Goal: Task Accomplishment & Management: Use online tool/utility

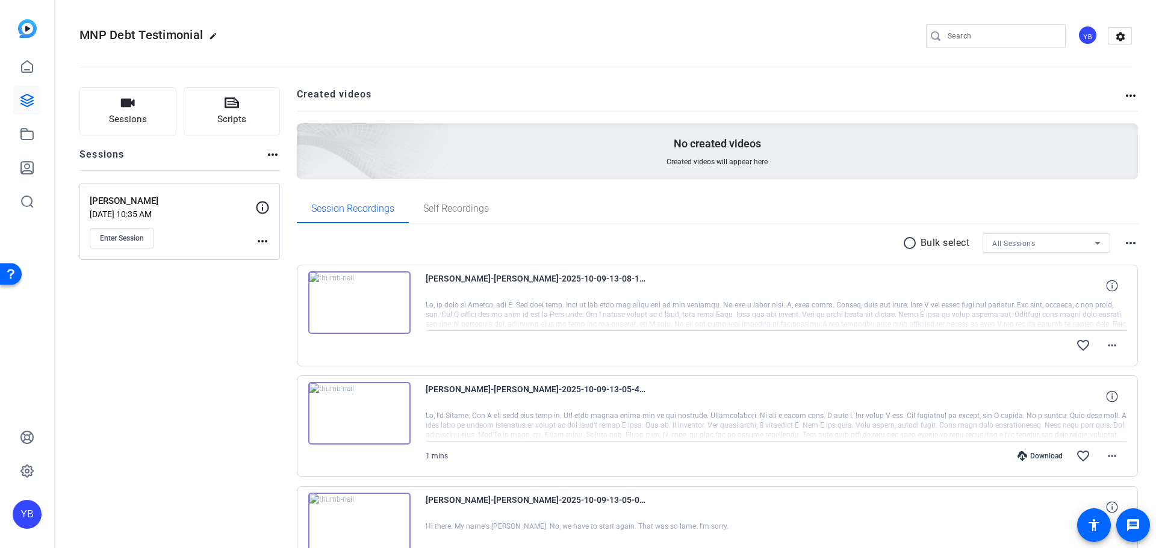
scroll to position [93, 0]
click at [1110, 347] on mat-icon "more_horiz" at bounding box center [1112, 345] width 14 height 14
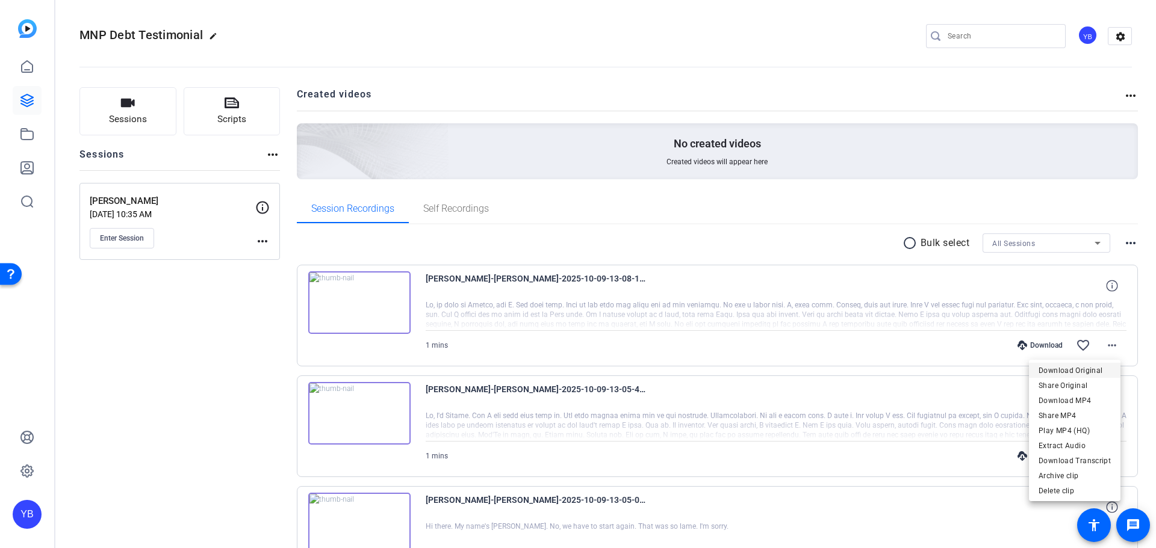
click at [1079, 370] on span "Download Original" at bounding box center [1075, 371] width 72 height 14
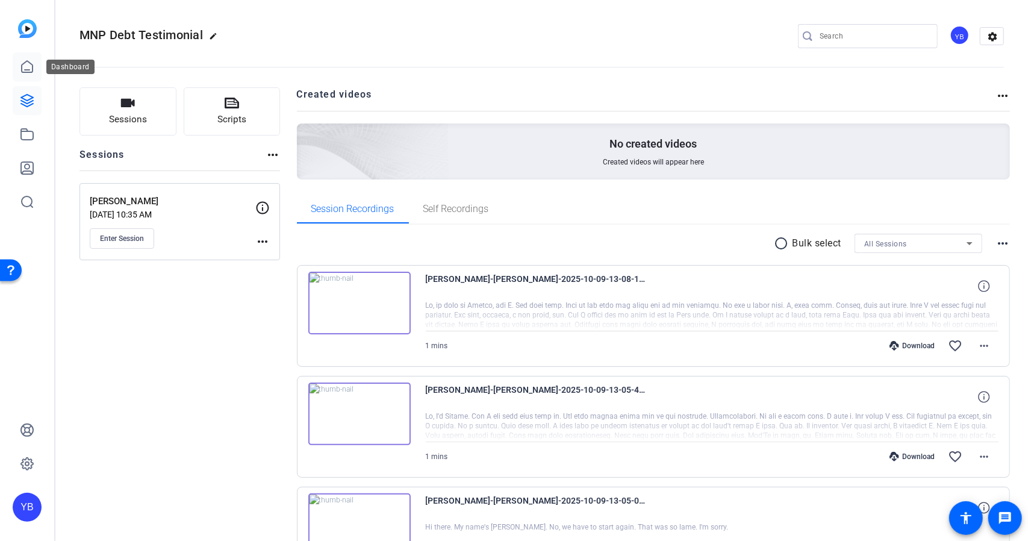
click at [23, 79] on link at bounding box center [27, 66] width 29 height 29
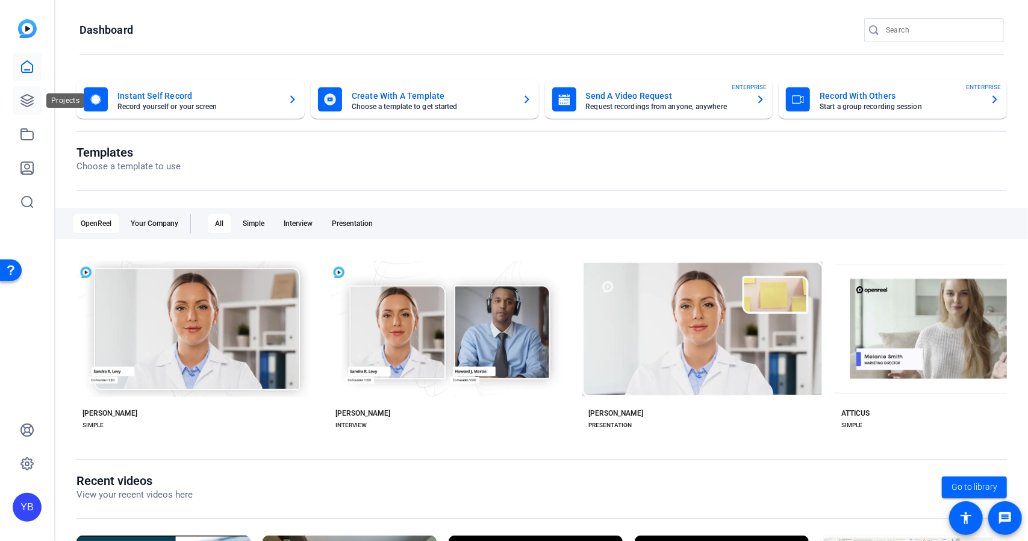
click at [29, 110] on link at bounding box center [27, 100] width 29 height 29
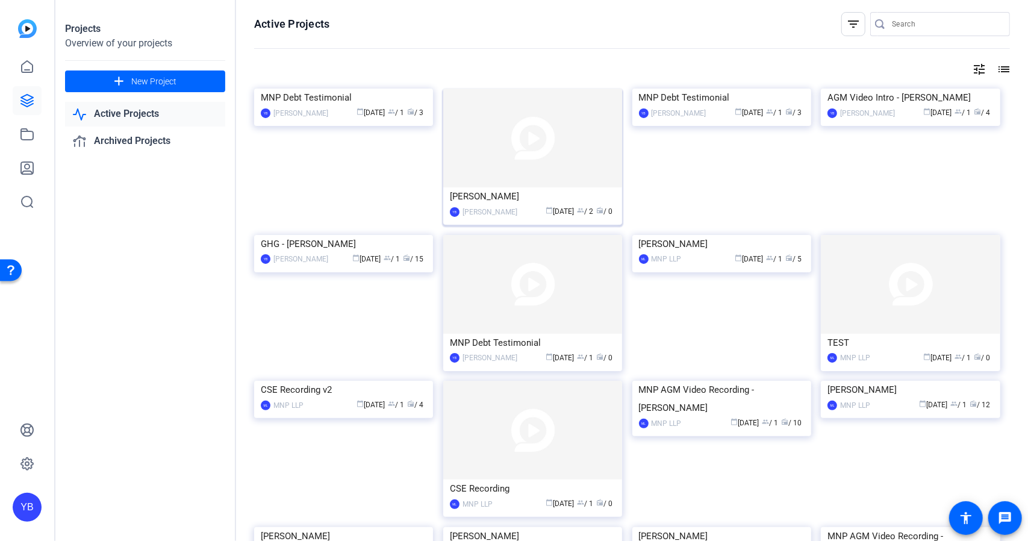
click at [502, 154] on img at bounding box center [532, 138] width 179 height 99
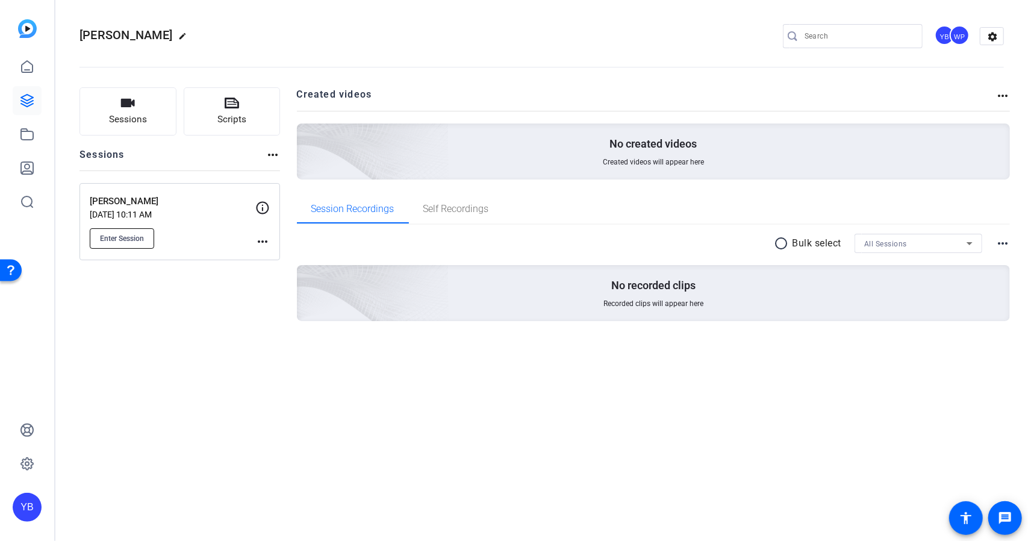
click at [107, 238] on span "Enter Session" at bounding box center [122, 239] width 44 height 10
click at [260, 243] on mat-icon "more_horiz" at bounding box center [262, 241] width 14 height 14
click at [295, 262] on span "Edit Session" at bounding box center [292, 258] width 55 height 14
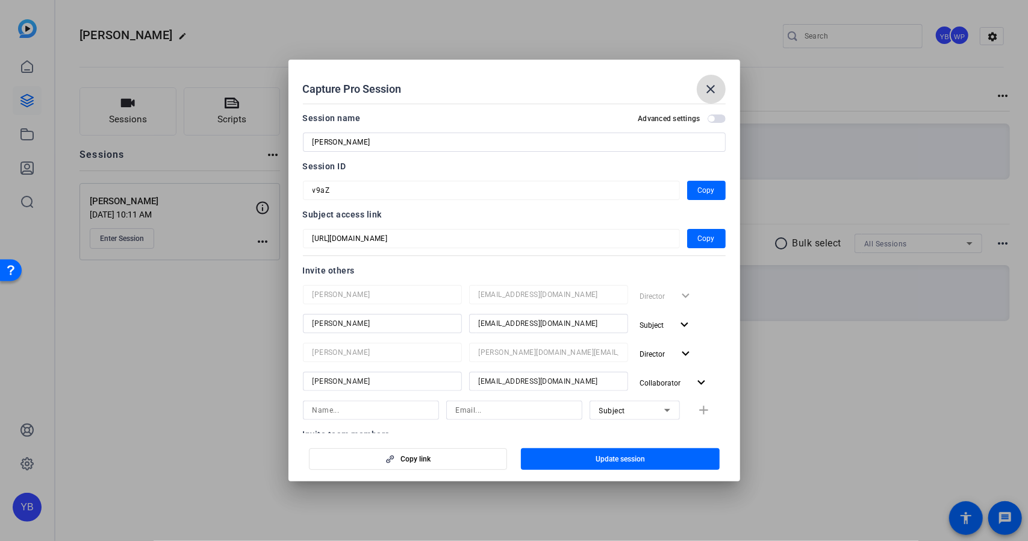
click at [712, 87] on mat-icon "close" at bounding box center [711, 89] width 14 height 14
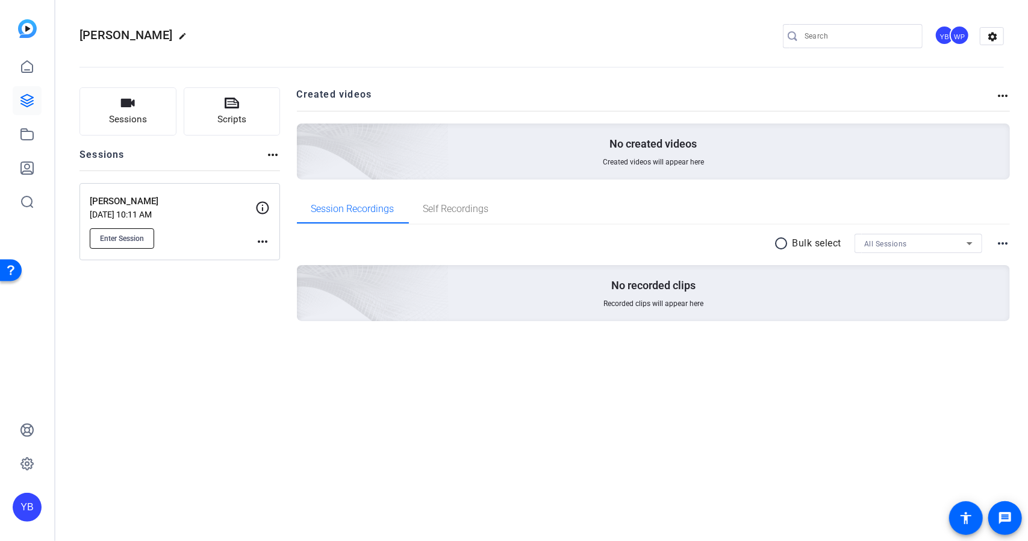
click at [133, 237] on span "Enter Session" at bounding box center [122, 239] width 44 height 10
click at [140, 240] on span "Enter Session" at bounding box center [122, 239] width 44 height 10
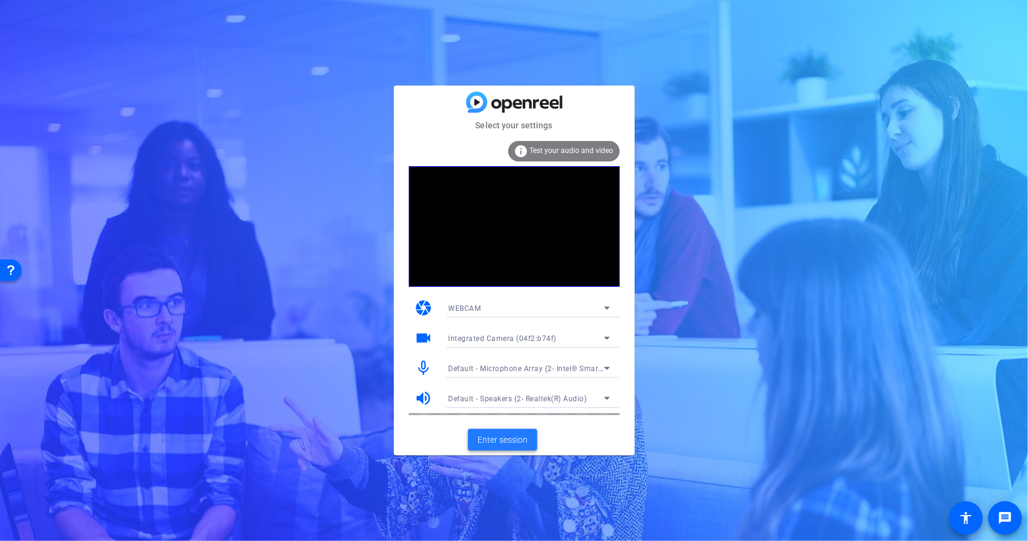
click at [486, 436] on span "Enter session" at bounding box center [502, 439] width 50 height 13
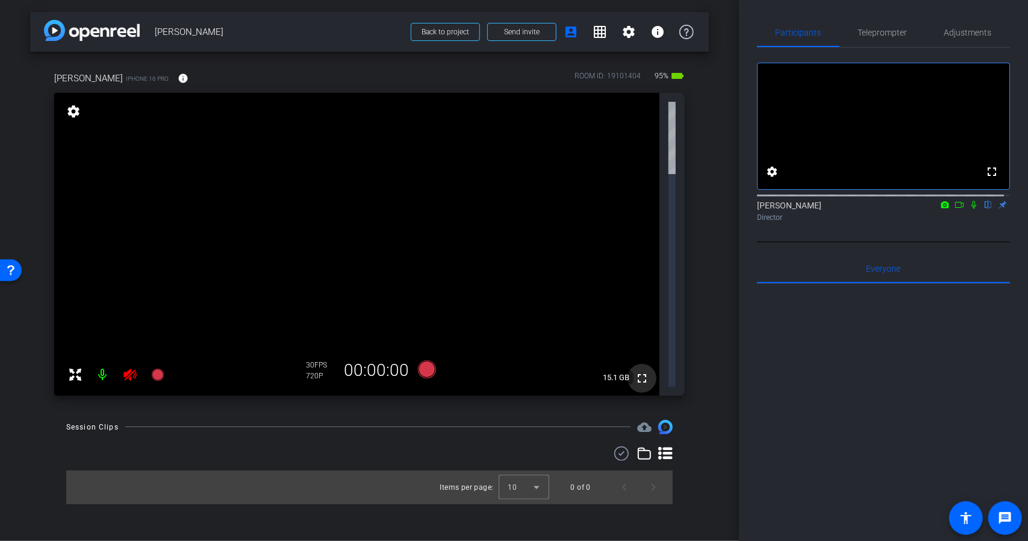
click at [642, 371] on mat-icon "fullscreen" at bounding box center [642, 378] width 14 height 14
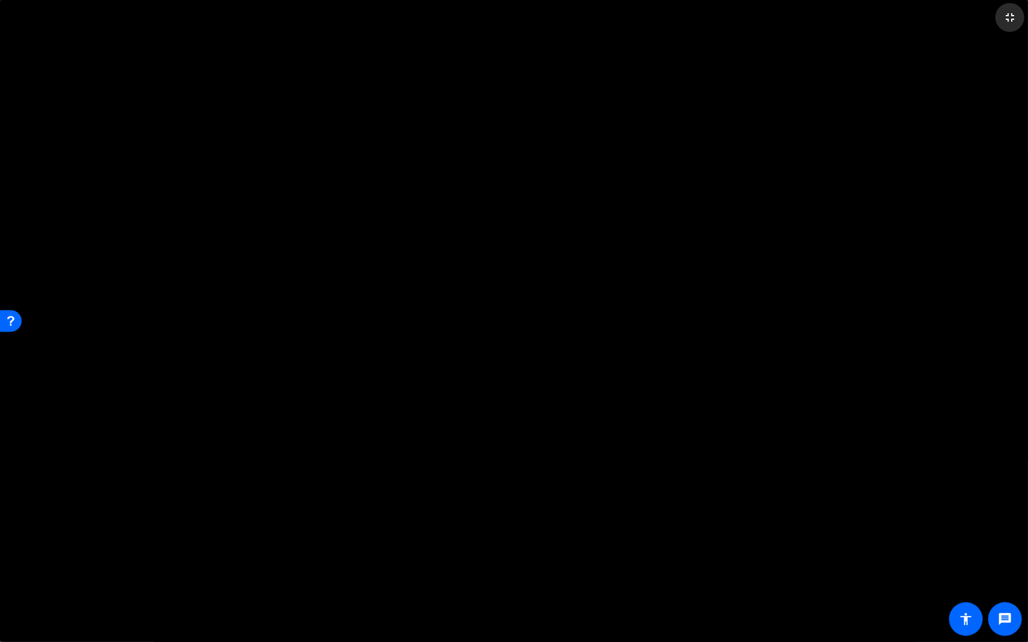
click at [1017, 11] on span at bounding box center [1009, 17] width 29 height 29
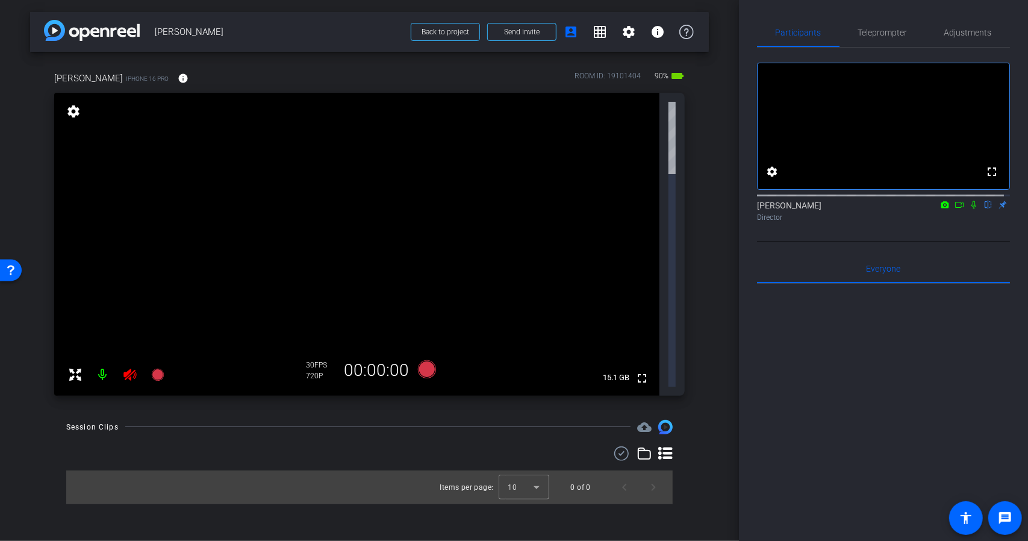
click at [75, 106] on mat-icon "settings" at bounding box center [73, 111] width 17 height 14
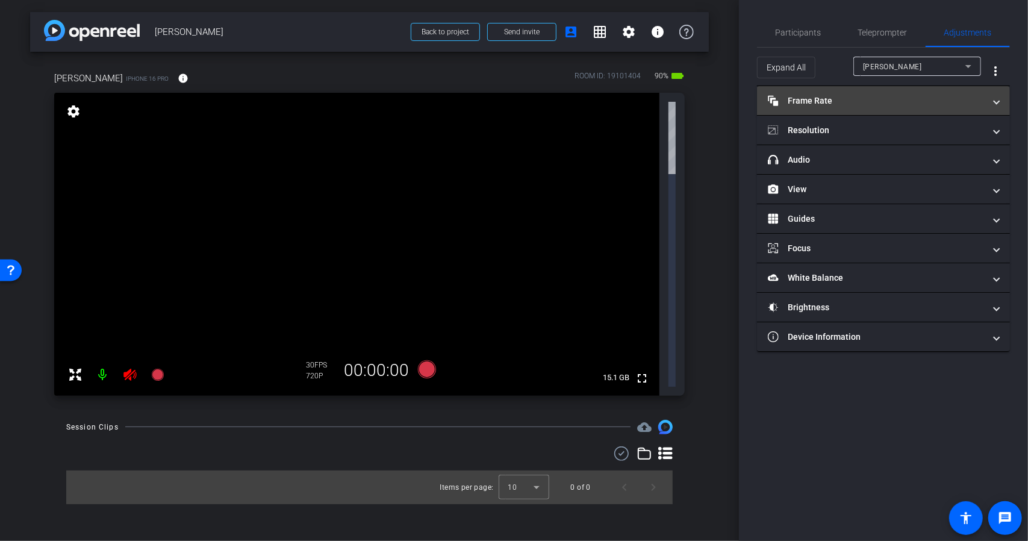
click at [874, 95] on mat-panel-title "Frame Rate Frame Rate" at bounding box center [876, 101] width 217 height 13
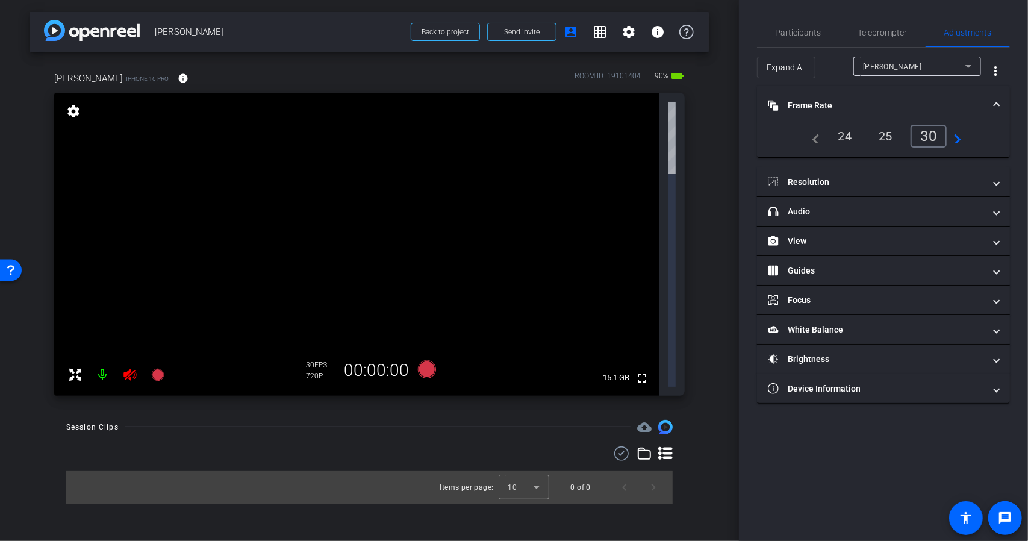
click at [874, 93] on mat-expansion-panel-header "Frame Rate Frame Rate" at bounding box center [883, 105] width 253 height 39
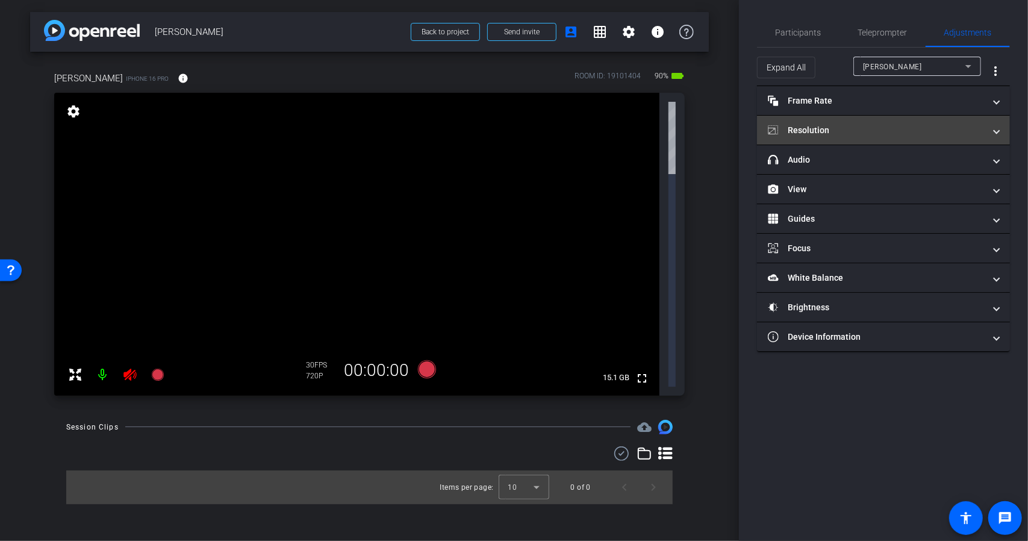
click at [825, 132] on mat-panel-title "Resolution" at bounding box center [876, 130] width 217 height 13
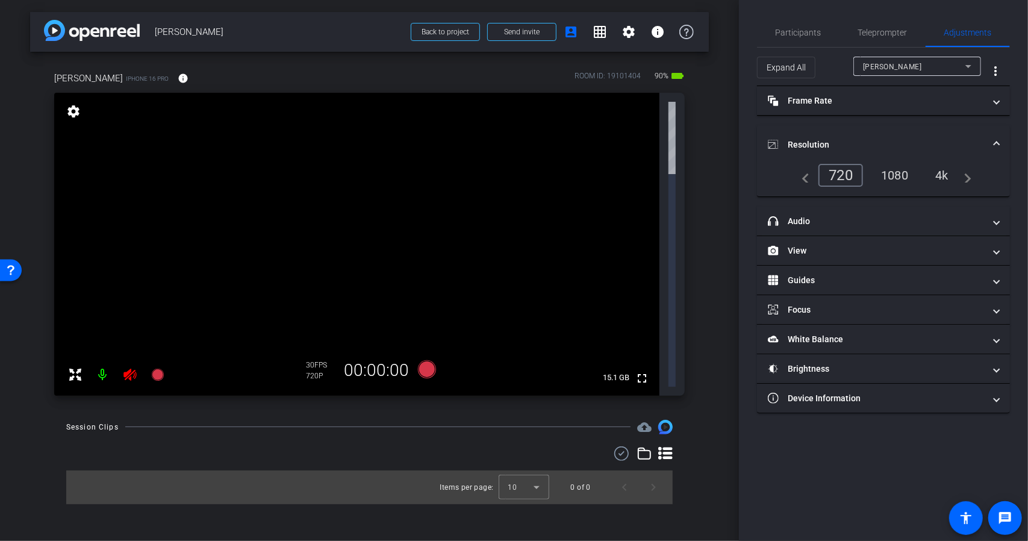
click at [825, 132] on mat-expansion-panel-header "Resolution" at bounding box center [883, 144] width 253 height 39
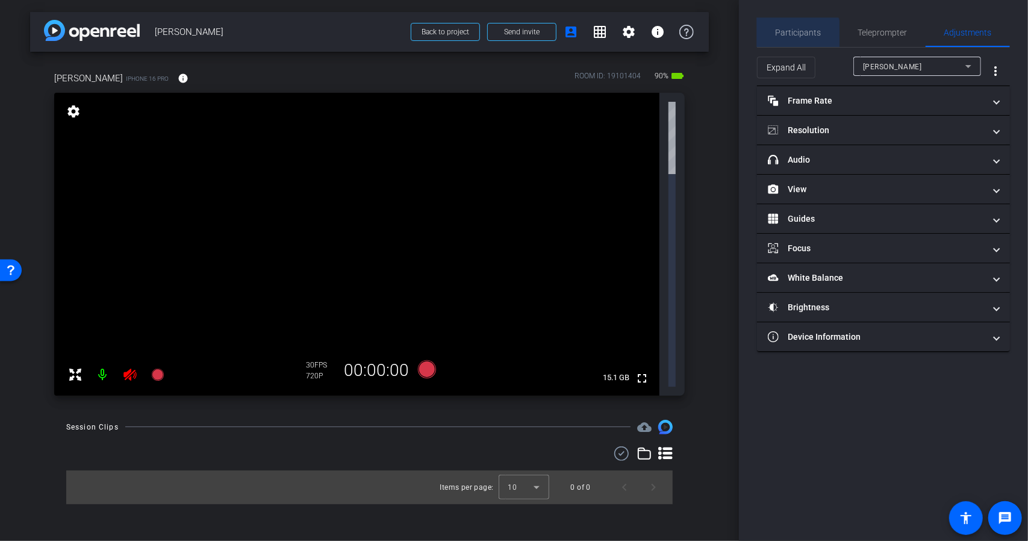
click at [791, 34] on span "Participants" at bounding box center [798, 32] width 46 height 8
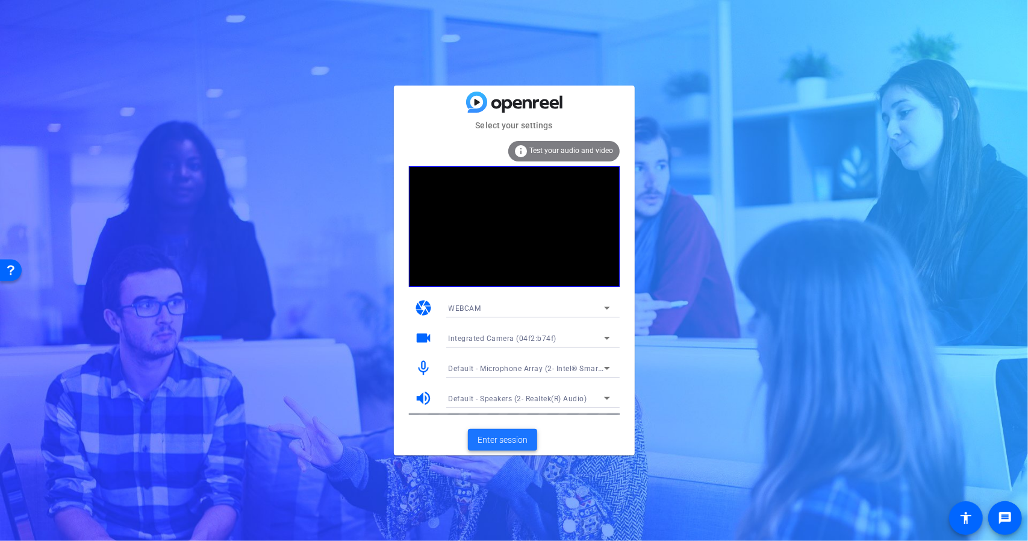
click at [497, 438] on span "Enter session" at bounding box center [502, 439] width 50 height 13
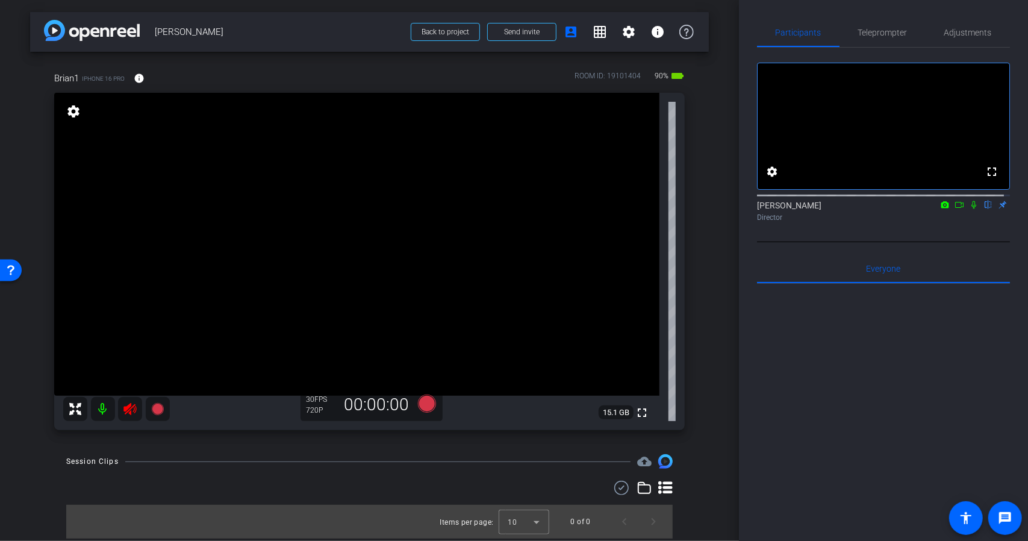
click at [969, 209] on icon at bounding box center [974, 204] width 10 height 8
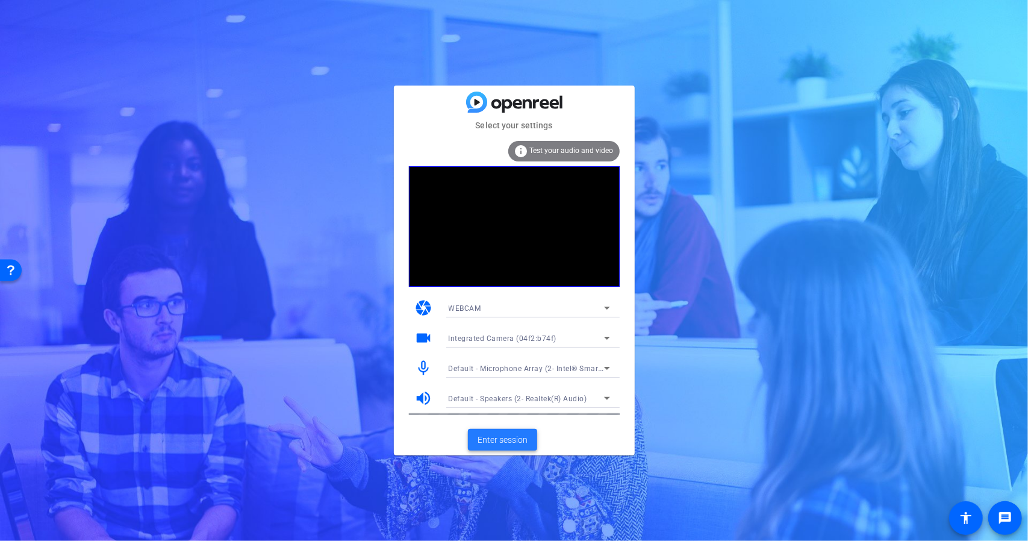
click at [495, 440] on span "Enter session" at bounding box center [502, 439] width 50 height 13
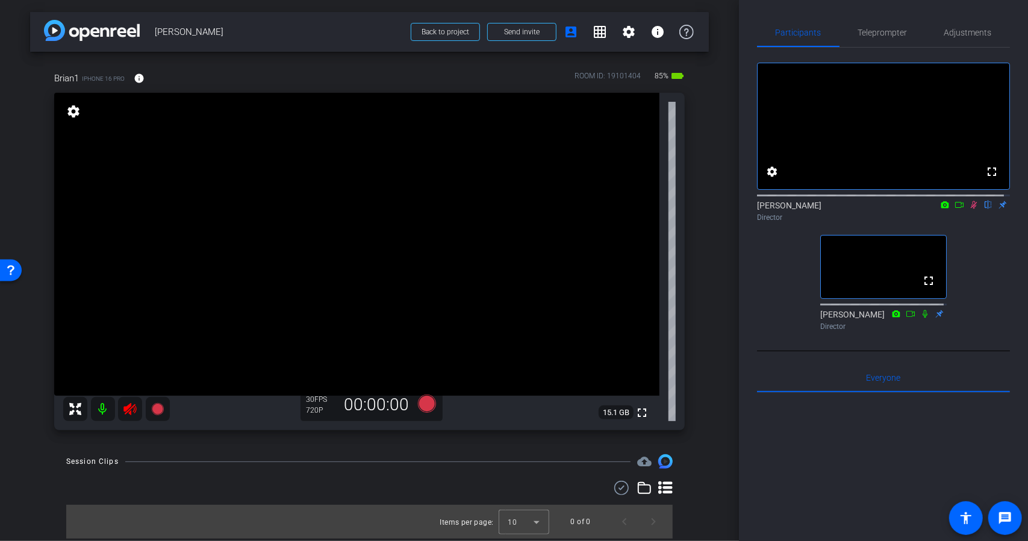
click at [124, 414] on icon at bounding box center [130, 409] width 14 height 14
click at [954, 209] on icon at bounding box center [959, 204] width 10 height 8
click at [967, 34] on span "Adjustments" at bounding box center [968, 32] width 48 height 8
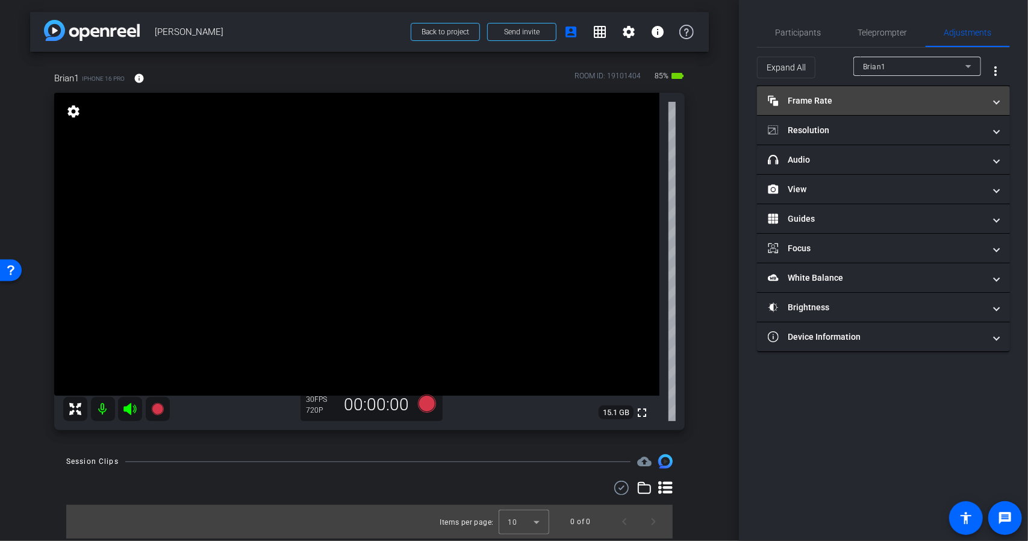
click at [842, 101] on mat-panel-title "Frame Rate Frame Rate" at bounding box center [876, 101] width 217 height 13
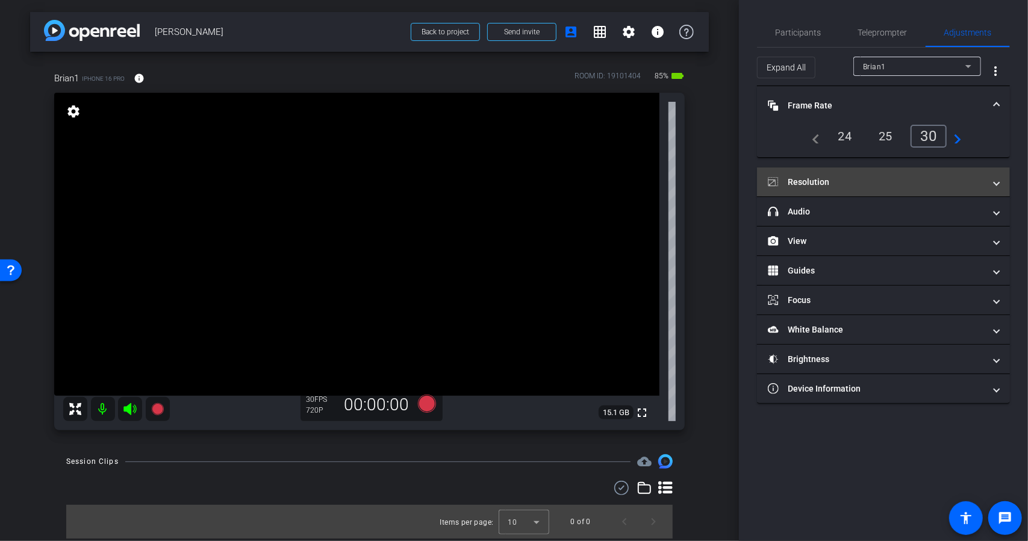
click at [843, 181] on mat-panel-title "Resolution" at bounding box center [876, 182] width 217 height 13
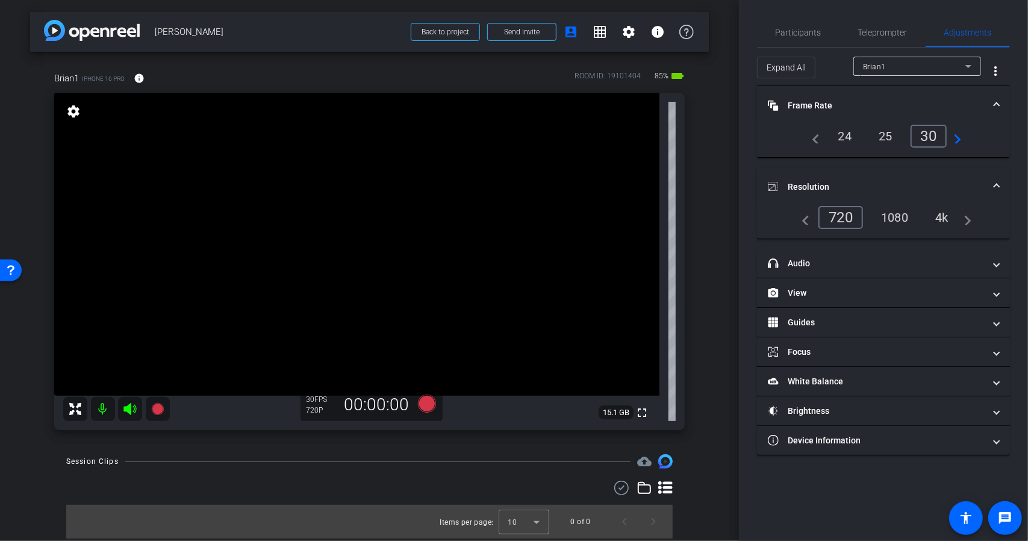
click at [887, 215] on div "1080" at bounding box center [894, 217] width 45 height 20
click at [775, 37] on span "Participants" at bounding box center [798, 32] width 46 height 29
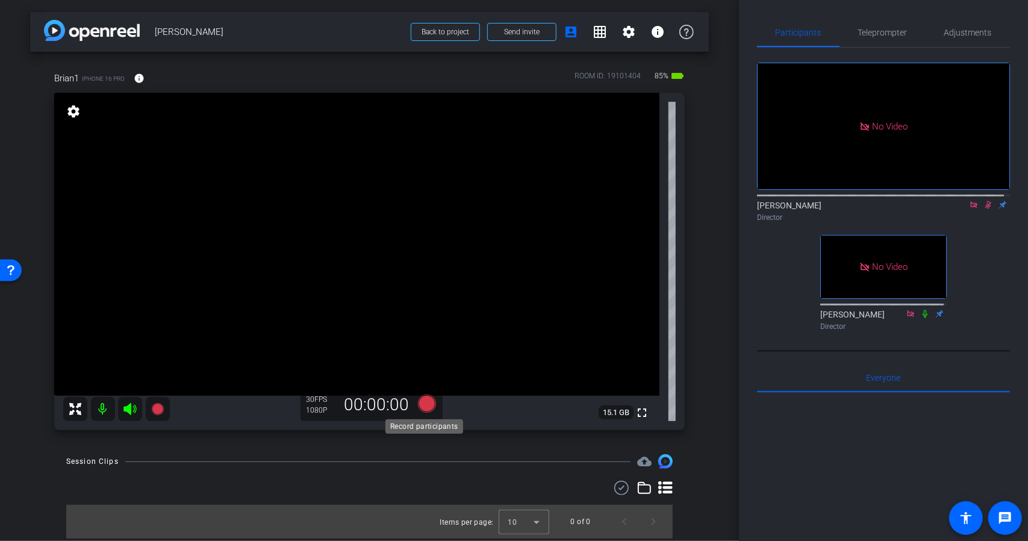
click at [423, 404] on icon at bounding box center [426, 403] width 18 height 18
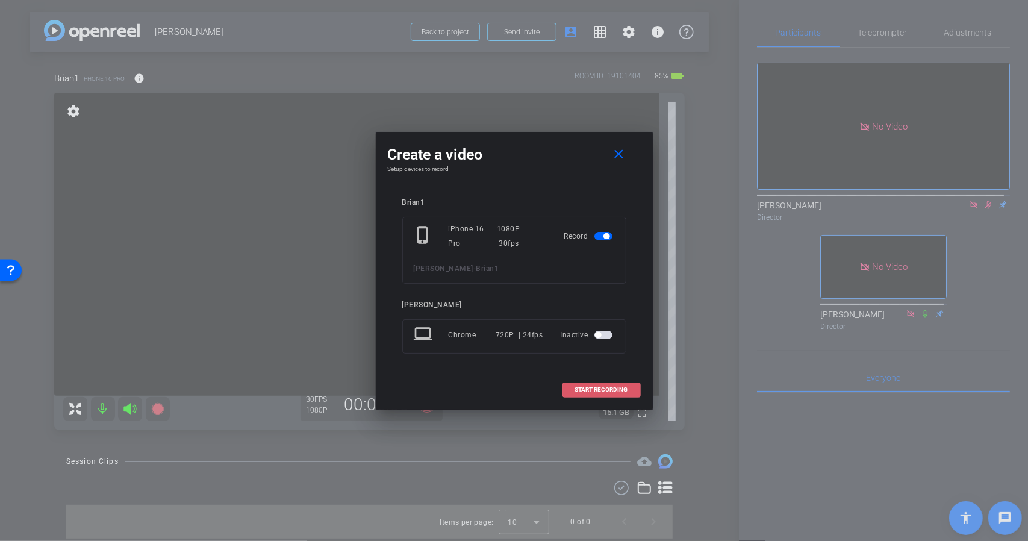
click at [601, 388] on span "START RECORDING" at bounding box center [601, 390] width 53 height 6
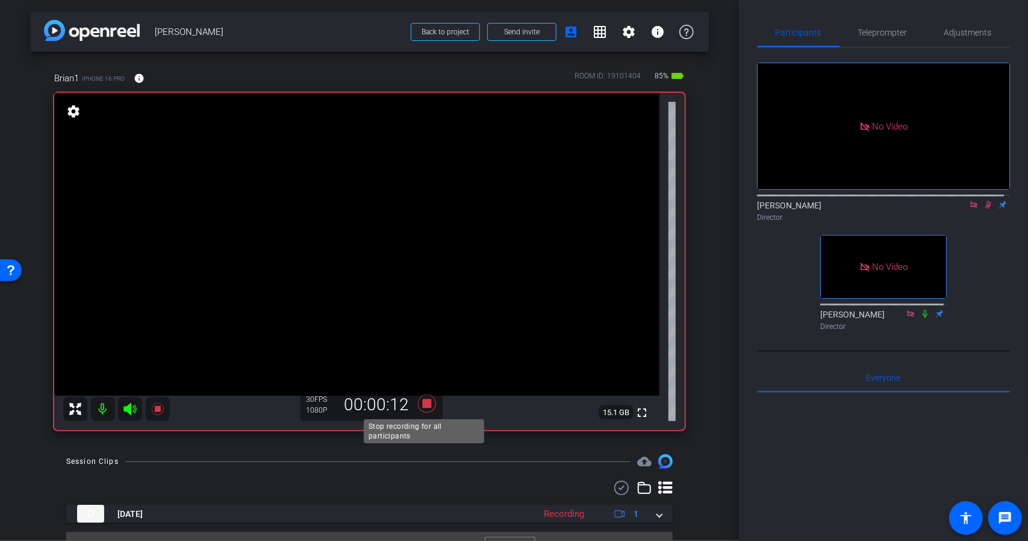
click at [432, 405] on icon at bounding box center [426, 403] width 18 height 18
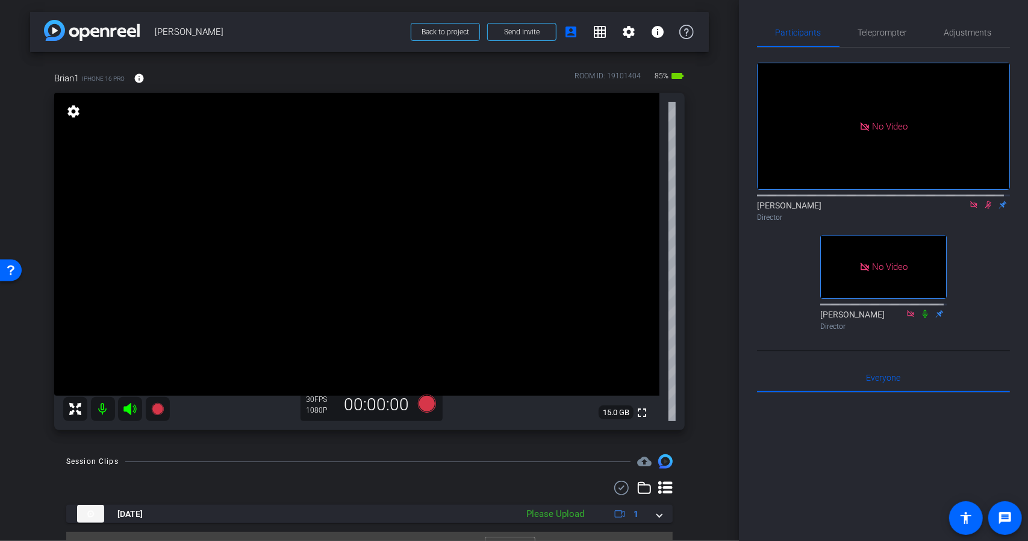
scroll to position [25, 0]
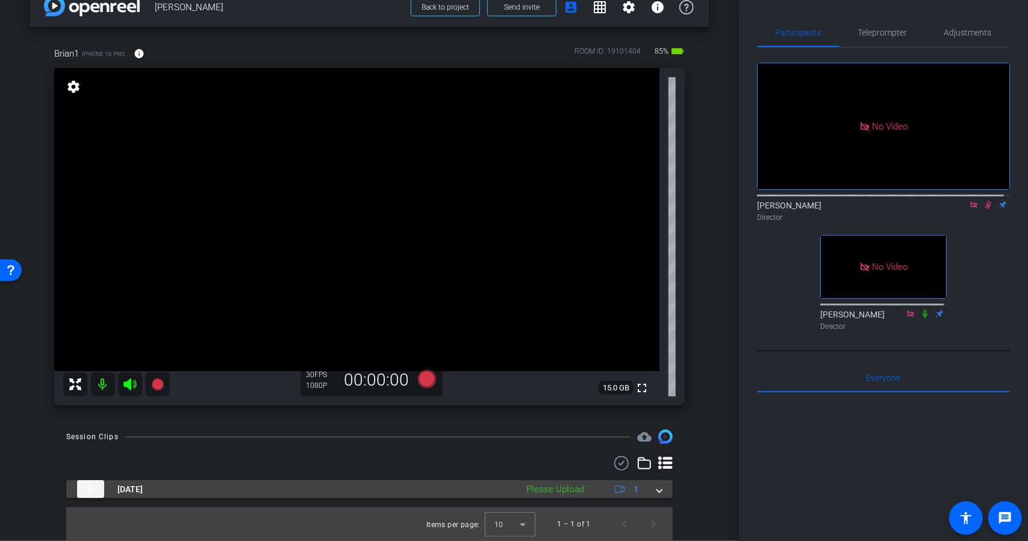
click at [647, 488] on div "Oct 9, 2025 Please Upload 1" at bounding box center [367, 489] width 580 height 18
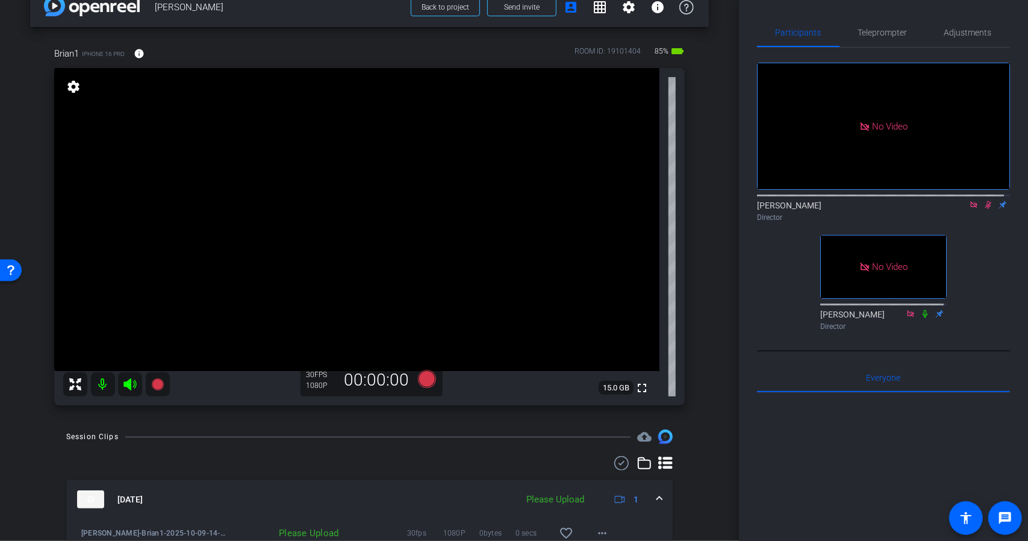
scroll to position [87, 0]
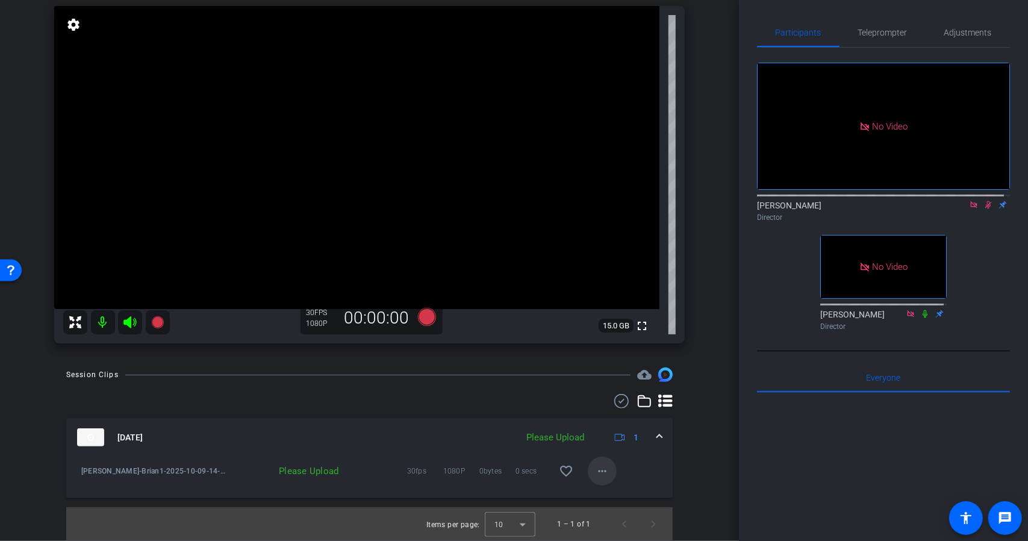
click at [601, 476] on mat-icon "more_horiz" at bounding box center [602, 471] width 14 height 14
click at [604, 491] on span "Upload" at bounding box center [616, 496] width 48 height 14
click at [657, 438] on span at bounding box center [659, 437] width 5 height 13
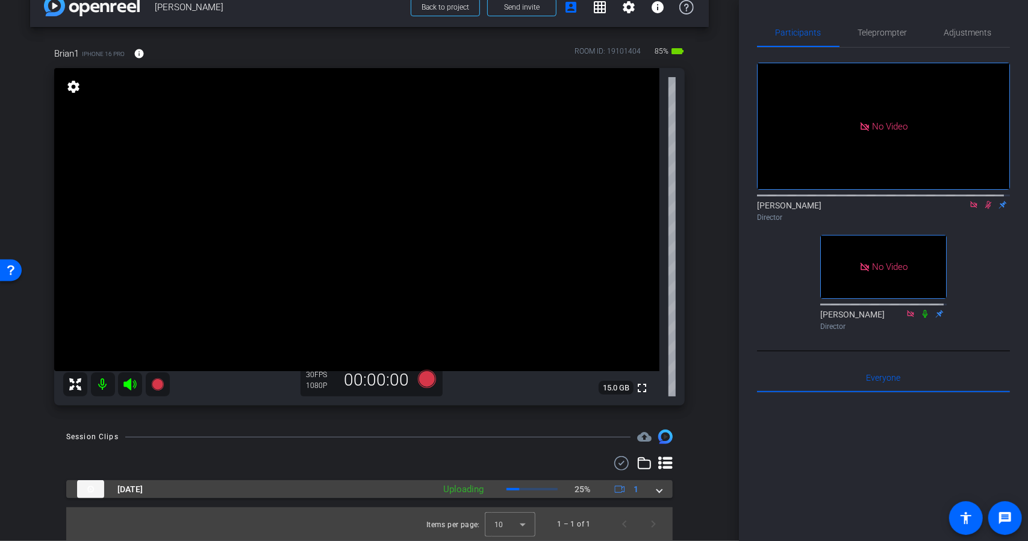
scroll to position [25, 0]
click at [594, 489] on mat-panel-description "Ready 1" at bounding box center [600, 489] width 93 height 18
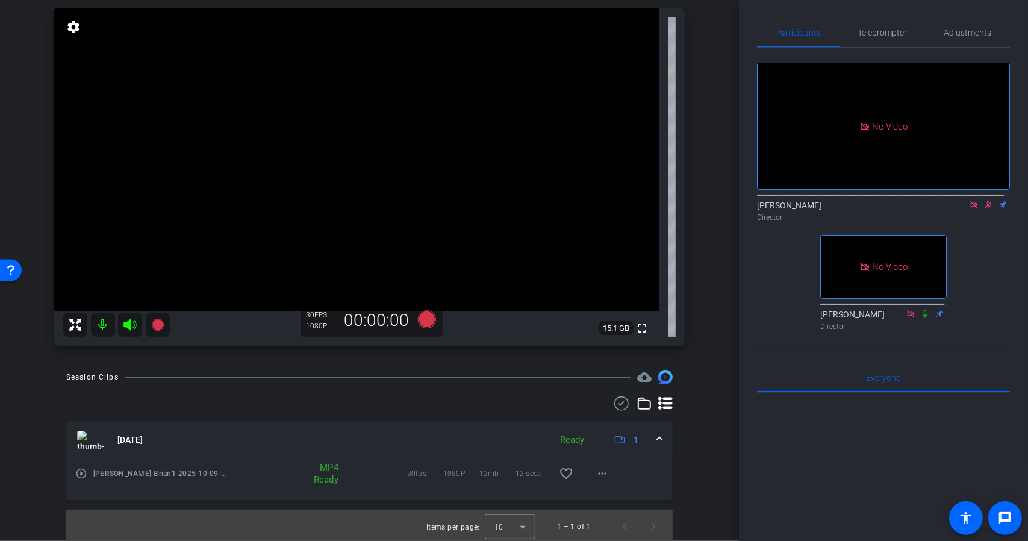
scroll to position [87, 0]
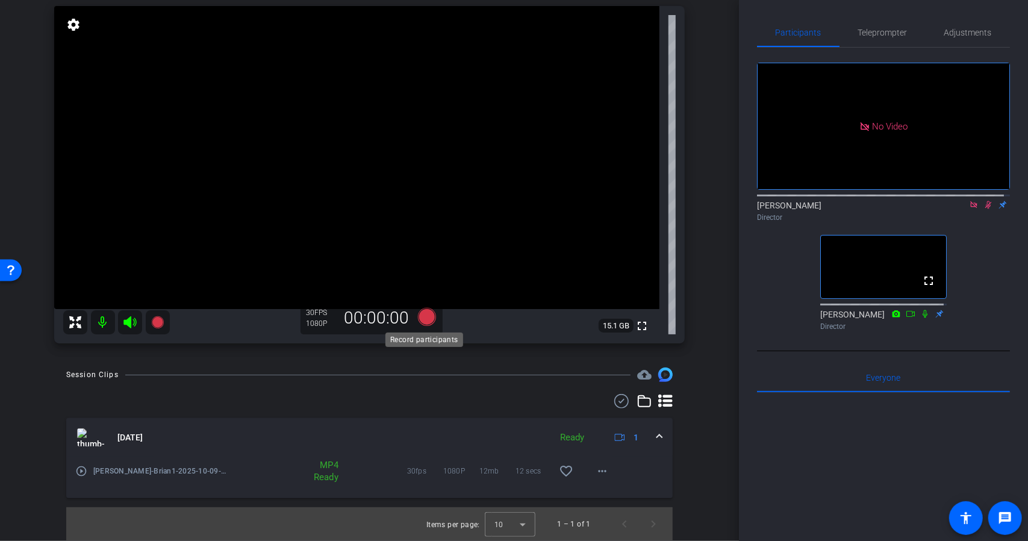
click at [421, 311] on icon at bounding box center [426, 317] width 18 height 18
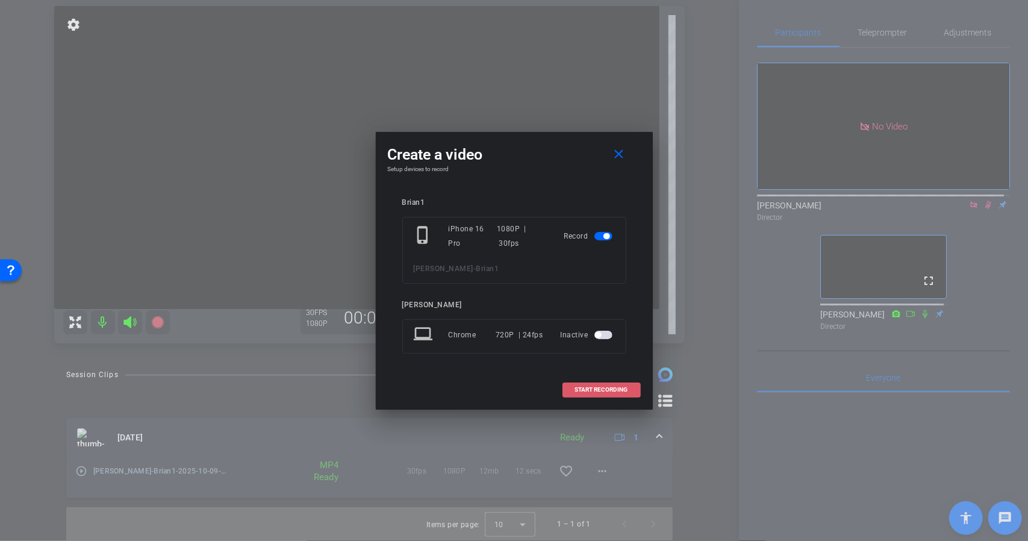
click at [581, 387] on span "START RECORDING" at bounding box center [601, 390] width 53 height 6
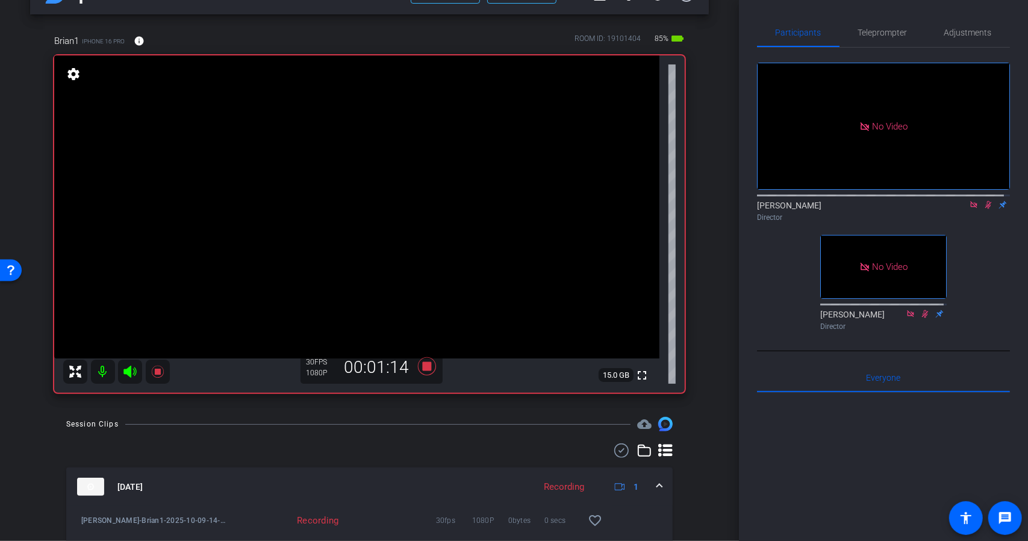
scroll to position [37, 0]
click at [426, 367] on icon at bounding box center [426, 367] width 18 height 18
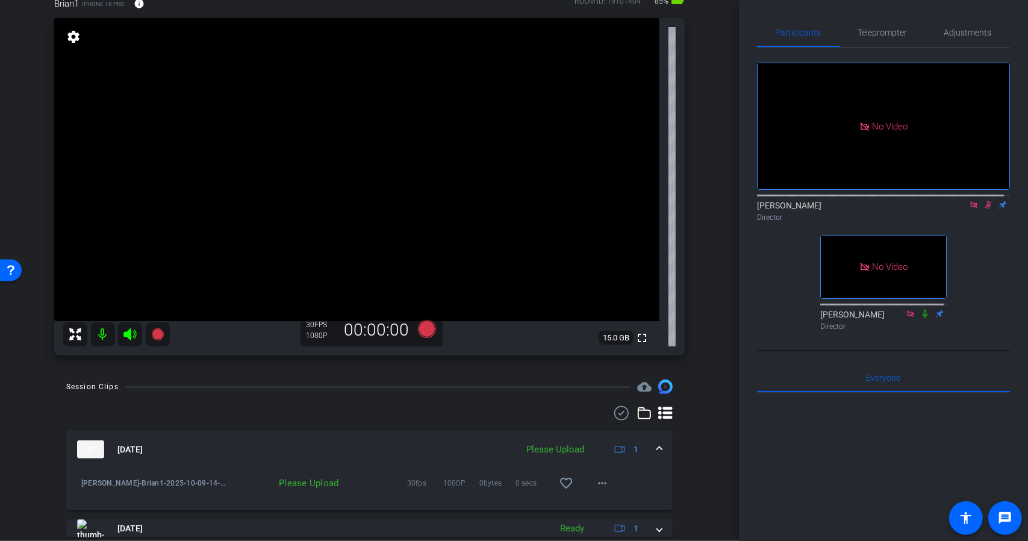
scroll to position [76, 0]
click at [595, 481] on mat-icon "more_horiz" at bounding box center [602, 481] width 14 height 14
click at [601, 427] on span "Upload" at bounding box center [616, 427] width 48 height 14
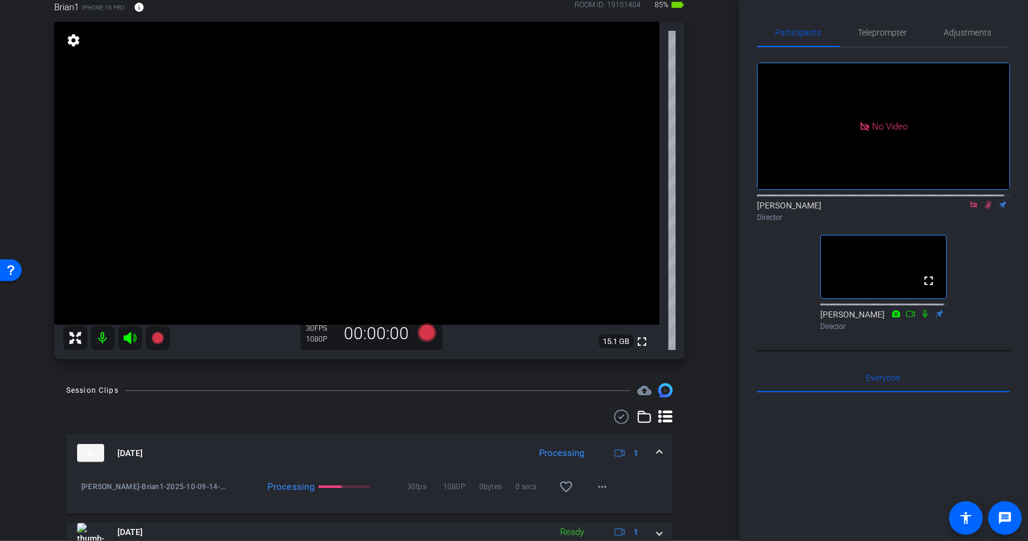
scroll to position [0, 0]
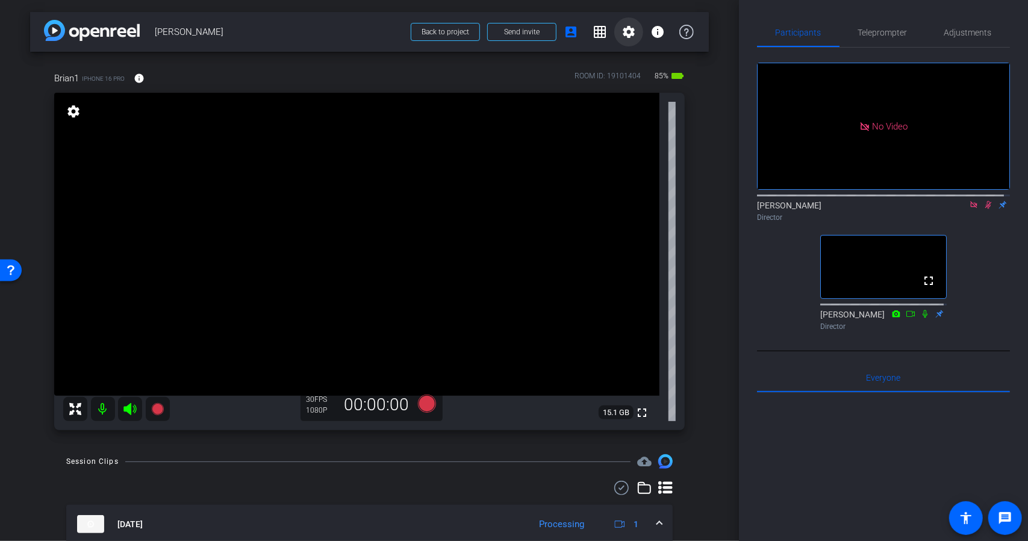
click at [621, 34] on mat-icon "settings" at bounding box center [628, 32] width 14 height 14
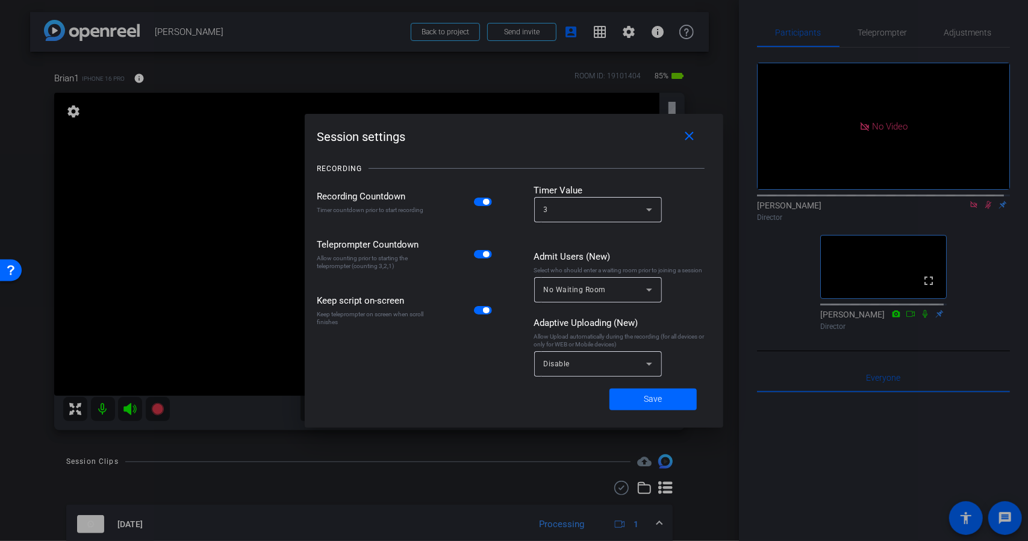
click at [483, 207] on mat-slide-toggle at bounding box center [484, 201] width 20 height 14
click at [477, 202] on span "button" at bounding box center [483, 201] width 18 height 8
click at [556, 207] on div "3" at bounding box center [595, 209] width 102 height 15
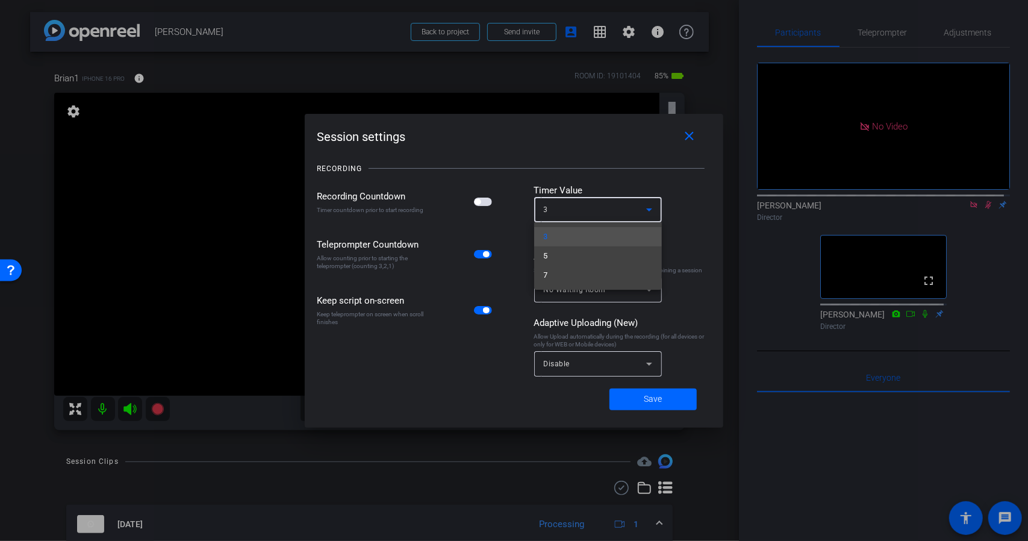
click at [549, 215] on div at bounding box center [514, 270] width 1028 height 541
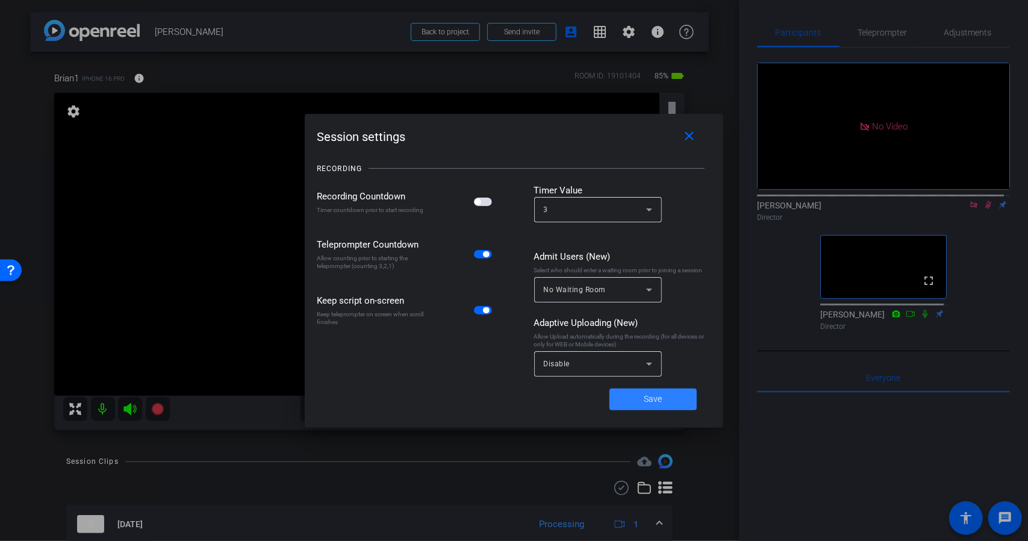
click at [659, 394] on span "Save" at bounding box center [653, 399] width 18 height 13
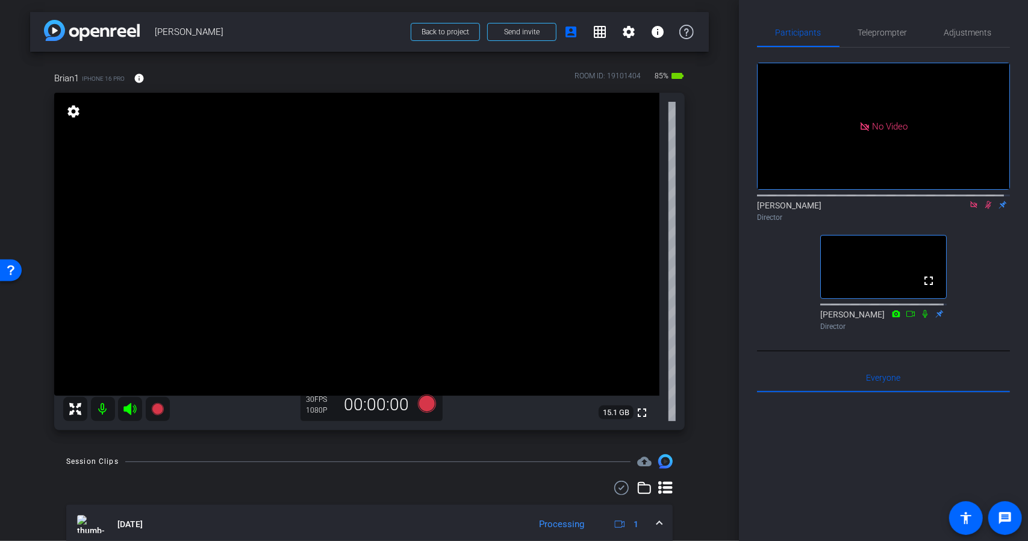
drag, startPoint x: 418, startPoint y: 397, endPoint x: 432, endPoint y: 450, distance: 54.2
click at [432, 450] on div "arrow_back Brian Cheng Back to project Send invite account_box grid_on settings…" at bounding box center [369, 270] width 739 height 541
click at [621, 32] on mat-icon "settings" at bounding box center [628, 32] width 14 height 14
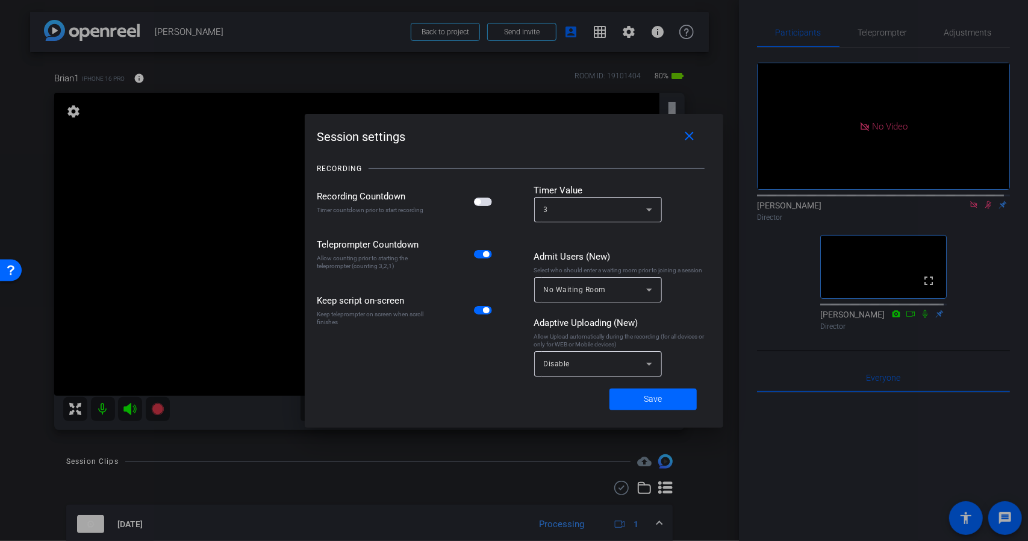
click at [475, 203] on span "button" at bounding box center [477, 202] width 6 height 6
click at [638, 398] on span at bounding box center [652, 399] width 87 height 29
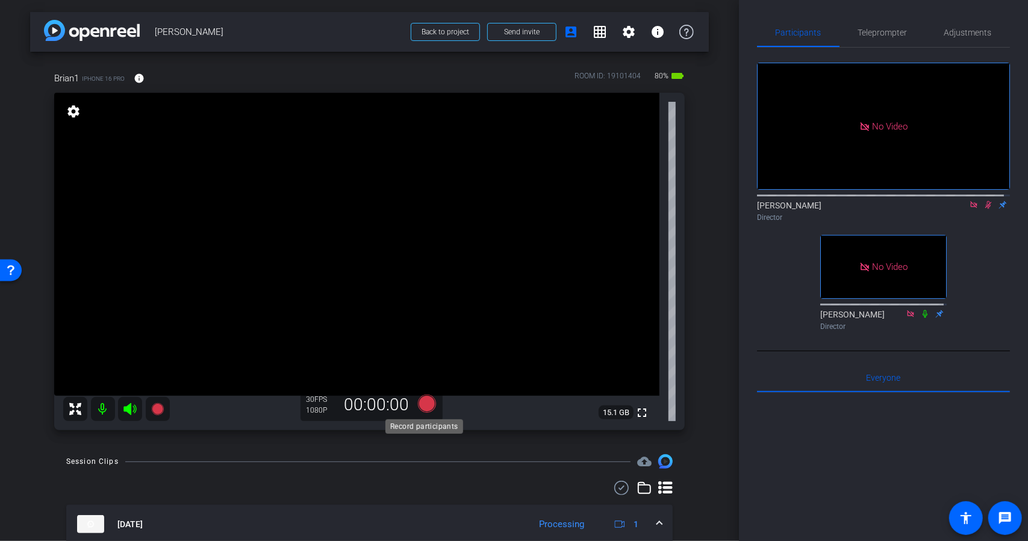
click at [420, 405] on icon at bounding box center [426, 403] width 18 height 18
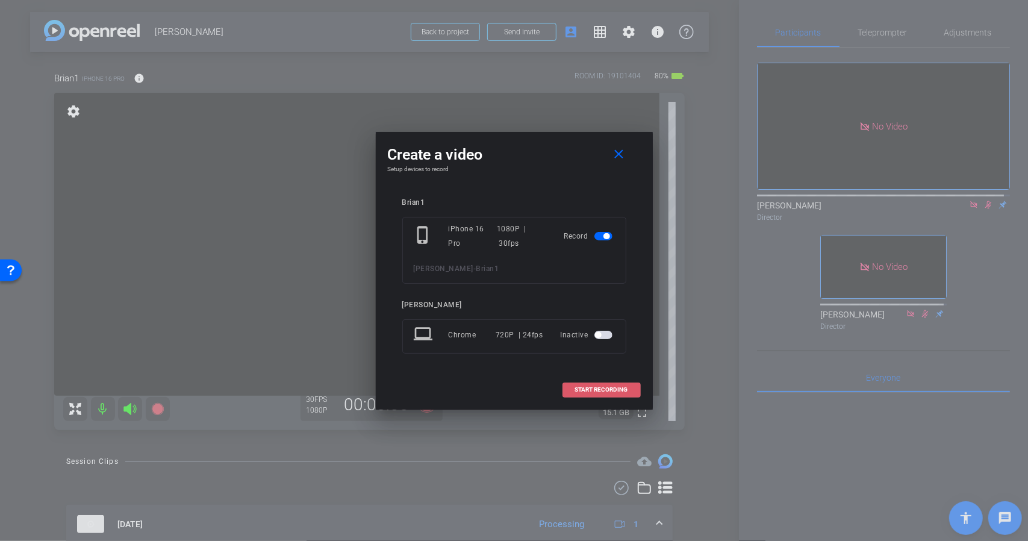
click at [580, 384] on span at bounding box center [601, 389] width 77 height 29
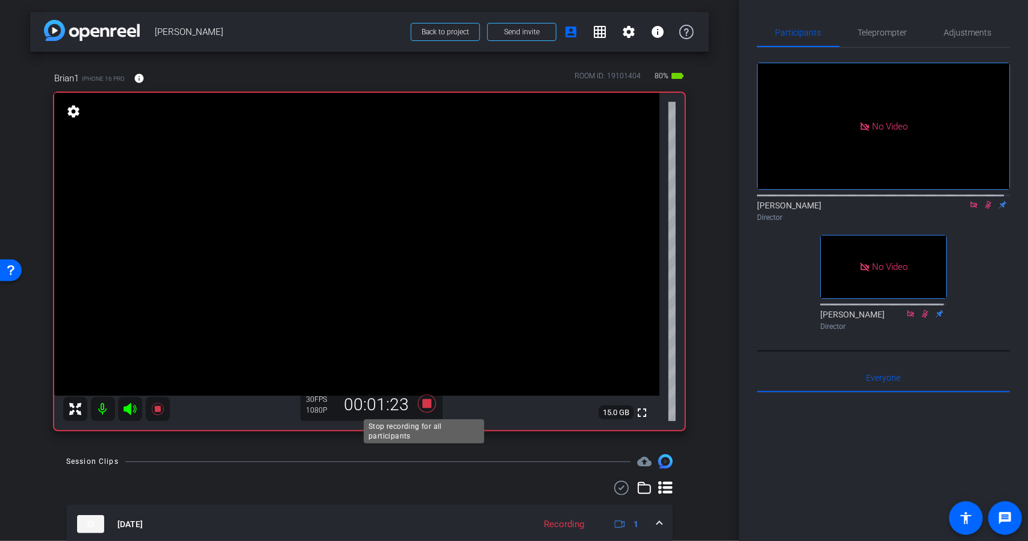
click at [423, 402] on icon at bounding box center [426, 403] width 18 height 18
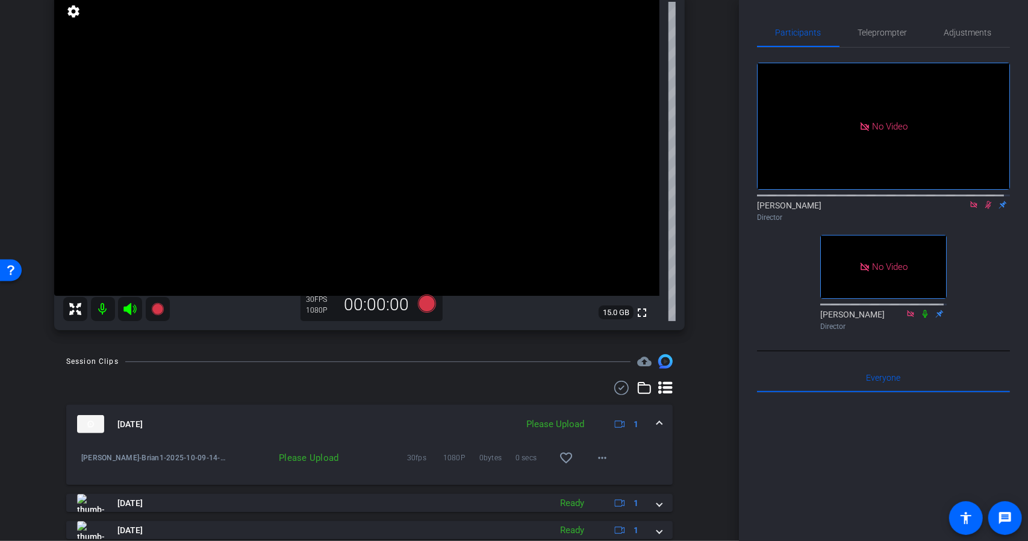
scroll to position [101, 0]
click at [606, 462] on span at bounding box center [602, 456] width 29 height 29
click at [606, 479] on span "Upload" at bounding box center [616, 481] width 48 height 14
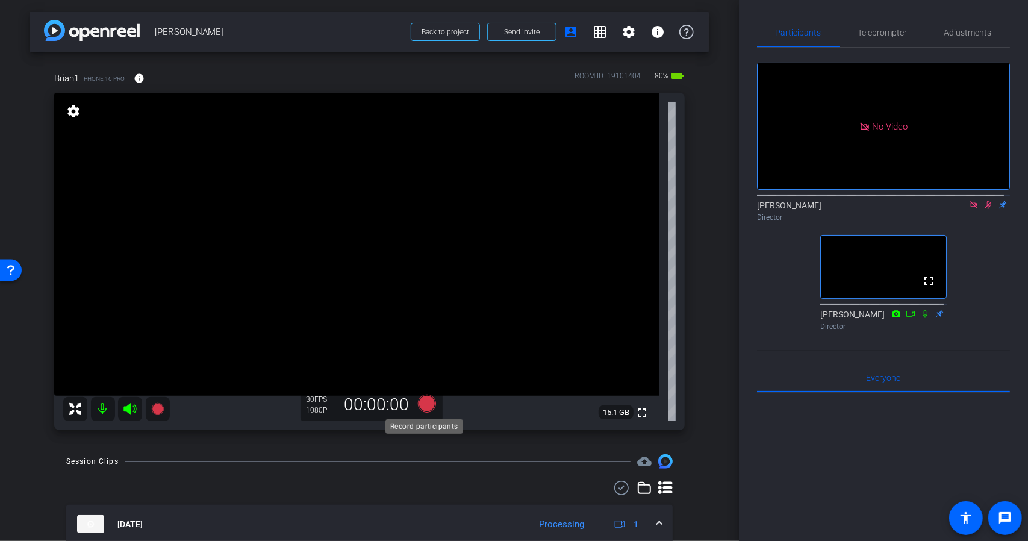
click at [424, 404] on icon at bounding box center [426, 403] width 18 height 18
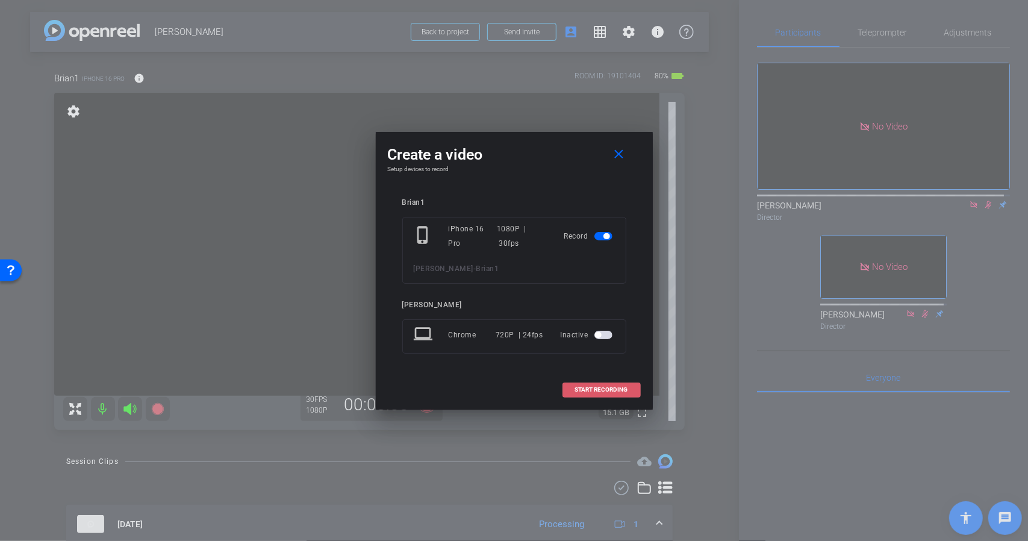
click at [598, 387] on span "START RECORDING" at bounding box center [601, 390] width 53 height 6
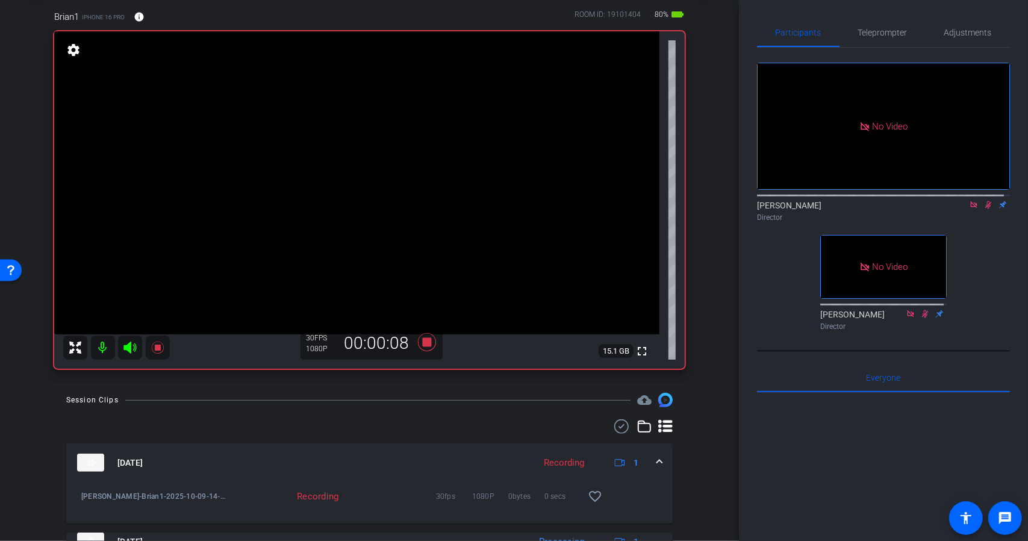
scroll to position [60, 0]
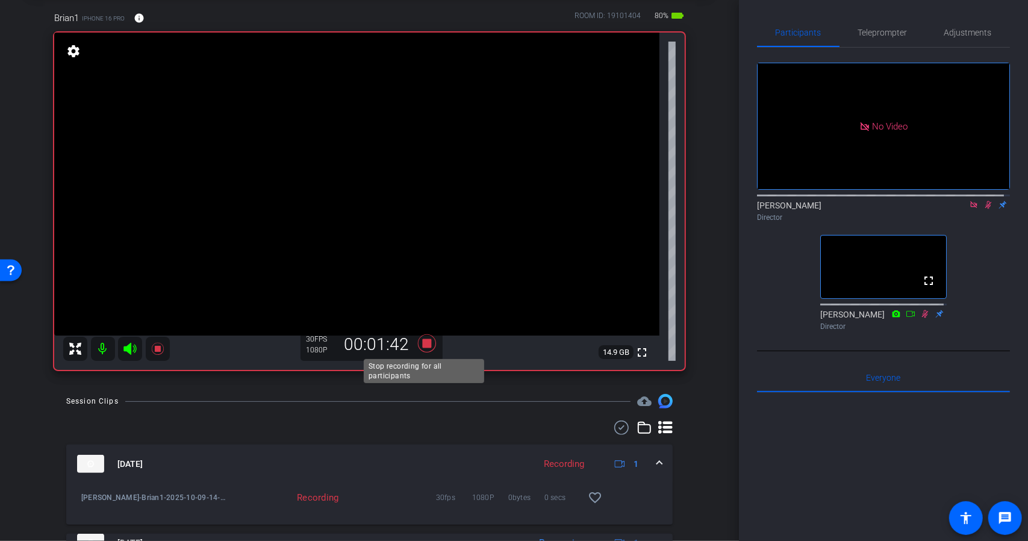
click at [429, 344] on icon at bounding box center [426, 343] width 29 height 22
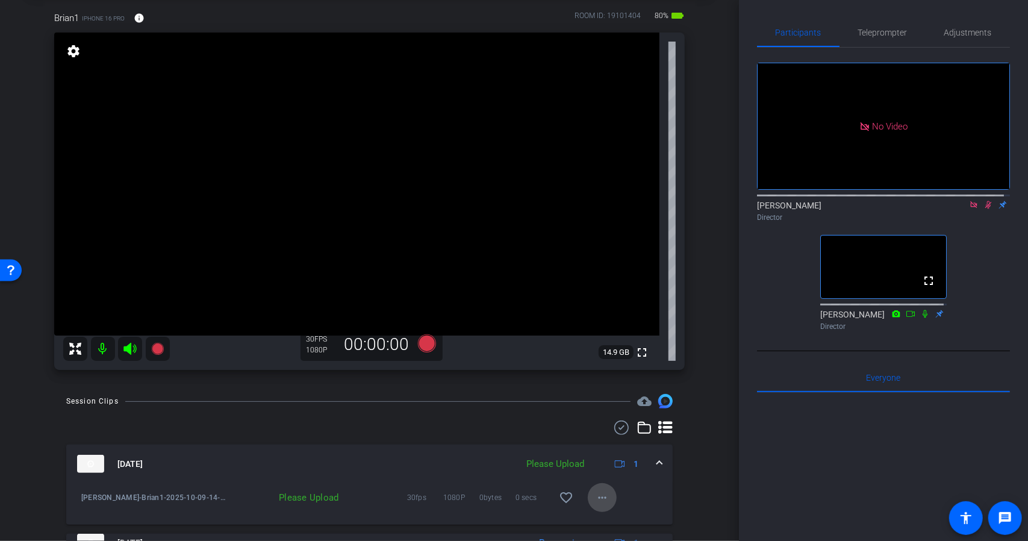
click at [601, 495] on mat-icon "more_horiz" at bounding box center [602, 497] width 14 height 14
click at [597, 439] on span "Upload" at bounding box center [616, 442] width 48 height 14
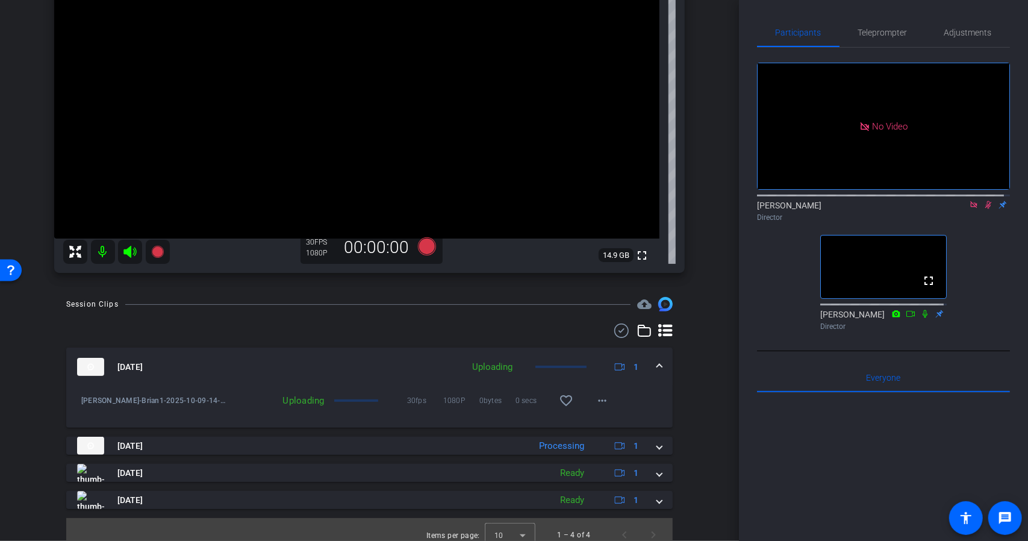
scroll to position [168, 0]
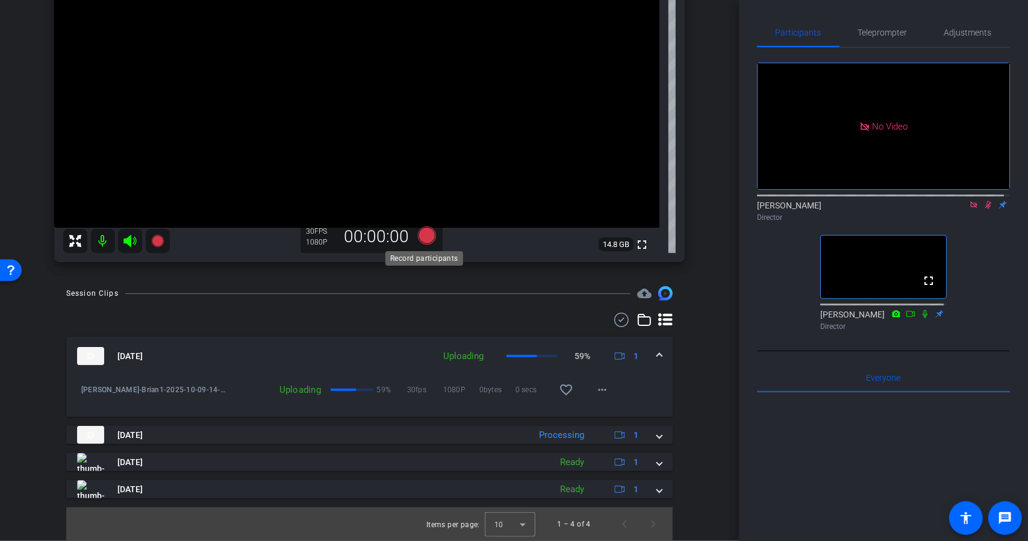
click at [430, 235] on icon at bounding box center [426, 235] width 18 height 18
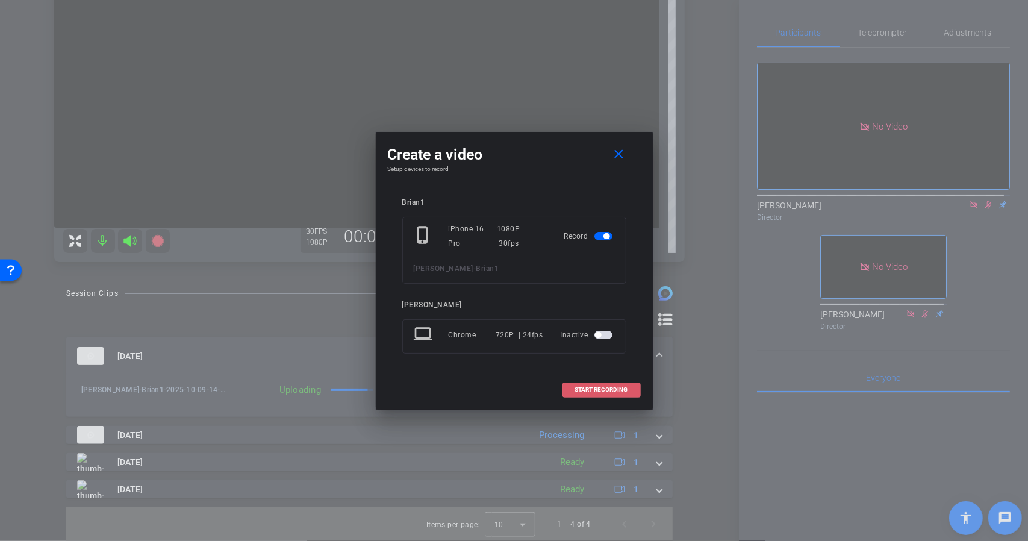
click at [597, 393] on span at bounding box center [601, 389] width 77 height 29
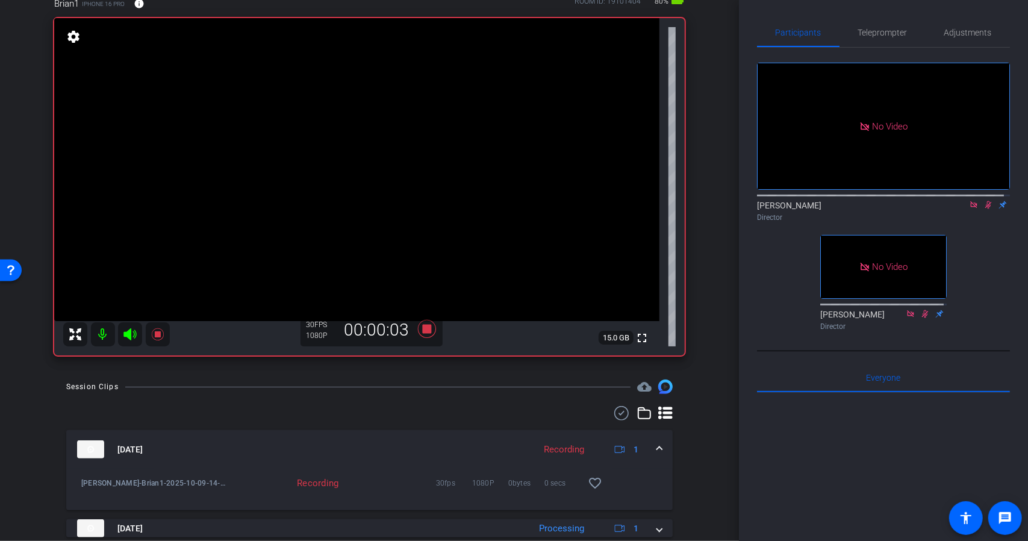
scroll to position [74, 0]
click at [421, 331] on icon at bounding box center [426, 329] width 18 height 18
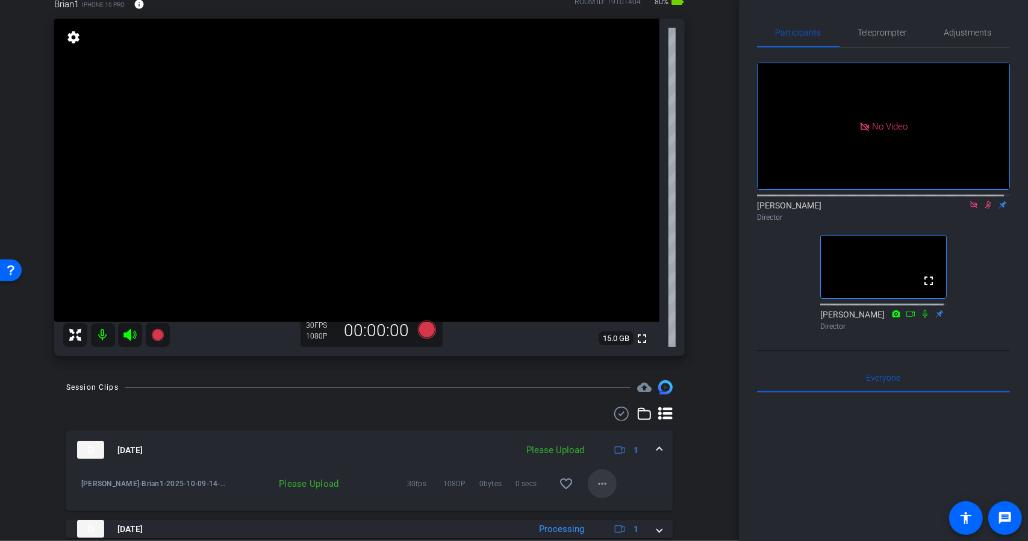
click at [597, 483] on mat-icon "more_horiz" at bounding box center [602, 483] width 14 height 14
click at [614, 431] on span "Upload" at bounding box center [616, 428] width 48 height 14
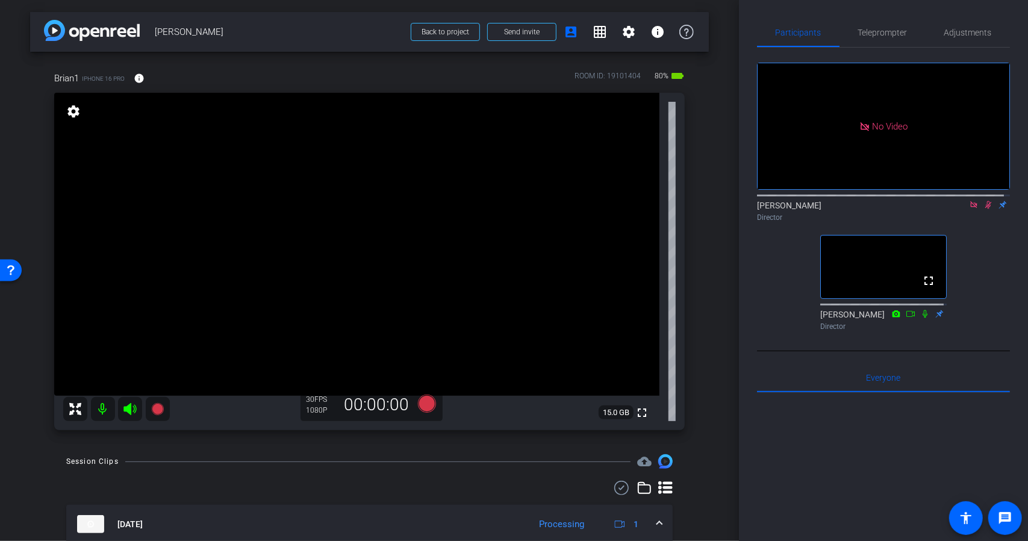
scroll to position [17, 0]
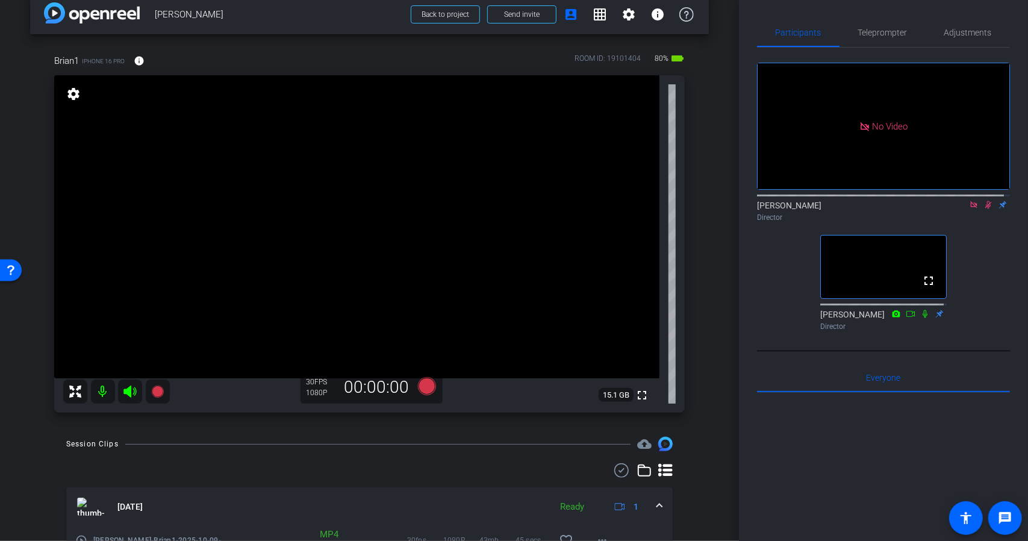
click at [683, 291] on div "Brian1 iPhone 16 Pro info ROOM ID: 19101404 80% battery_std fullscreen settings…" at bounding box center [369, 229] width 679 height 390
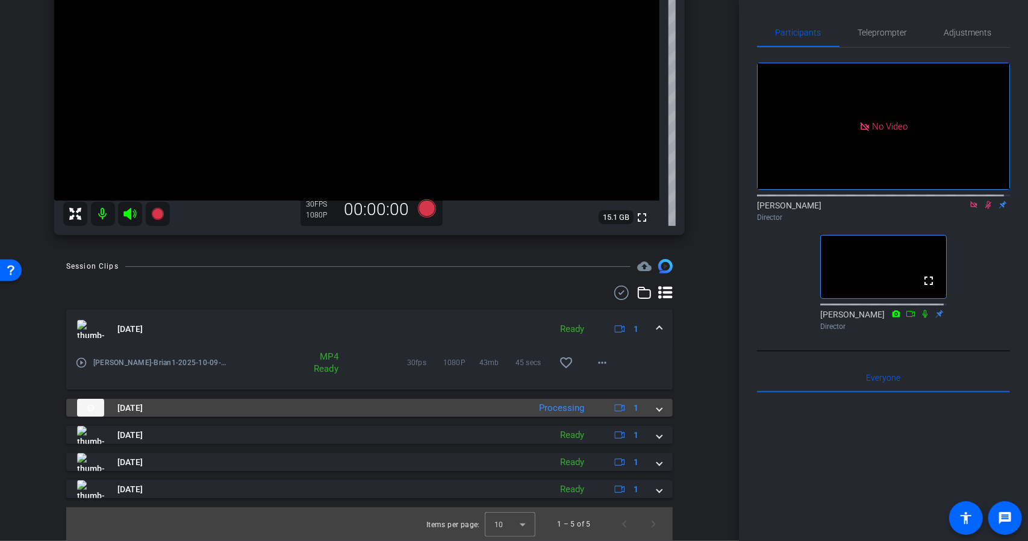
click at [656, 410] on mat-expansion-panel-header "Oct 9, 2025 Processing 1" at bounding box center [369, 408] width 606 height 18
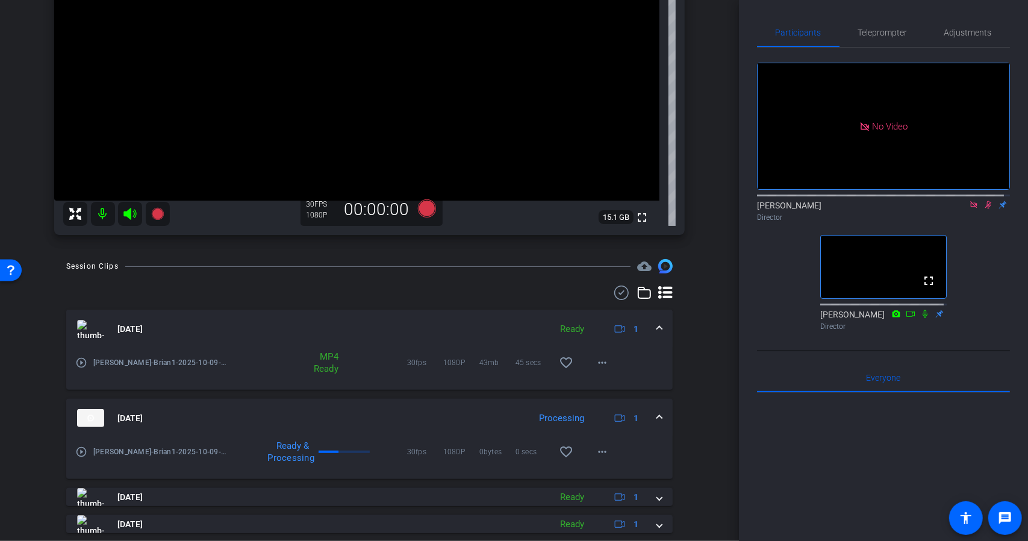
click at [656, 410] on mat-expansion-panel-header "Oct 9, 2025 Processing 1" at bounding box center [369, 418] width 606 height 39
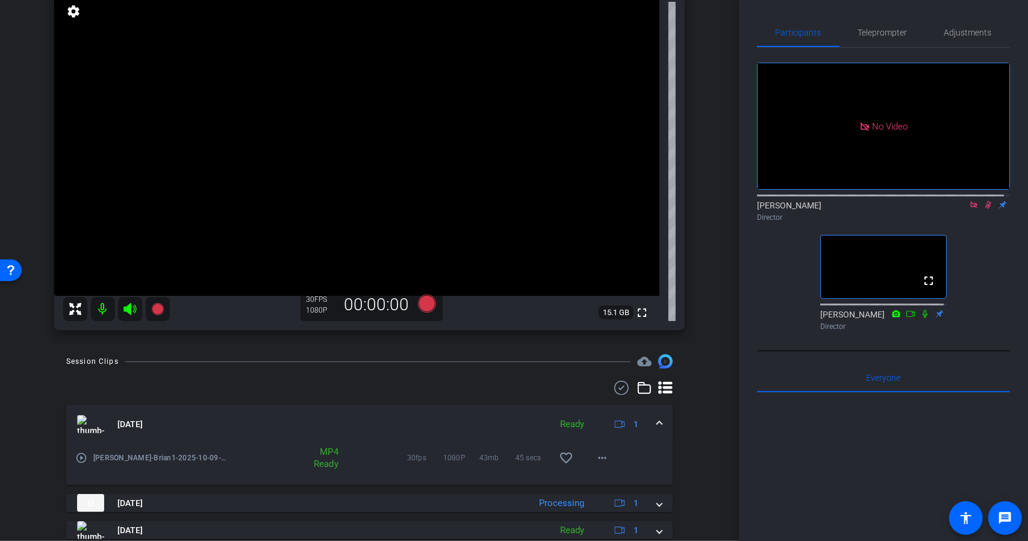
scroll to position [92, 0]
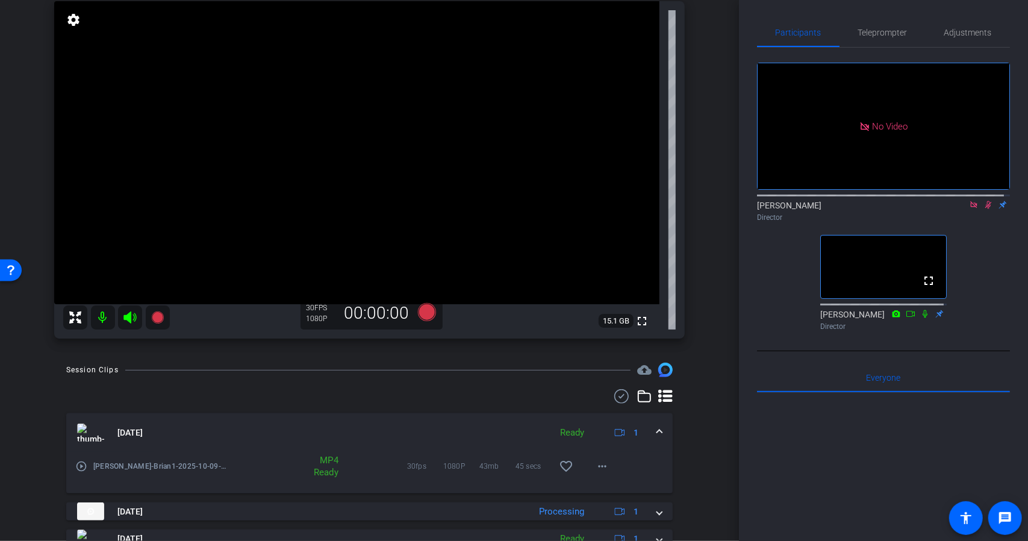
click at [645, 435] on div "Oct 9, 2025 Ready 1" at bounding box center [367, 432] width 580 height 18
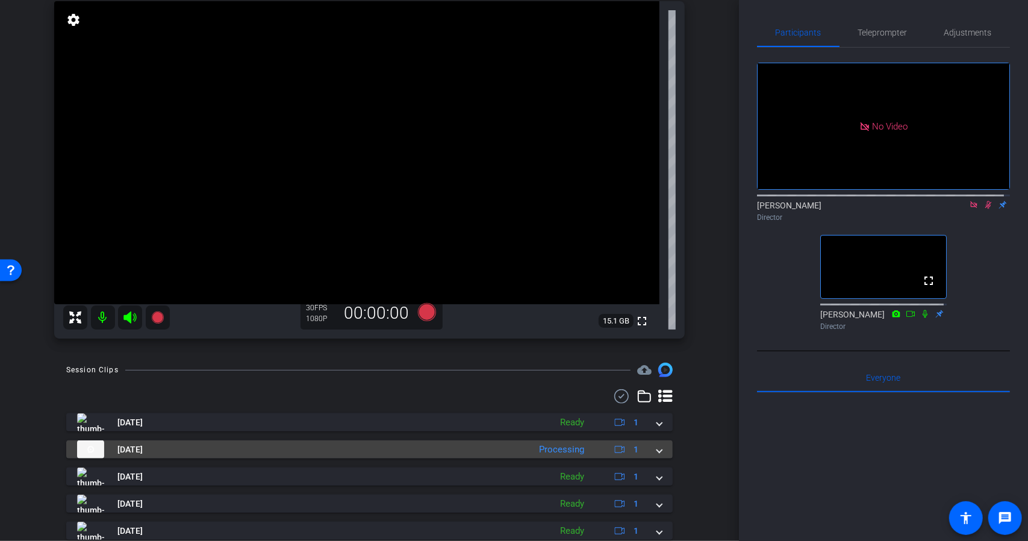
click at [657, 452] on span at bounding box center [659, 449] width 5 height 13
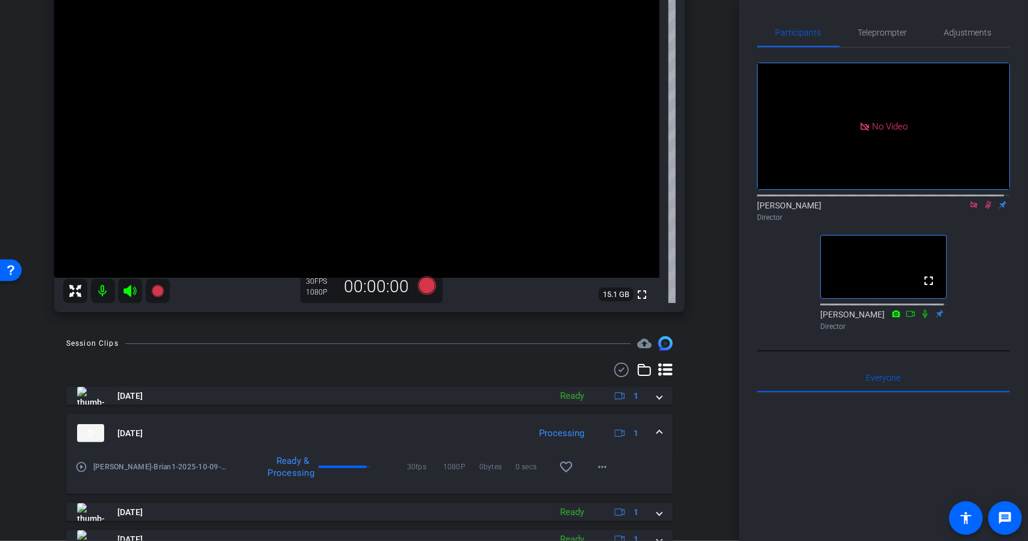
scroll to position [0, 0]
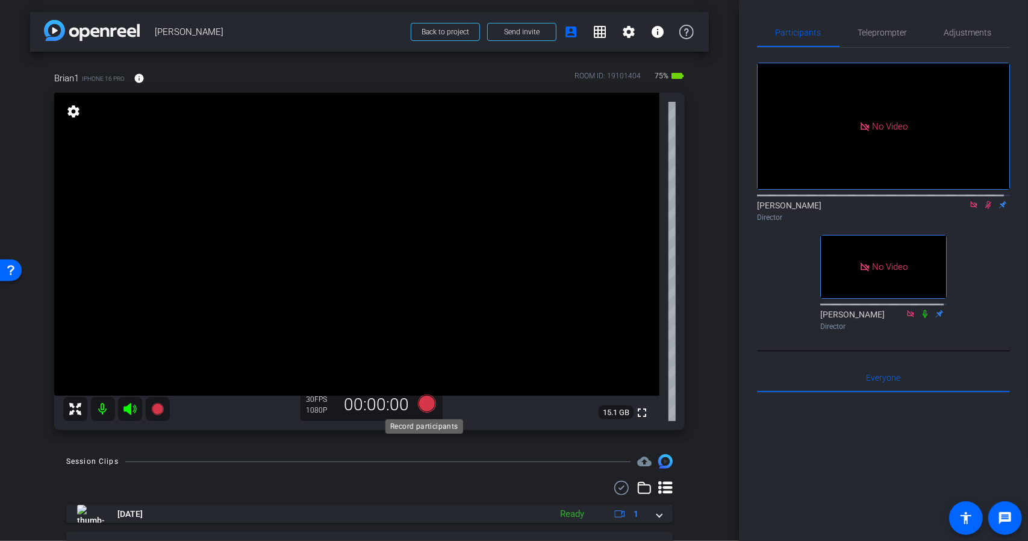
click at [425, 397] on icon at bounding box center [426, 403] width 18 height 18
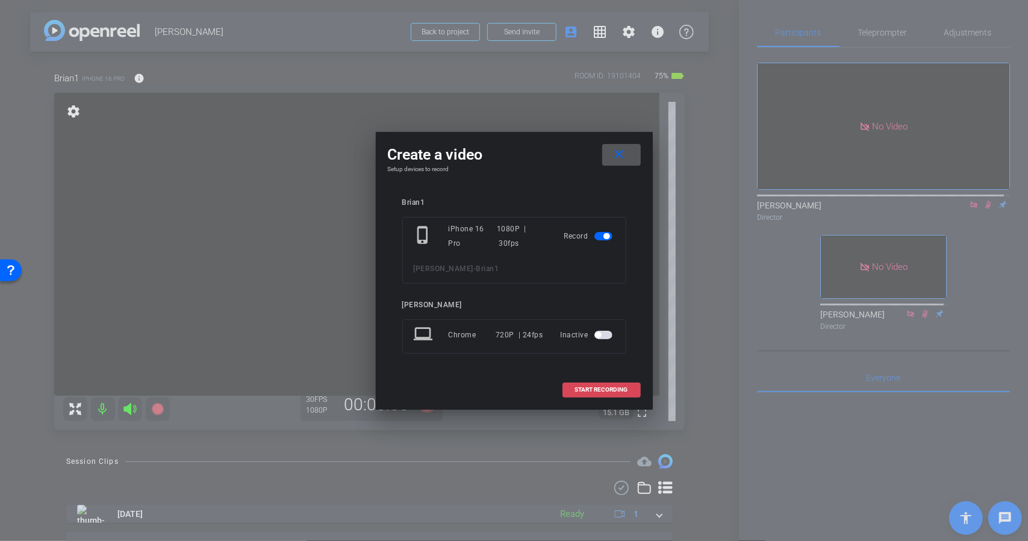
click at [596, 387] on span "START RECORDING" at bounding box center [601, 390] width 53 height 6
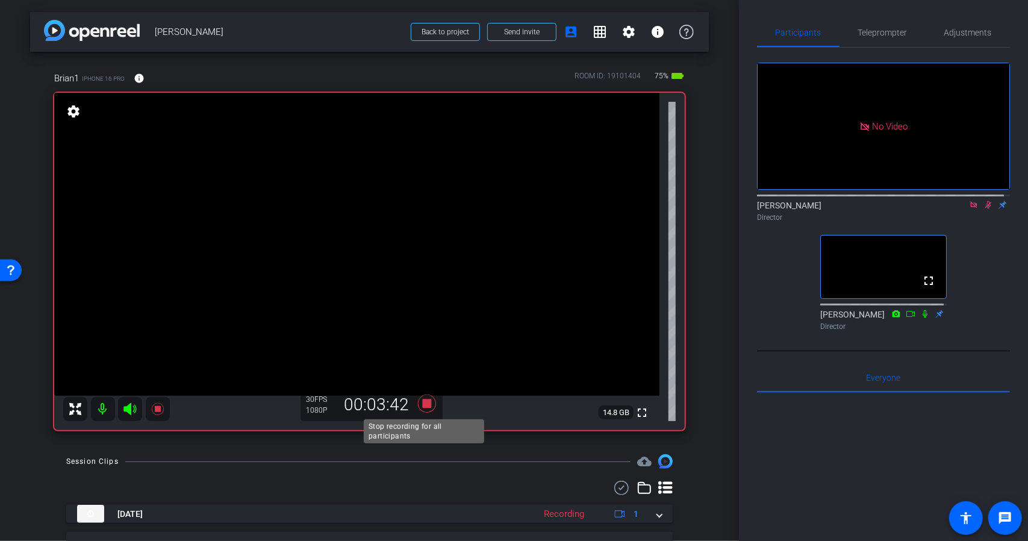
click at [423, 402] on icon at bounding box center [426, 403] width 18 height 18
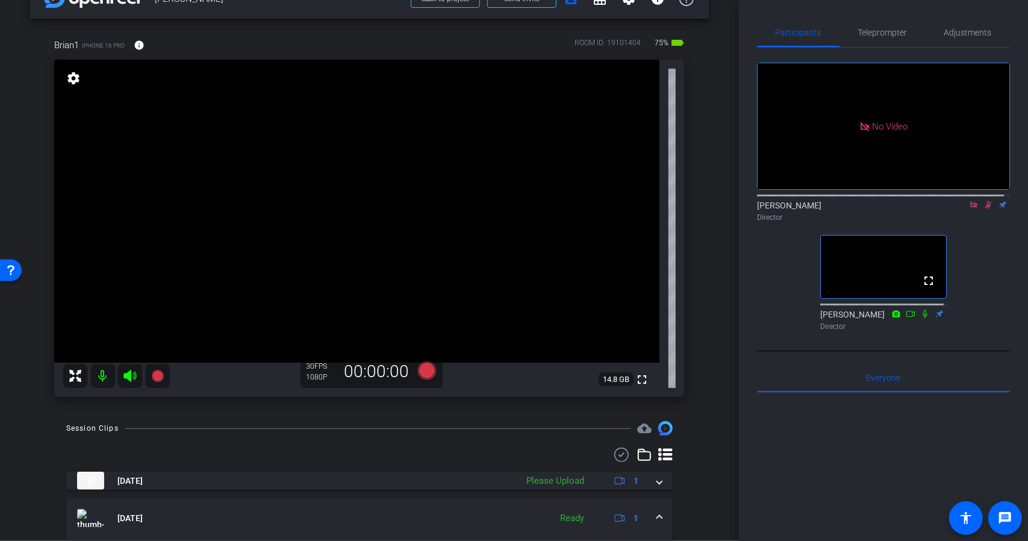
scroll to position [34, 0]
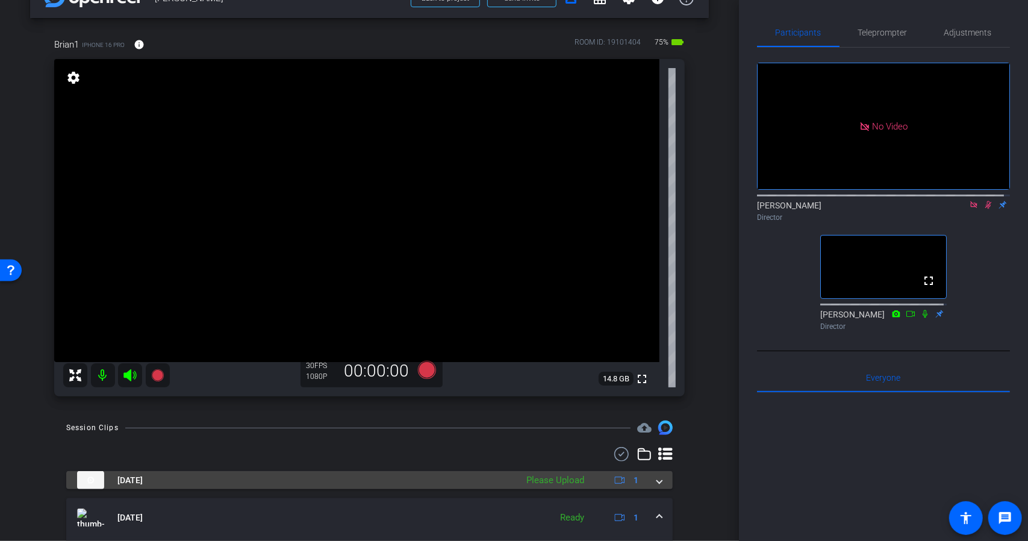
click at [657, 478] on span at bounding box center [659, 480] width 5 height 13
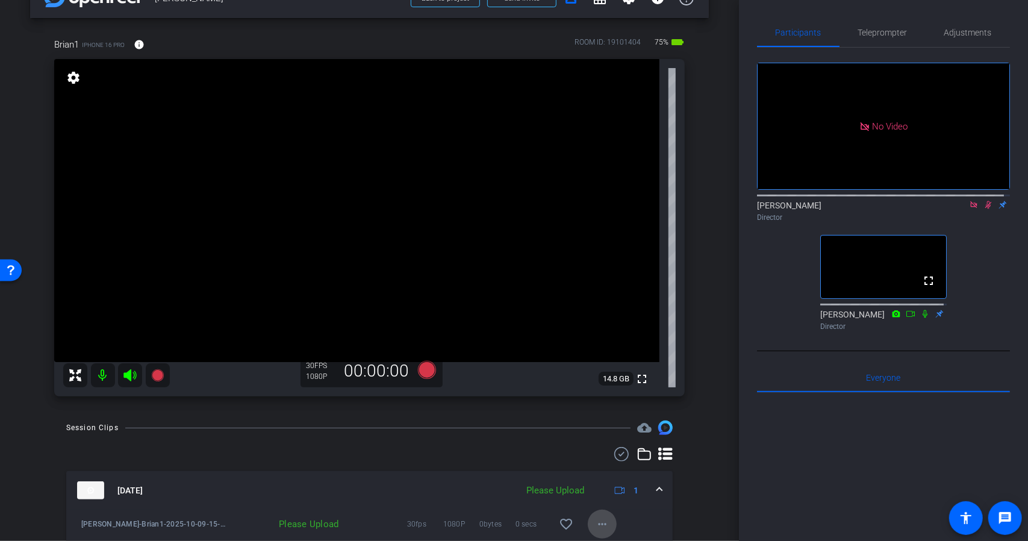
click at [595, 520] on mat-icon "more_horiz" at bounding box center [602, 524] width 14 height 14
click at [598, 470] on span "Upload" at bounding box center [616, 469] width 48 height 14
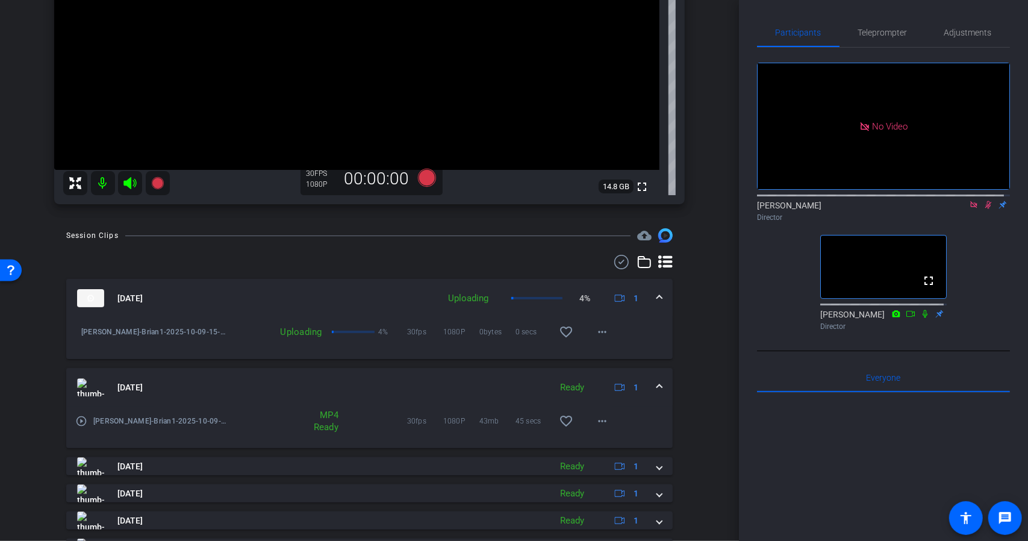
scroll to position [224, 0]
click at [657, 388] on span at bounding box center [659, 389] width 5 height 13
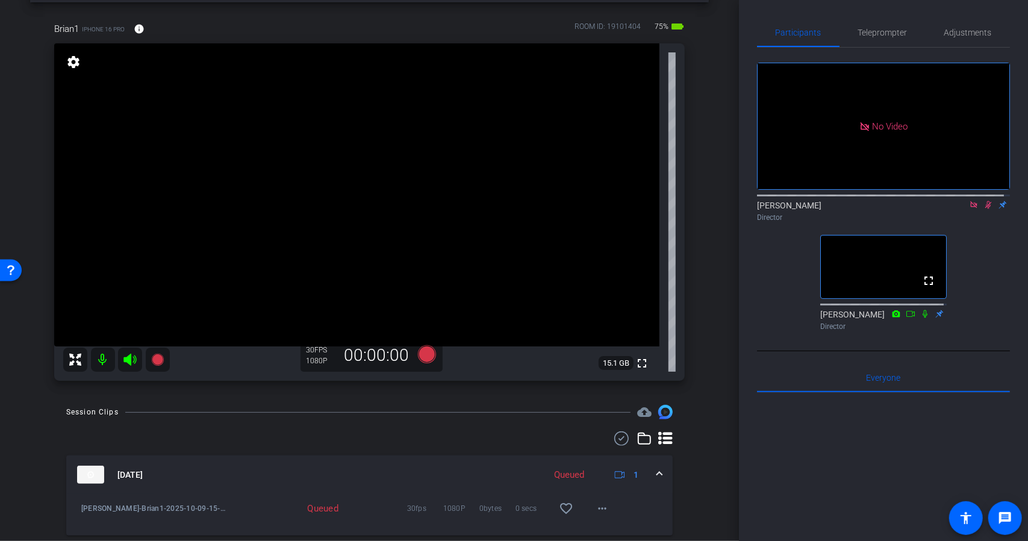
scroll to position [49, 0]
click at [420, 353] on icon at bounding box center [426, 355] width 18 height 18
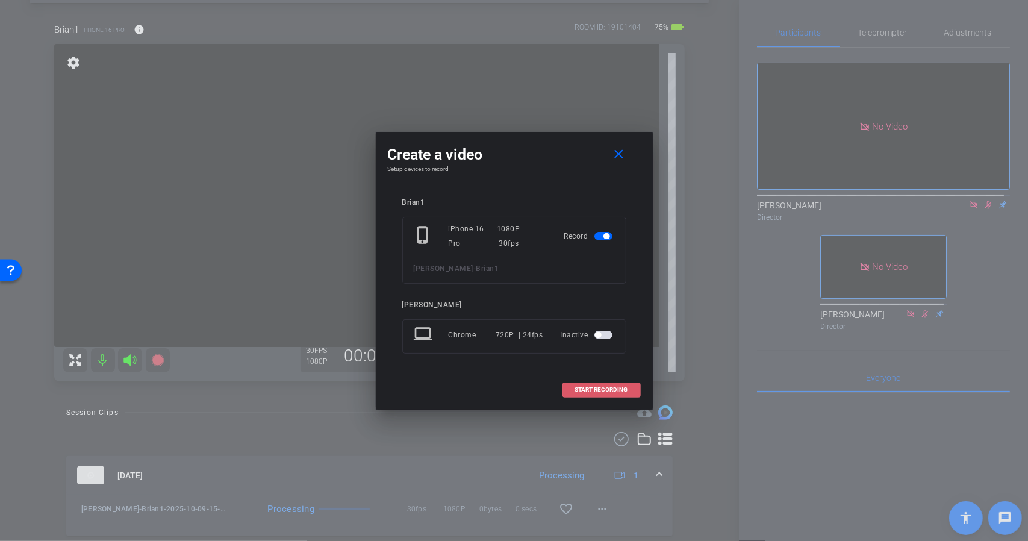
click at [587, 384] on span at bounding box center [601, 389] width 77 height 29
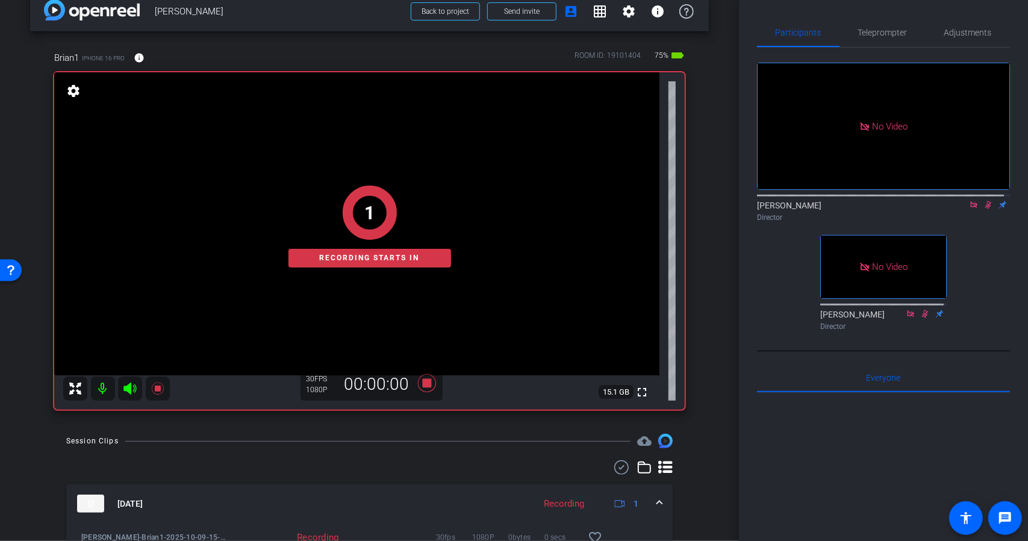
scroll to position [16, 0]
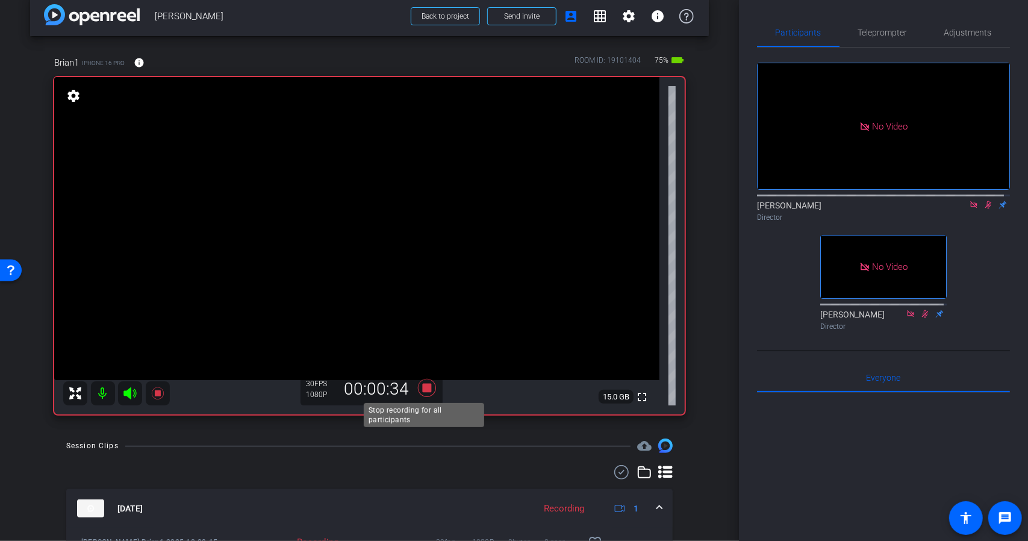
click at [425, 388] on icon at bounding box center [426, 388] width 18 height 18
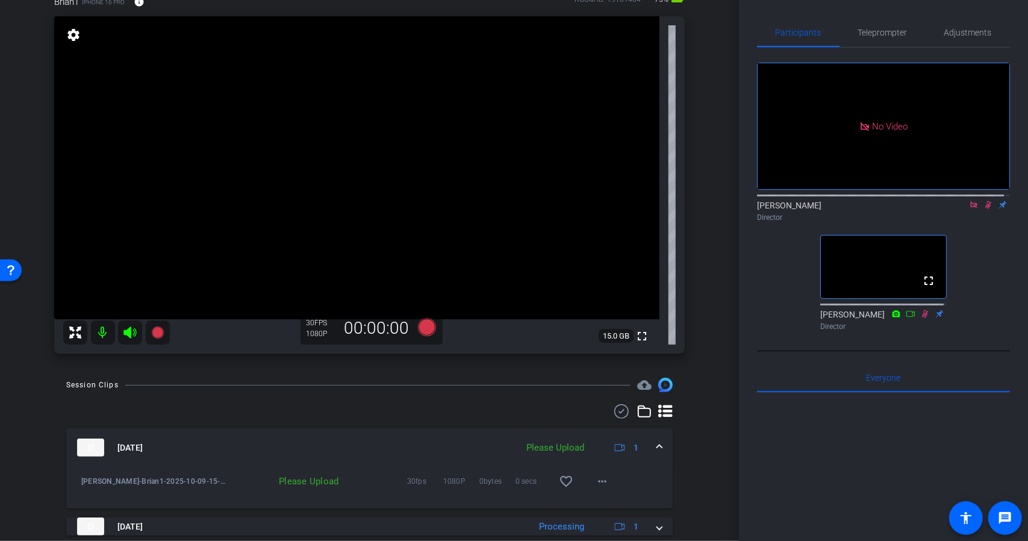
scroll to position [77, 0]
click at [601, 471] on span at bounding box center [602, 480] width 29 height 29
click at [604, 427] on span "Upload" at bounding box center [616, 425] width 48 height 14
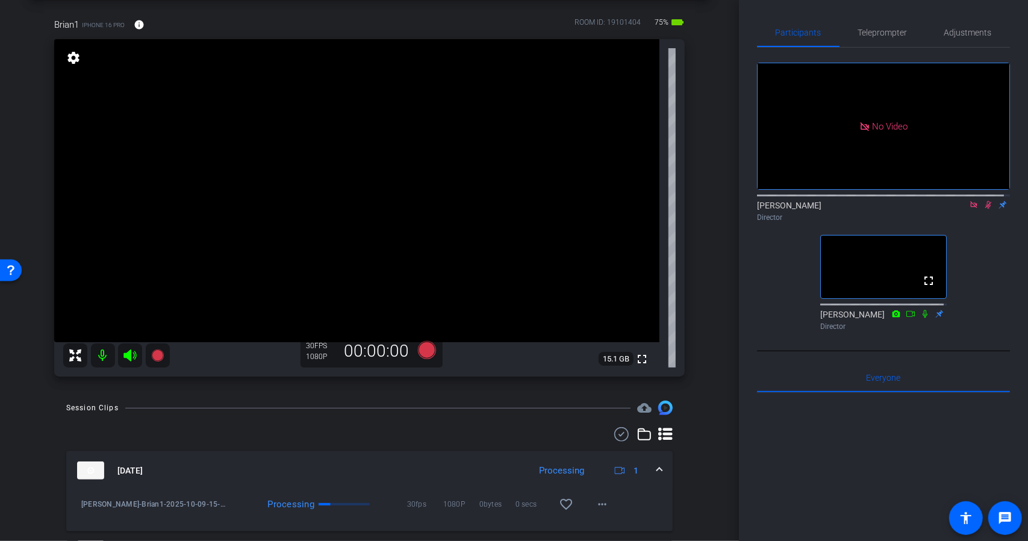
scroll to position [45, 0]
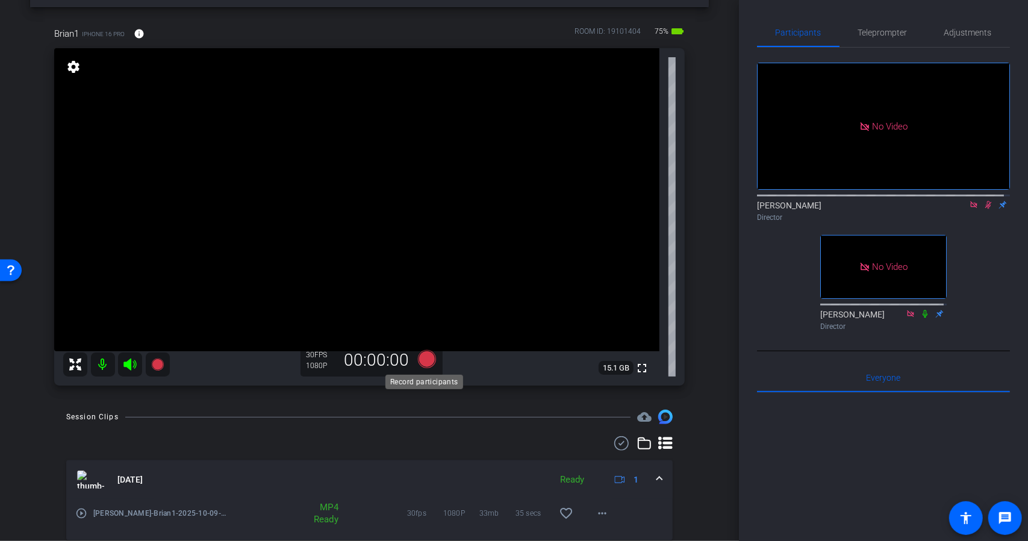
click at [420, 357] on icon at bounding box center [426, 359] width 18 height 18
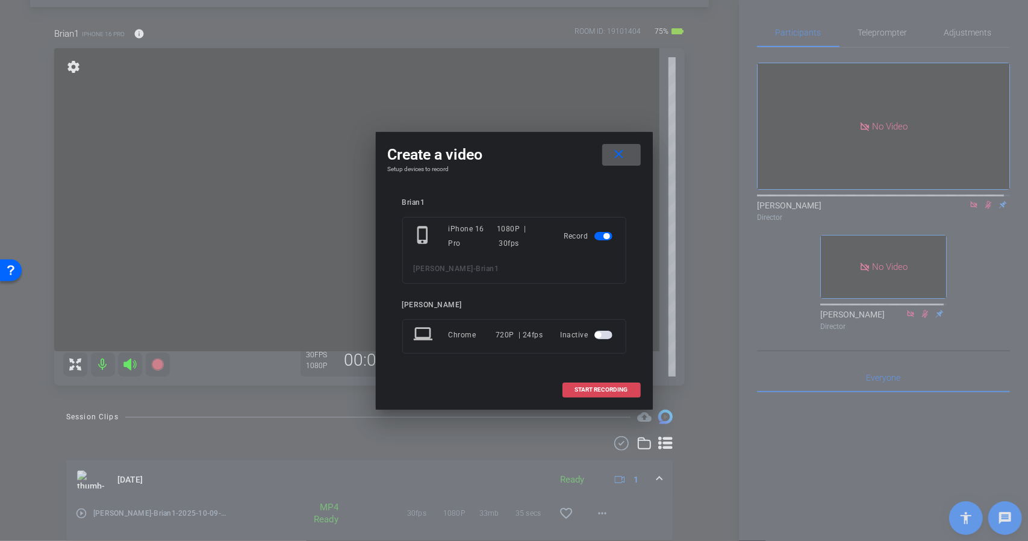
click at [575, 387] on span "START RECORDING" at bounding box center [601, 390] width 53 height 6
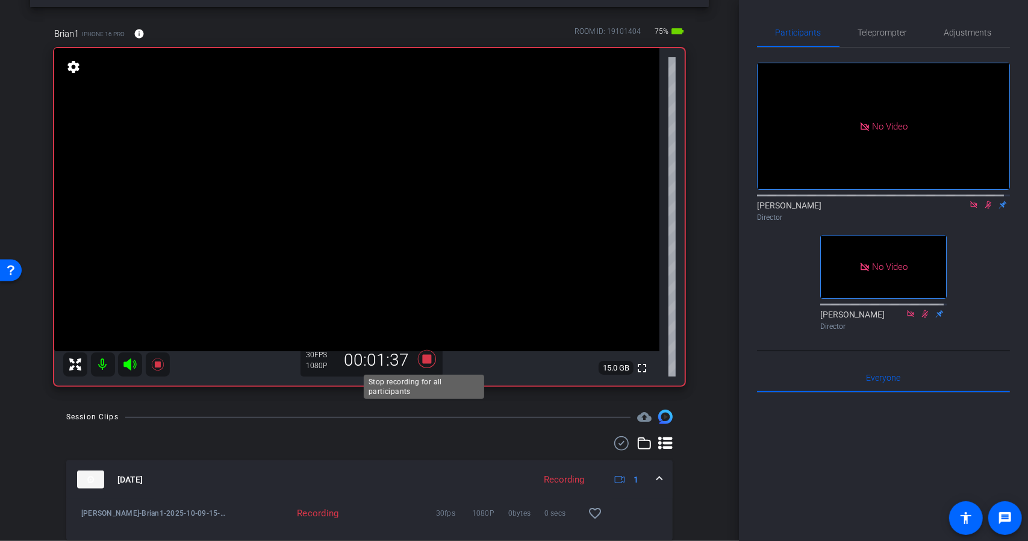
click at [426, 357] on icon at bounding box center [426, 359] width 18 height 18
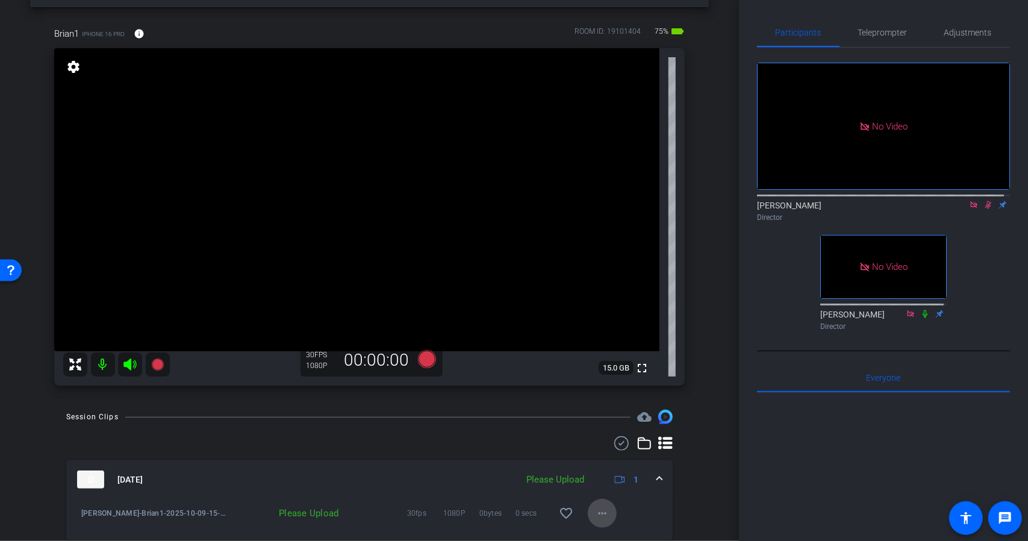
click at [598, 508] on mat-icon "more_horiz" at bounding box center [602, 513] width 14 height 14
click at [604, 453] on span "Upload" at bounding box center [616, 458] width 48 height 14
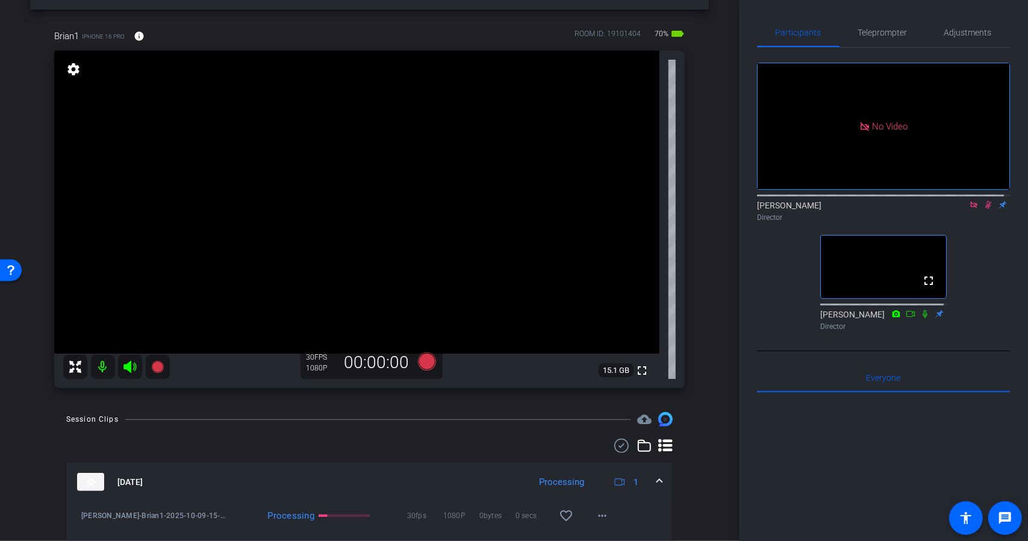
scroll to position [42, 0]
click at [636, 374] on mat-icon "fullscreen" at bounding box center [642, 371] width 14 height 14
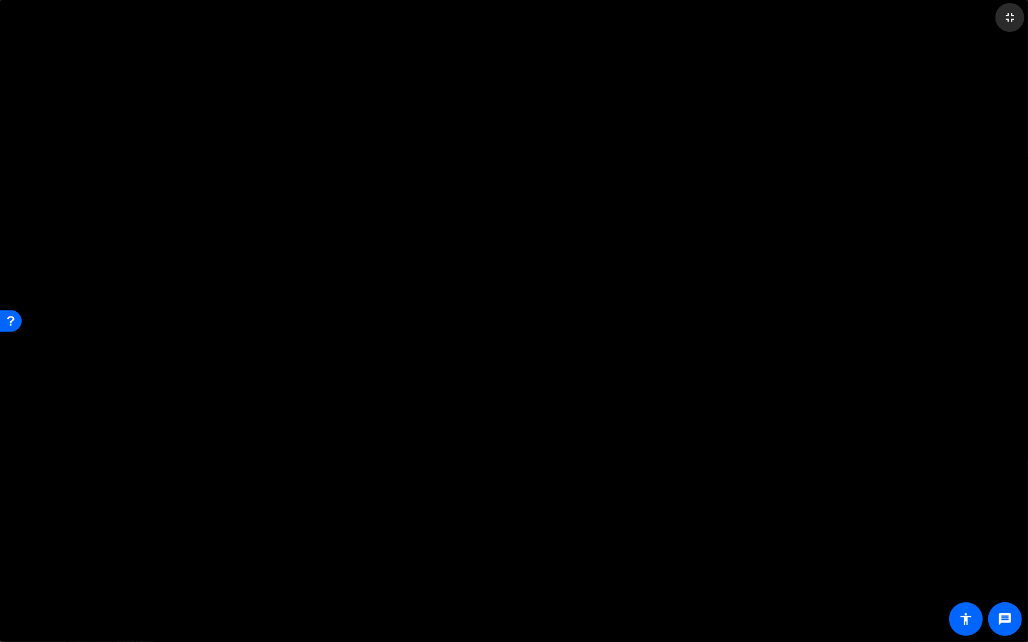
click at [1001, 19] on span at bounding box center [1009, 17] width 29 height 29
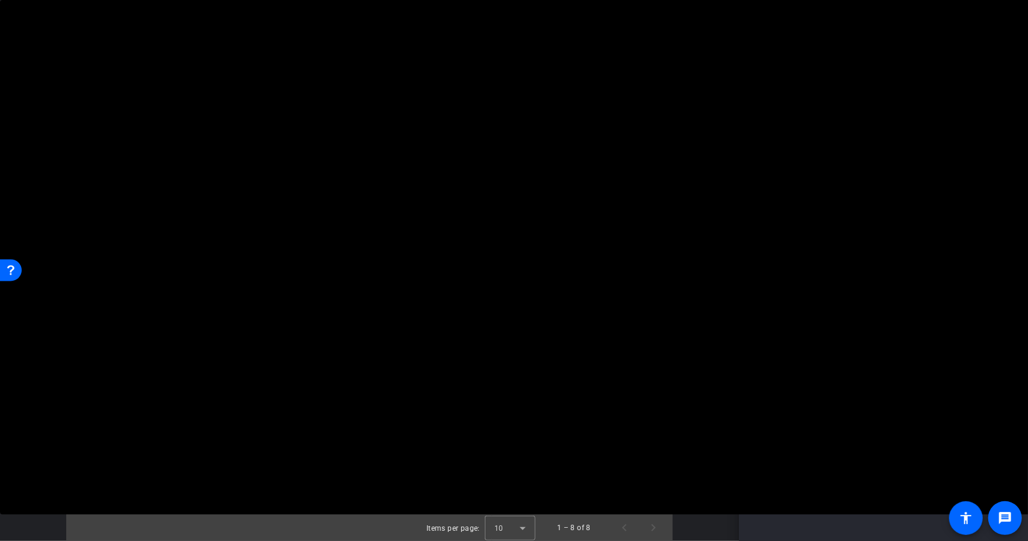
scroll to position [282, 0]
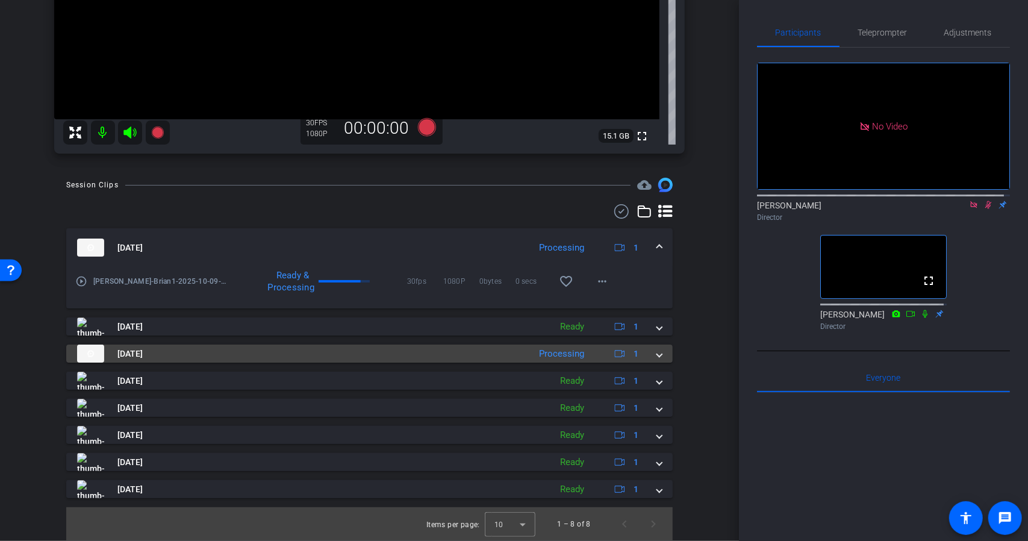
click at [657, 347] on span at bounding box center [659, 353] width 5 height 13
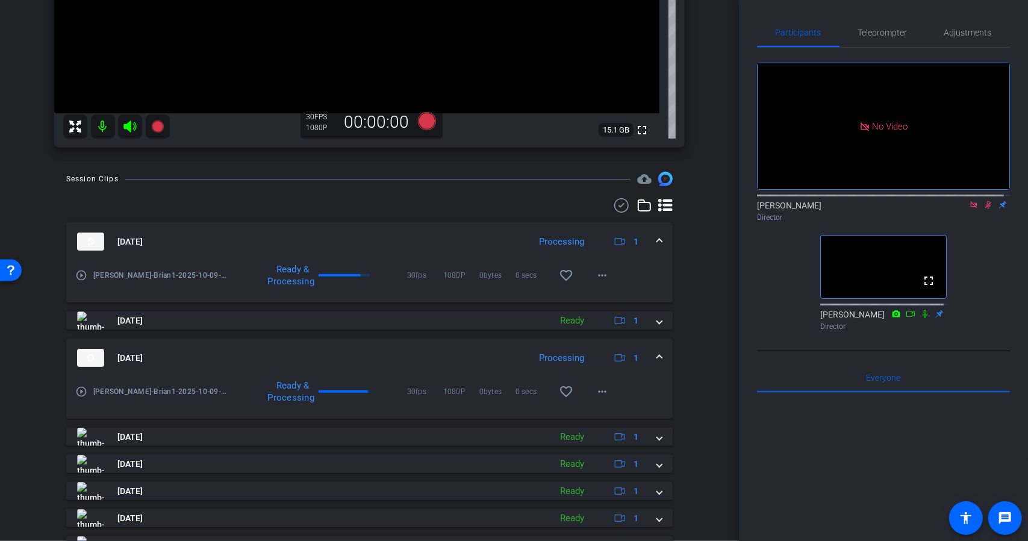
click at [657, 353] on span at bounding box center [659, 358] width 5 height 13
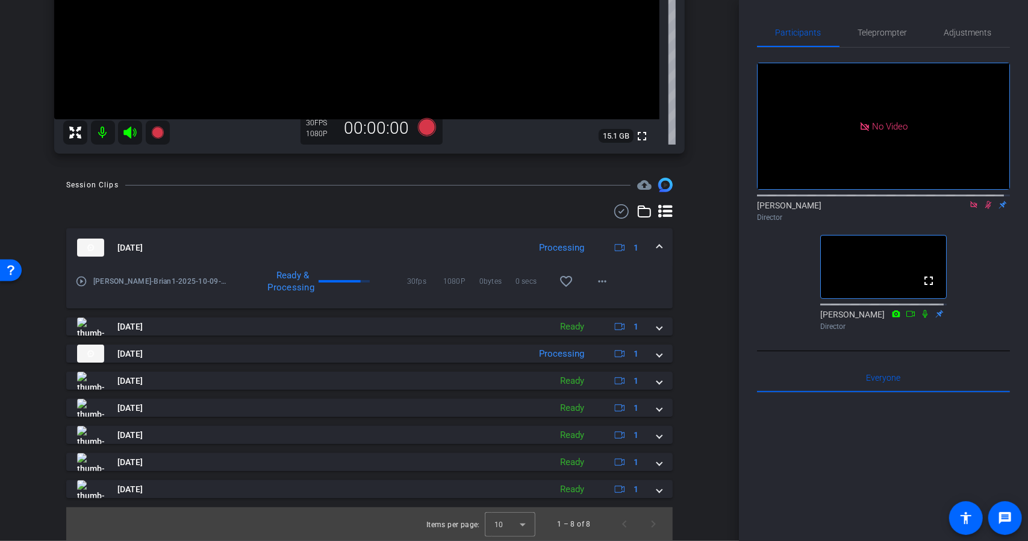
scroll to position [0, 0]
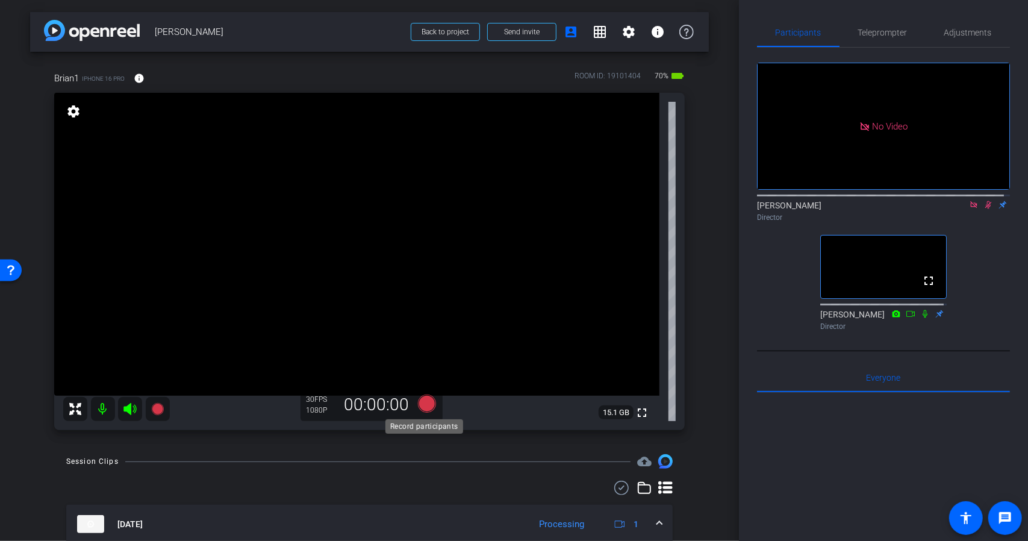
click at [425, 408] on icon at bounding box center [426, 403] width 18 height 18
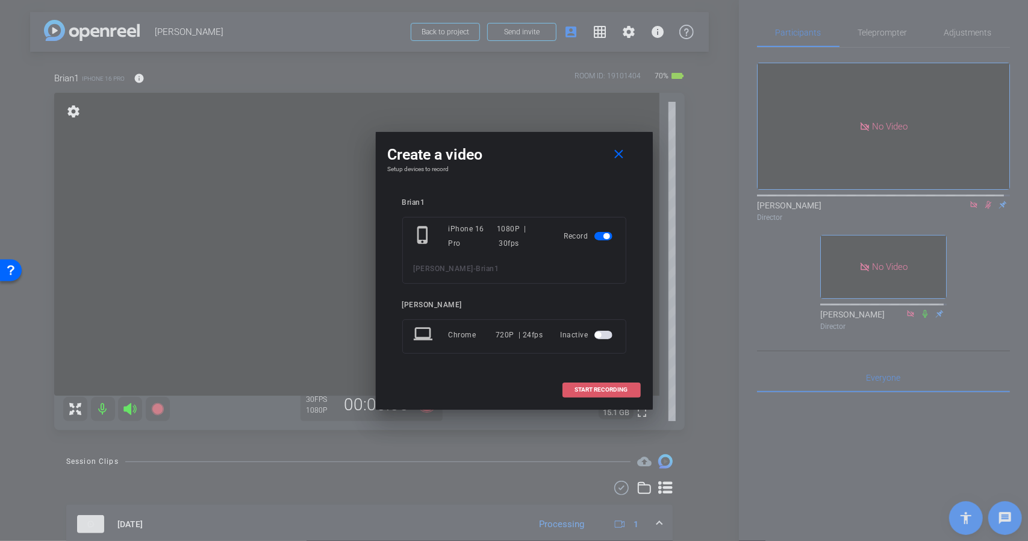
click at [601, 390] on span "START RECORDING" at bounding box center [601, 390] width 53 height 6
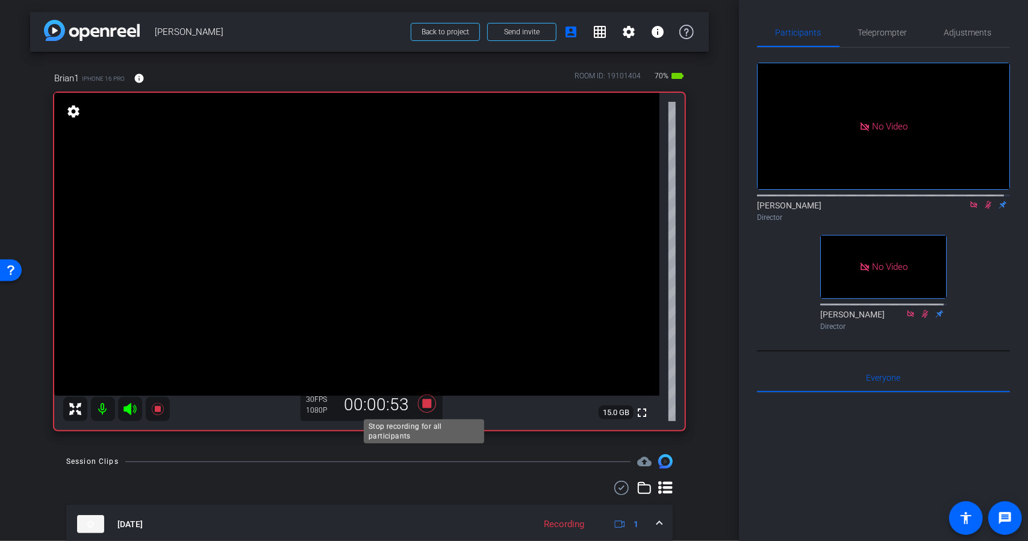
click at [421, 404] on icon at bounding box center [426, 403] width 18 height 18
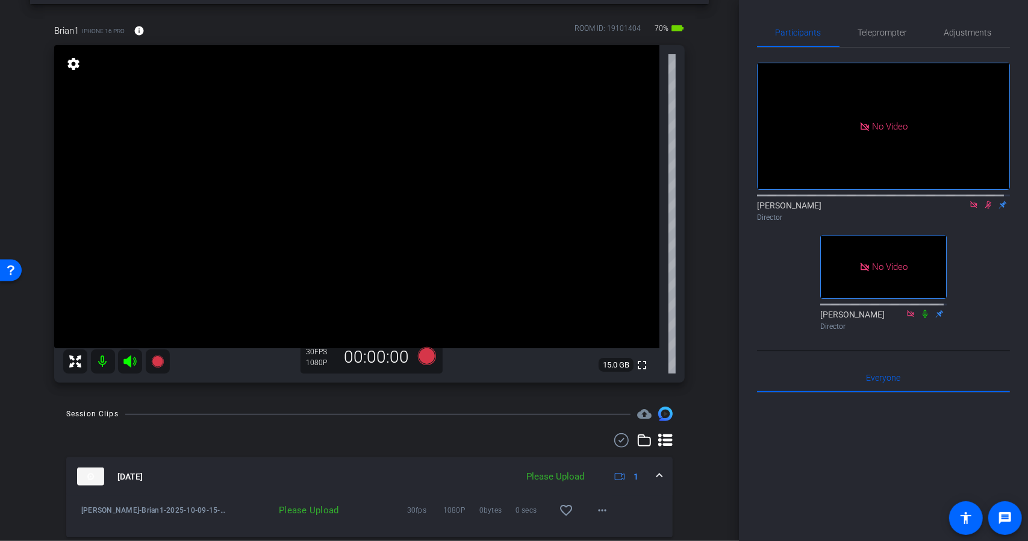
scroll to position [54, 0]
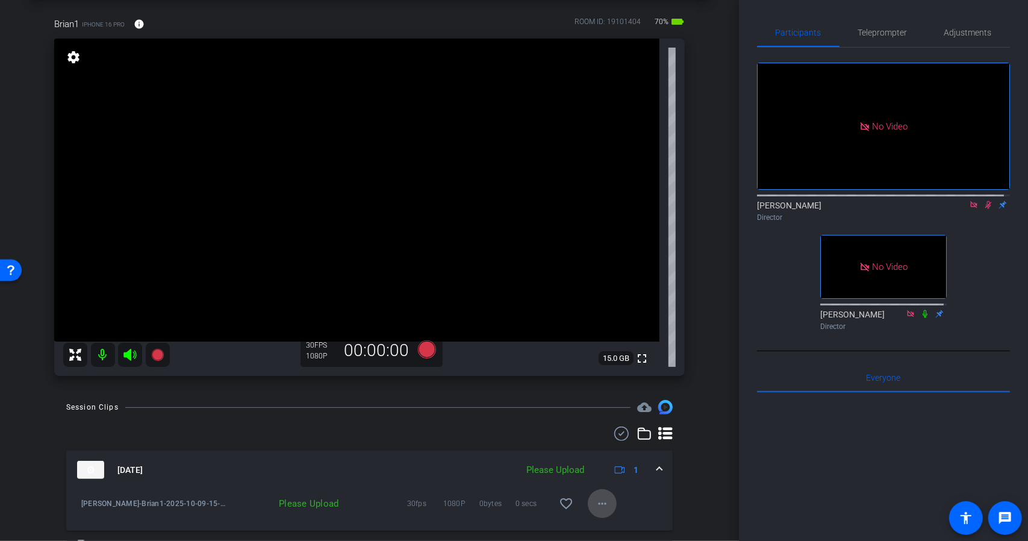
click at [595, 503] on mat-icon "more_horiz" at bounding box center [602, 503] width 14 height 14
click at [598, 443] on span "Upload" at bounding box center [616, 448] width 48 height 14
click at [419, 350] on icon at bounding box center [426, 349] width 18 height 18
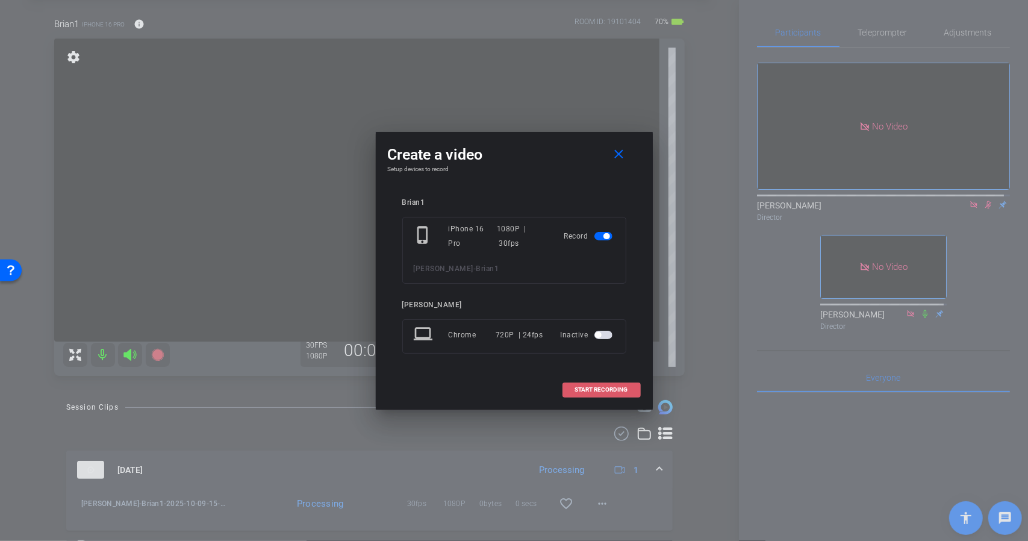
click at [570, 385] on span at bounding box center [601, 389] width 77 height 29
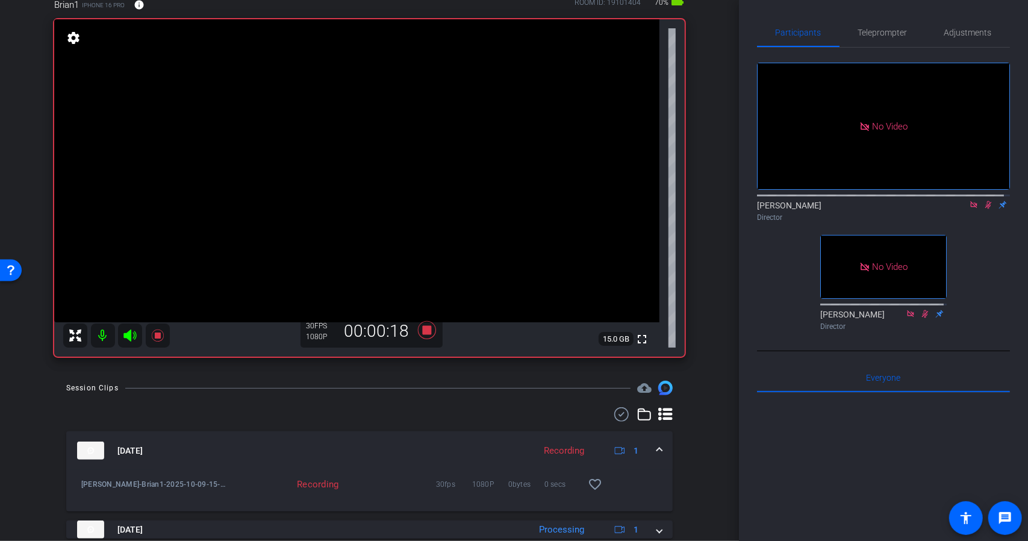
scroll to position [70, 0]
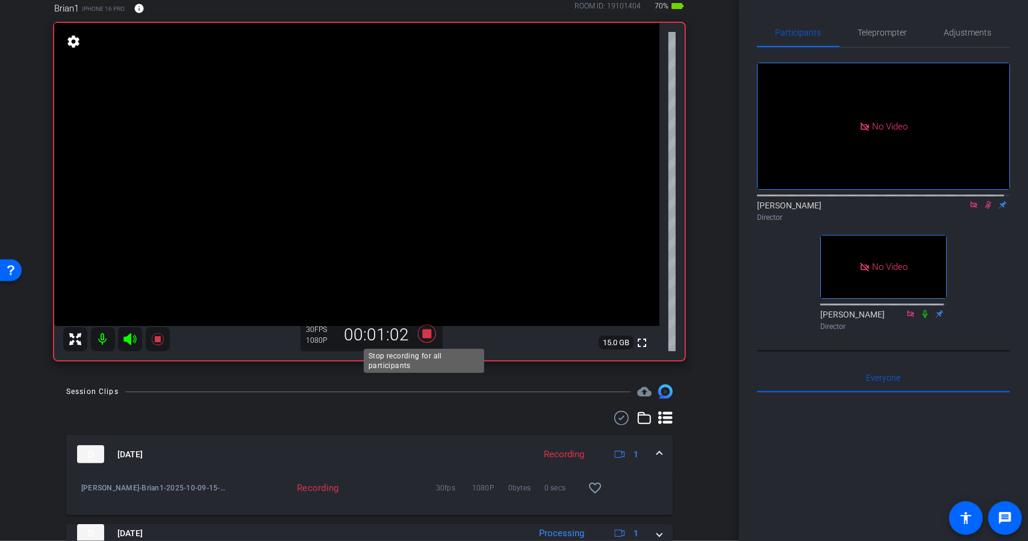
click at [425, 334] on icon at bounding box center [426, 334] width 18 height 18
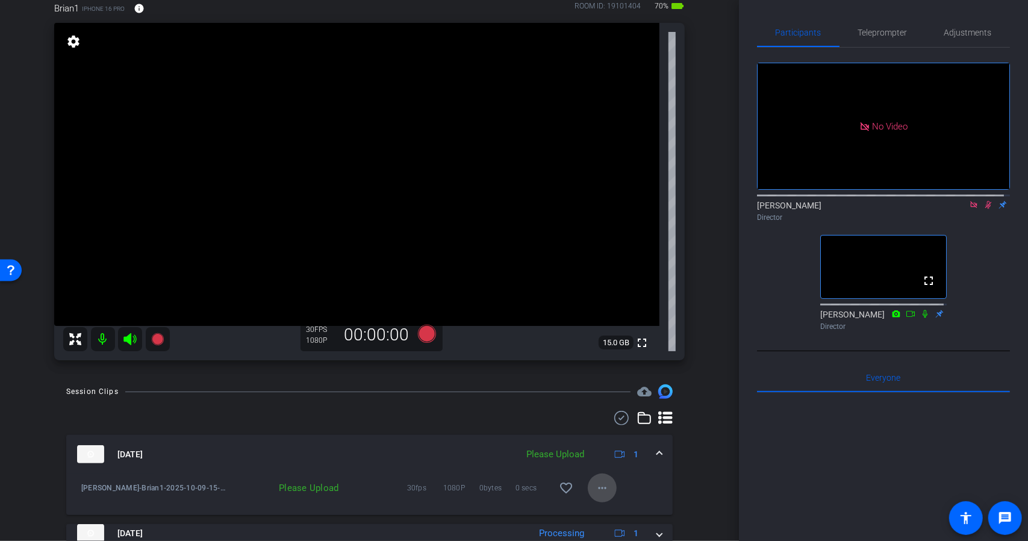
click at [606, 483] on span at bounding box center [602, 487] width 29 height 29
click at [605, 434] on span "Upload" at bounding box center [616, 432] width 48 height 14
click at [421, 330] on icon at bounding box center [426, 334] width 18 height 18
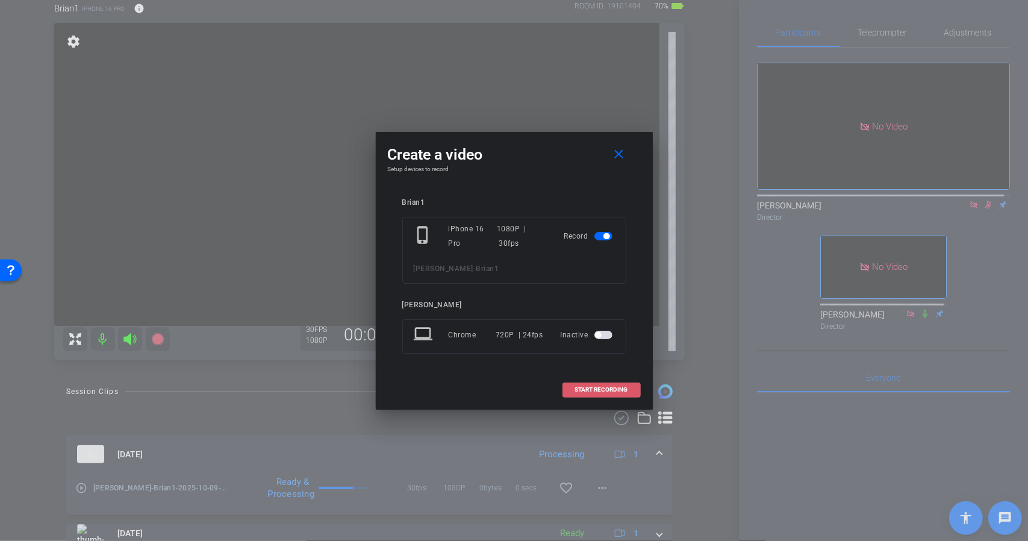
click at [591, 387] on span "START RECORDING" at bounding box center [601, 390] width 53 height 6
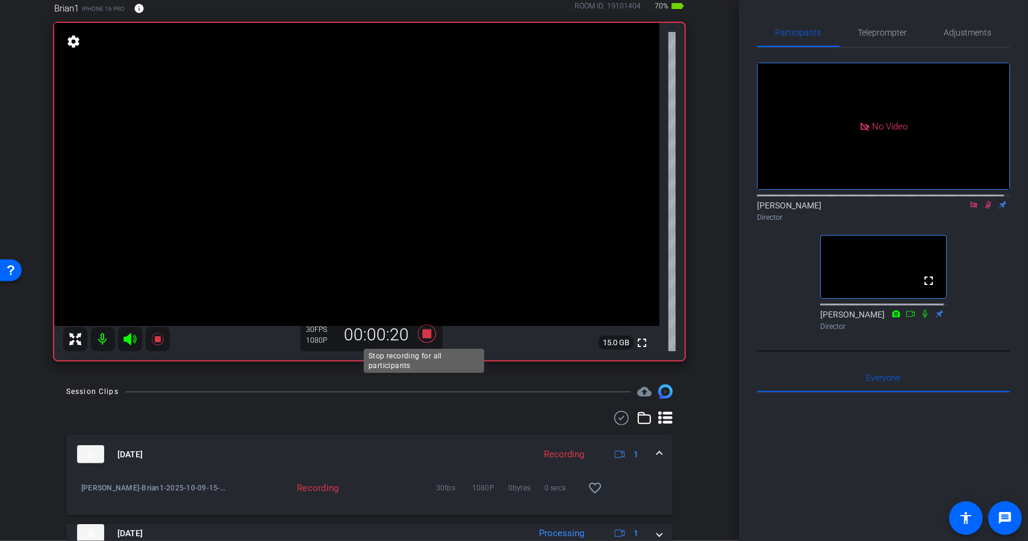
click at [424, 330] on icon at bounding box center [426, 334] width 18 height 18
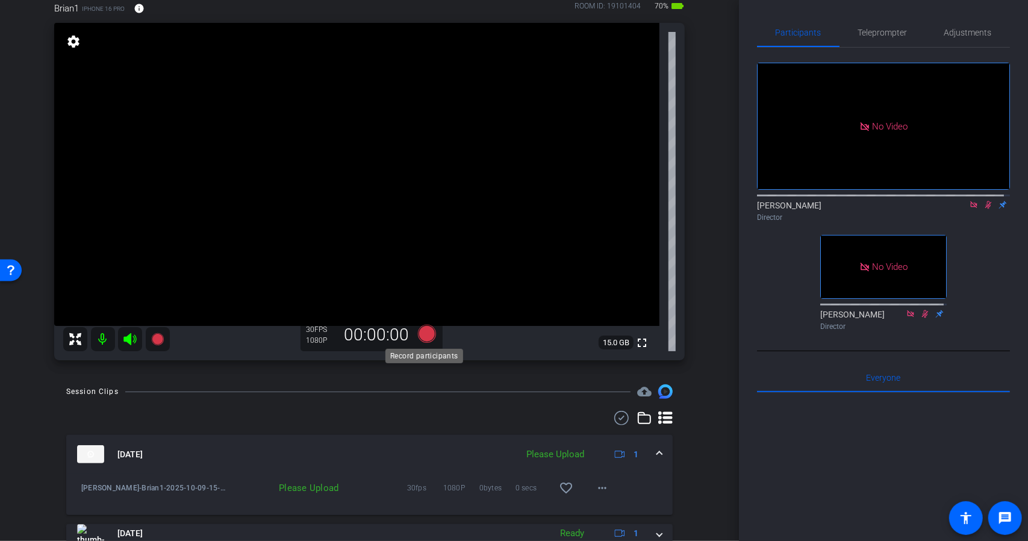
click at [423, 328] on icon at bounding box center [426, 334] width 18 height 18
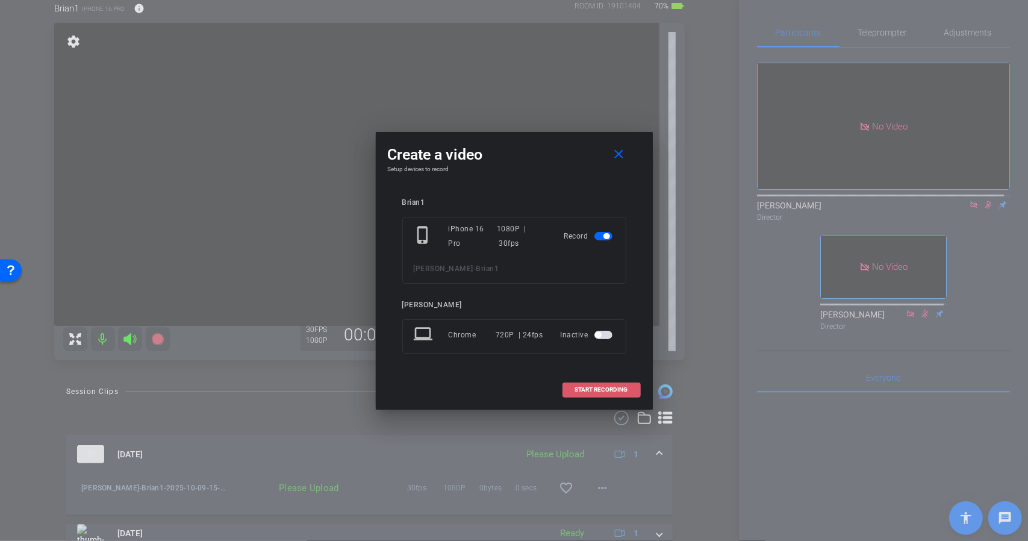
click at [580, 387] on span "START RECORDING" at bounding box center [601, 390] width 53 height 6
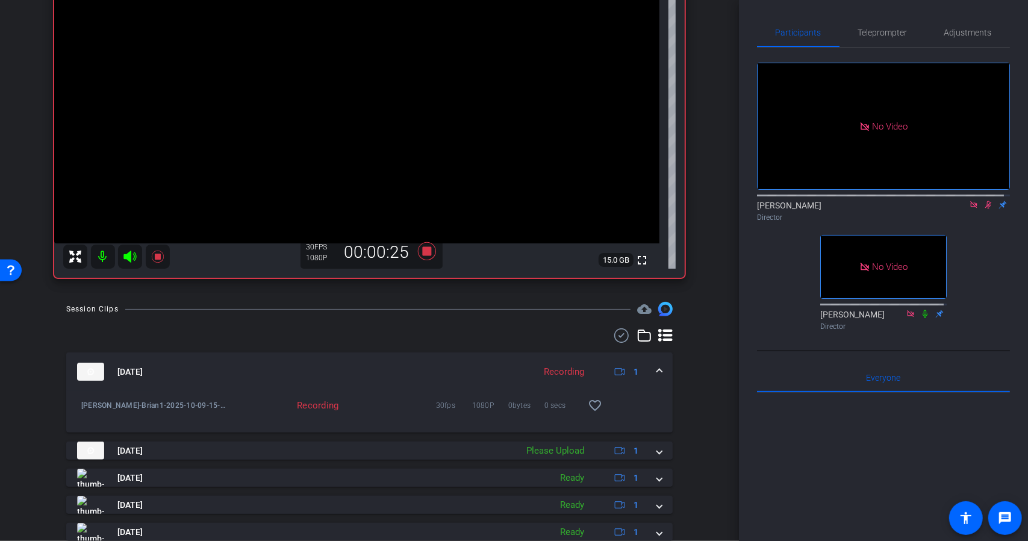
scroll to position [153, 0]
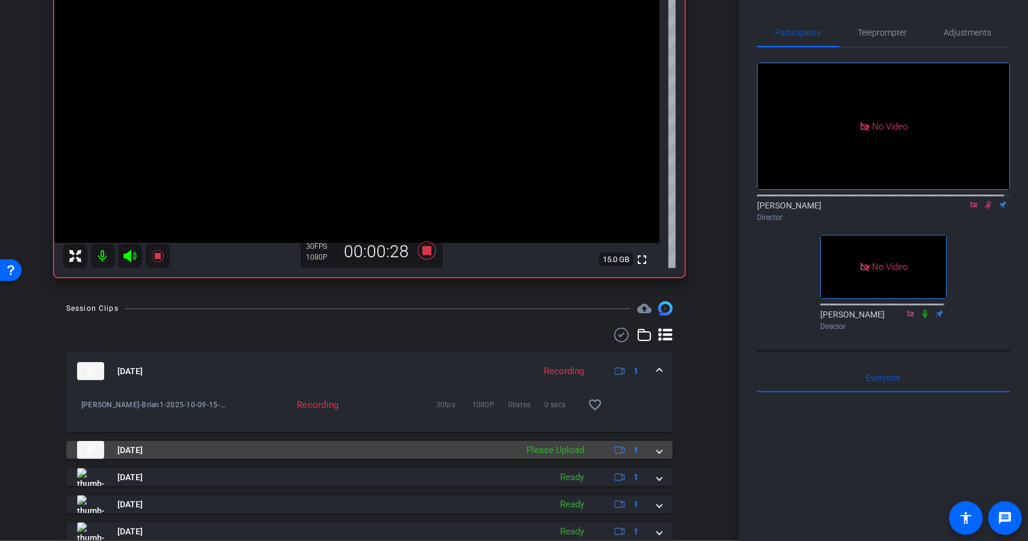
click at [650, 449] on div "Oct 9, 2025 Please Upload 1" at bounding box center [367, 450] width 580 height 18
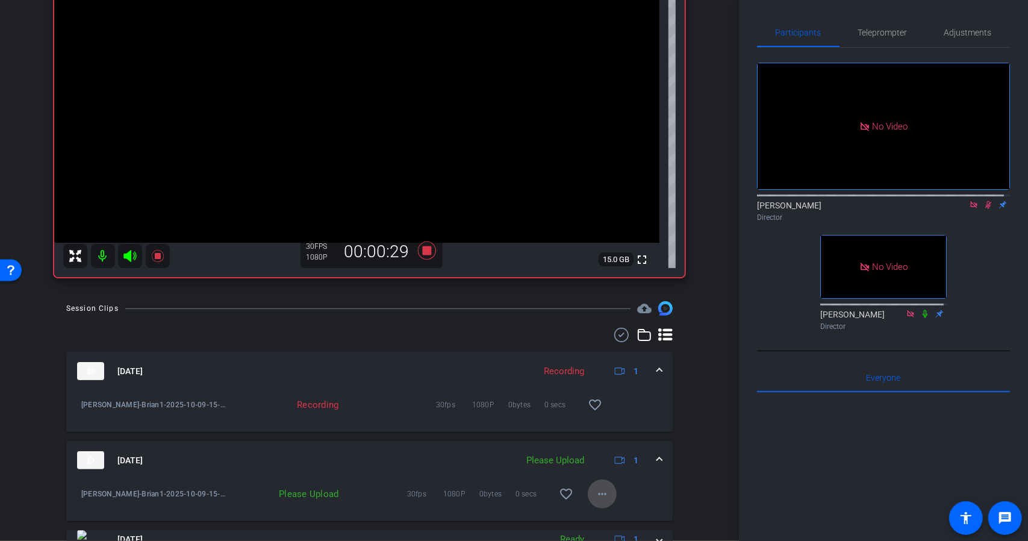
click at [596, 486] on mat-icon "more_horiz" at bounding box center [602, 493] width 14 height 14
click at [597, 435] on span "Upload" at bounding box center [616, 438] width 48 height 14
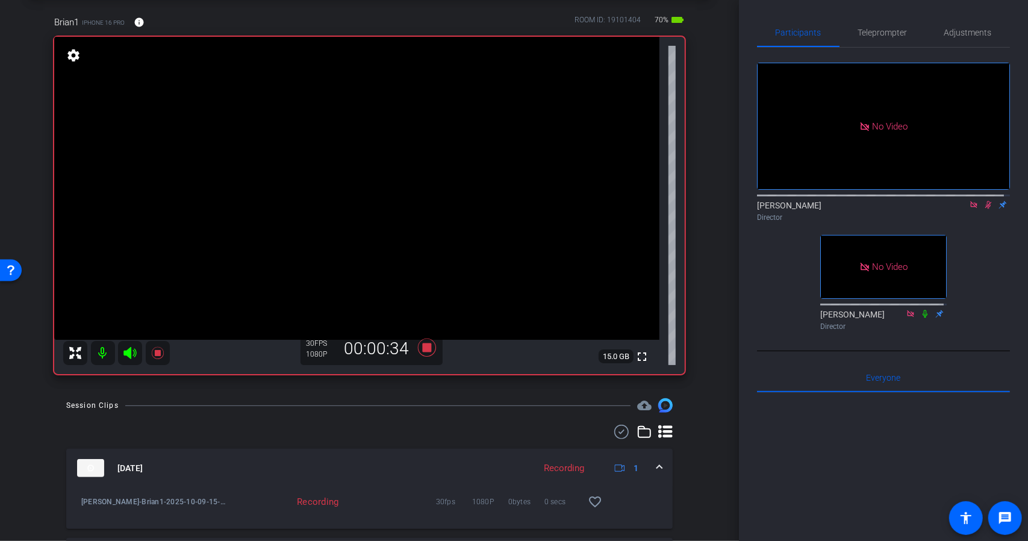
scroll to position [49, 0]
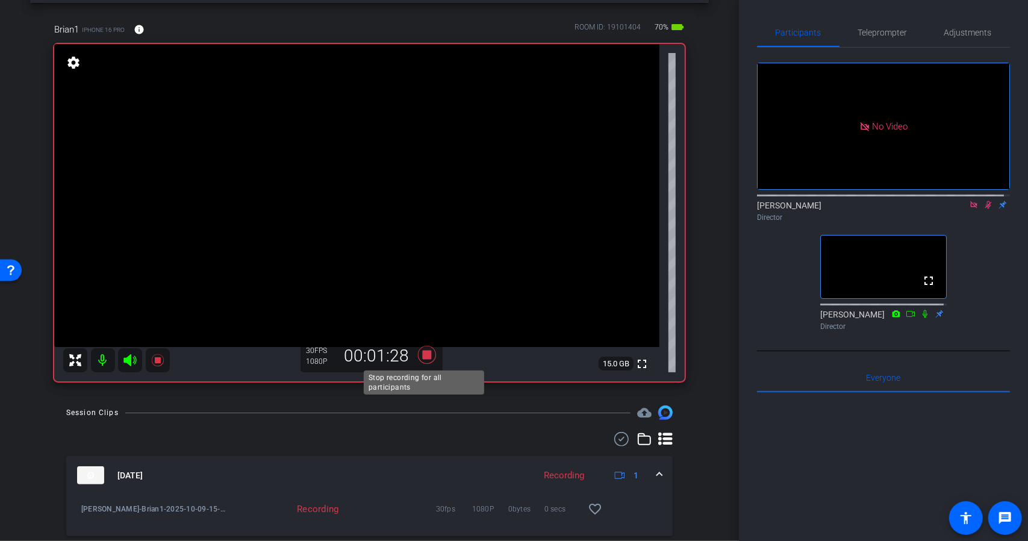
click at [424, 355] on icon at bounding box center [426, 355] width 18 height 18
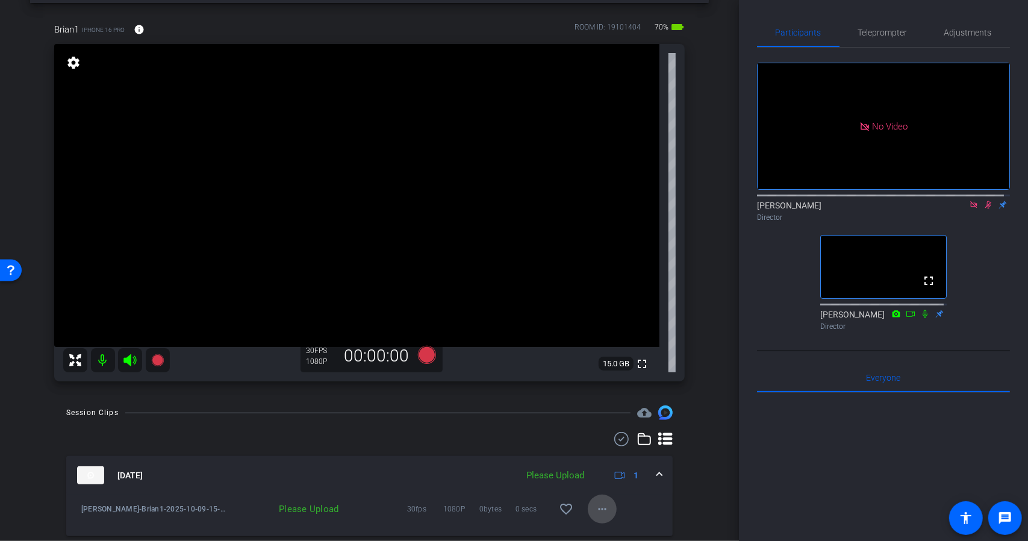
click at [602, 516] on span at bounding box center [602, 508] width 29 height 29
click at [606, 456] on span "Upload" at bounding box center [616, 453] width 48 height 14
click at [612, 438] on icon at bounding box center [621, 439] width 18 height 14
click at [579, 442] on icon at bounding box center [582, 439] width 6 height 14
click at [517, 439] on div at bounding box center [369, 439] width 606 height 14
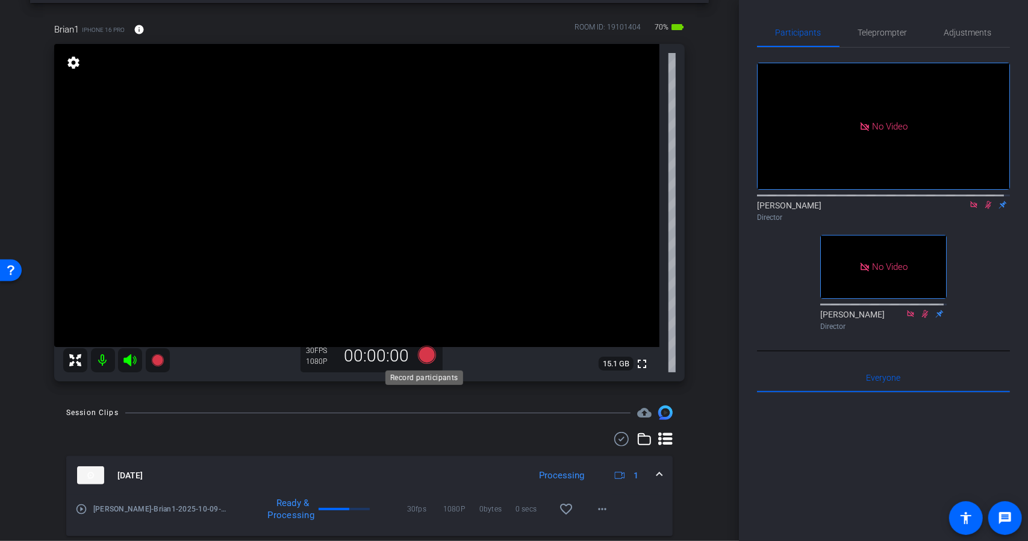
click at [415, 353] on icon at bounding box center [426, 355] width 29 height 22
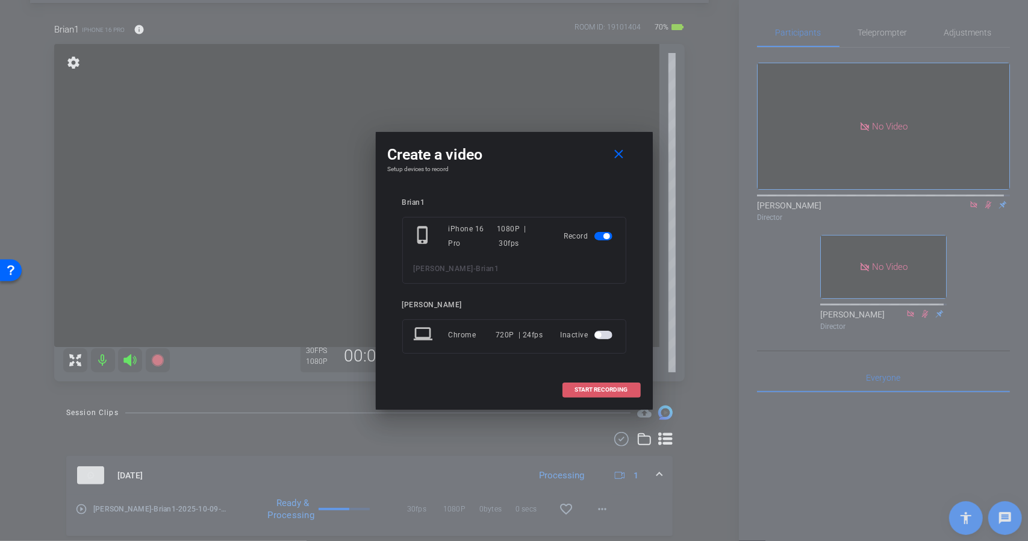
click at [585, 388] on span "START RECORDING" at bounding box center [601, 390] width 53 height 6
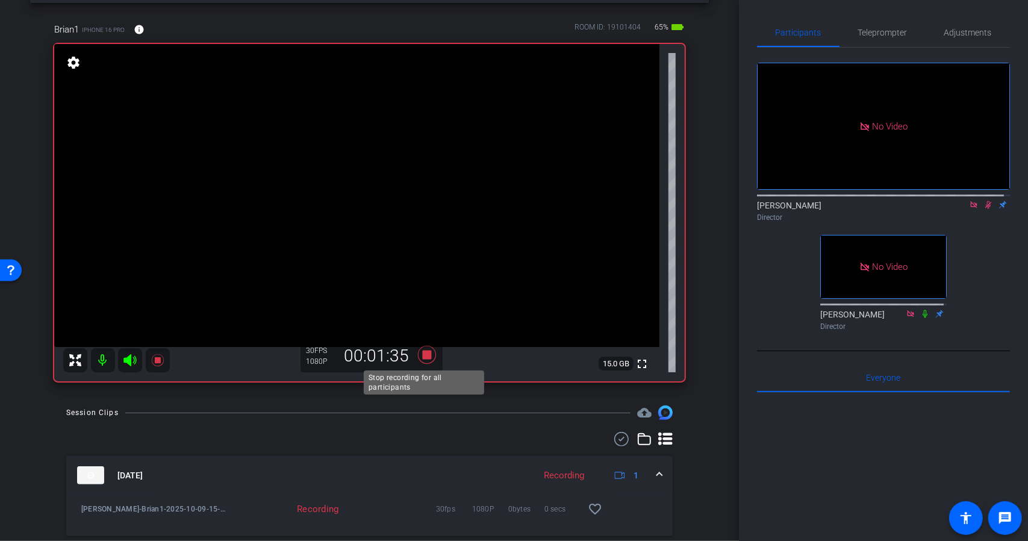
click at [423, 359] on icon at bounding box center [426, 355] width 29 height 22
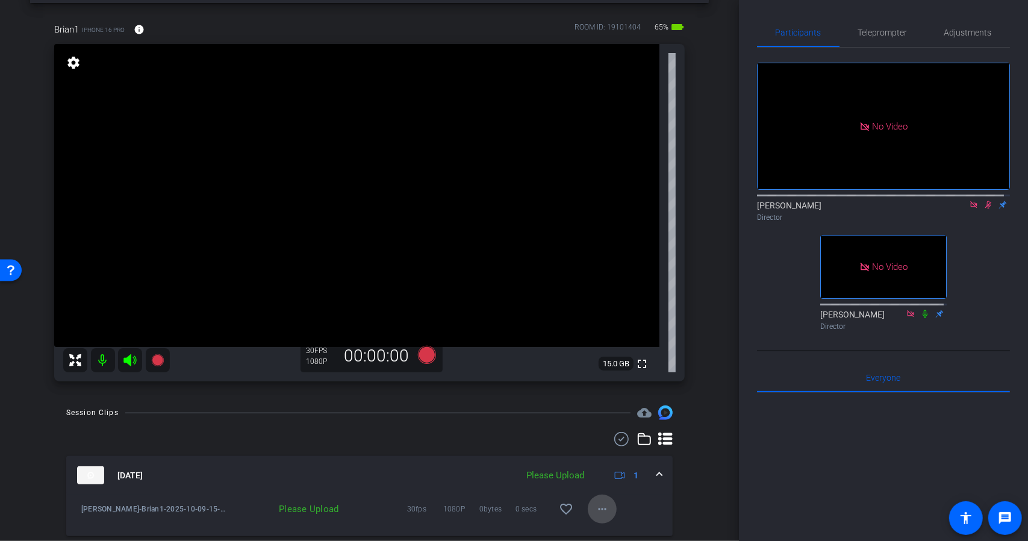
click at [596, 509] on mat-icon "more_horiz" at bounding box center [602, 509] width 14 height 14
click at [604, 455] on span "Upload" at bounding box center [616, 453] width 48 height 14
click at [426, 358] on icon at bounding box center [426, 355] width 18 height 18
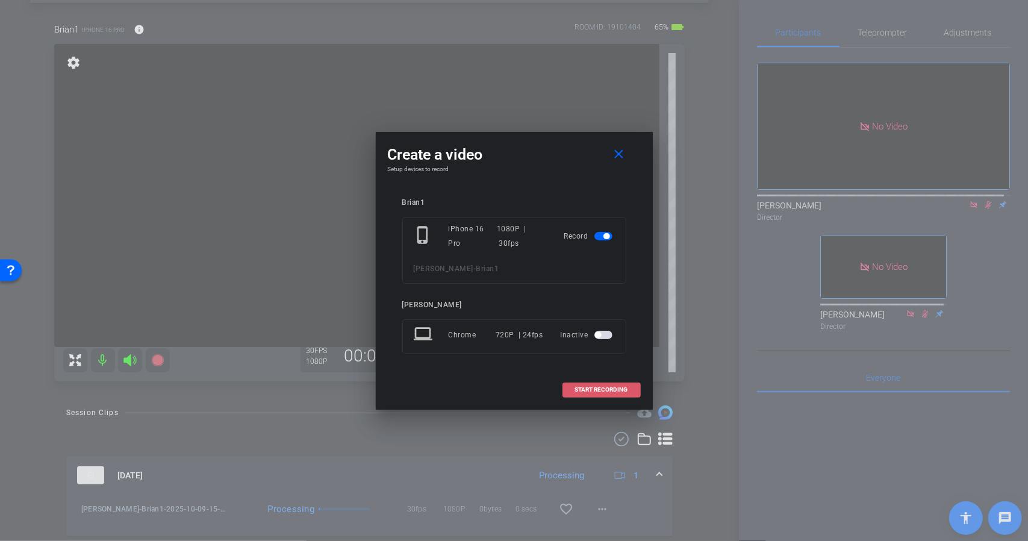
click at [572, 388] on span at bounding box center [601, 389] width 77 height 29
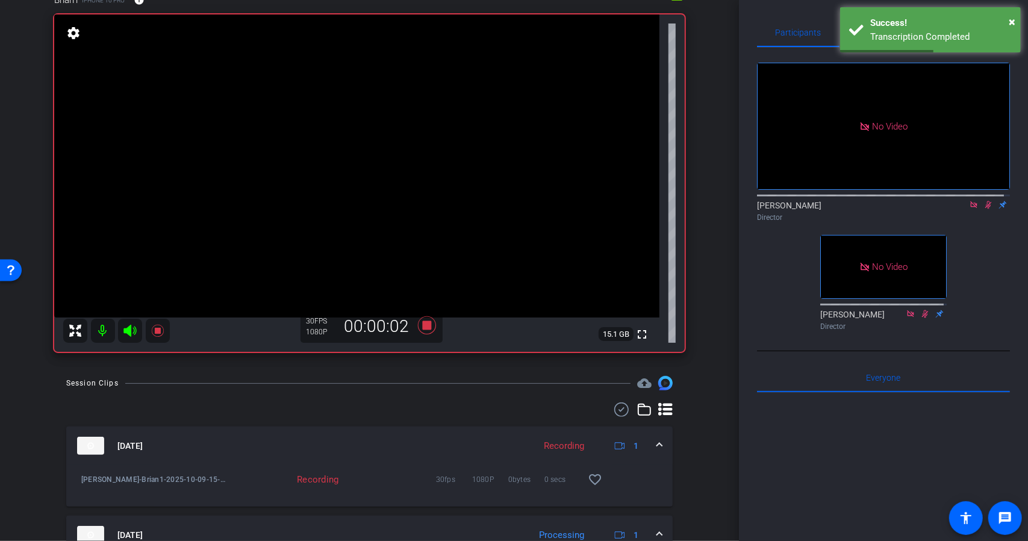
scroll to position [70, 0]
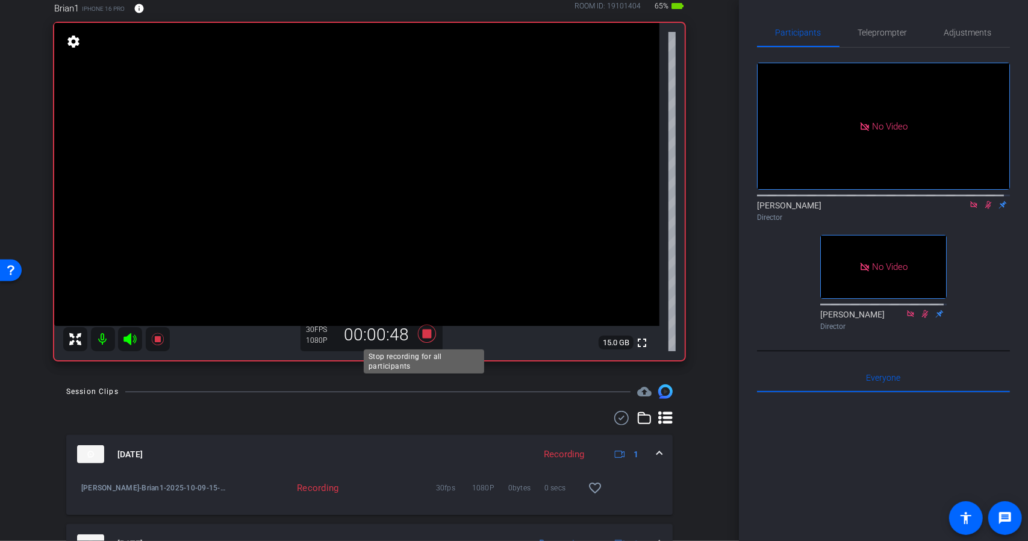
click at [427, 339] on icon at bounding box center [426, 334] width 29 height 22
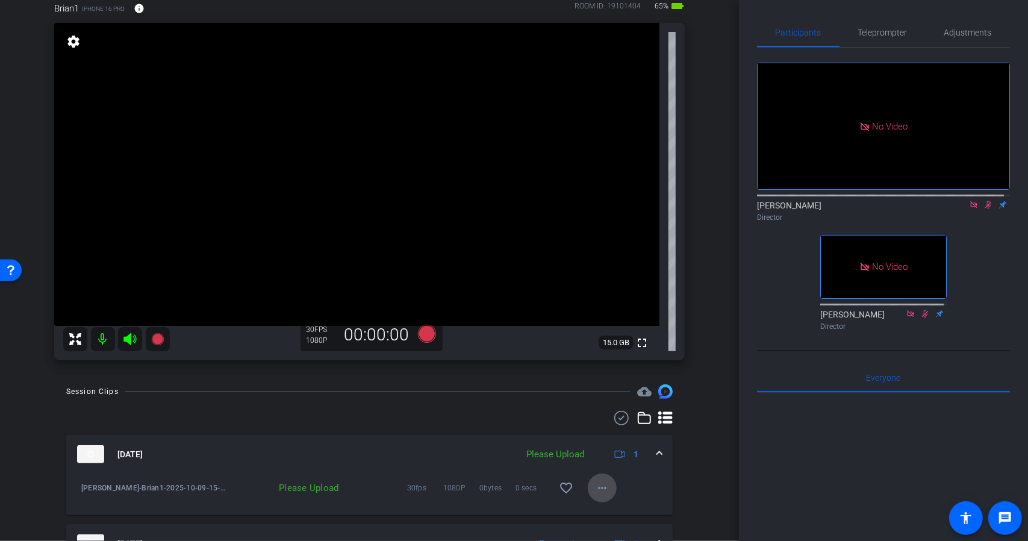
click at [591, 479] on span at bounding box center [602, 487] width 29 height 29
click at [603, 438] on span "Upload" at bounding box center [616, 433] width 48 height 14
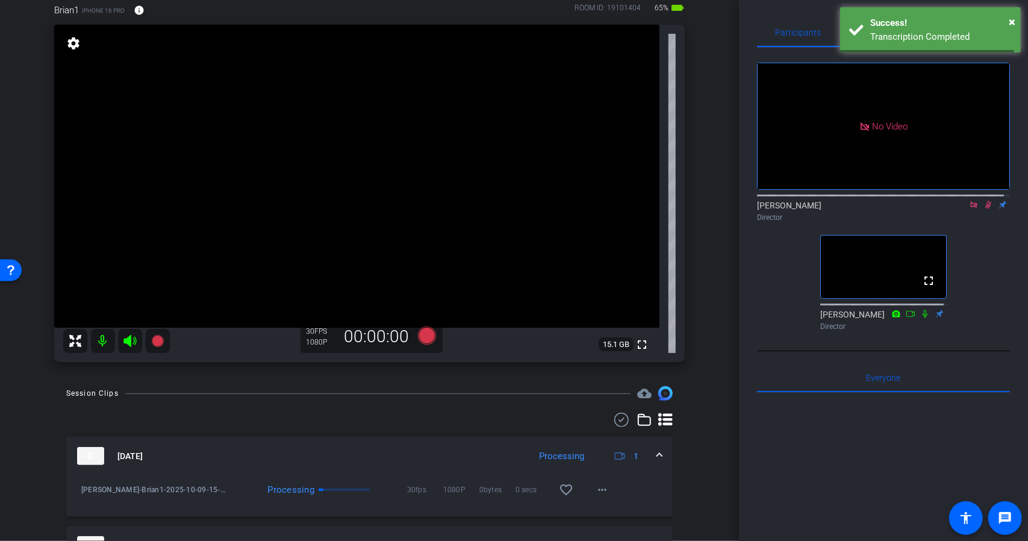
scroll to position [67, 0]
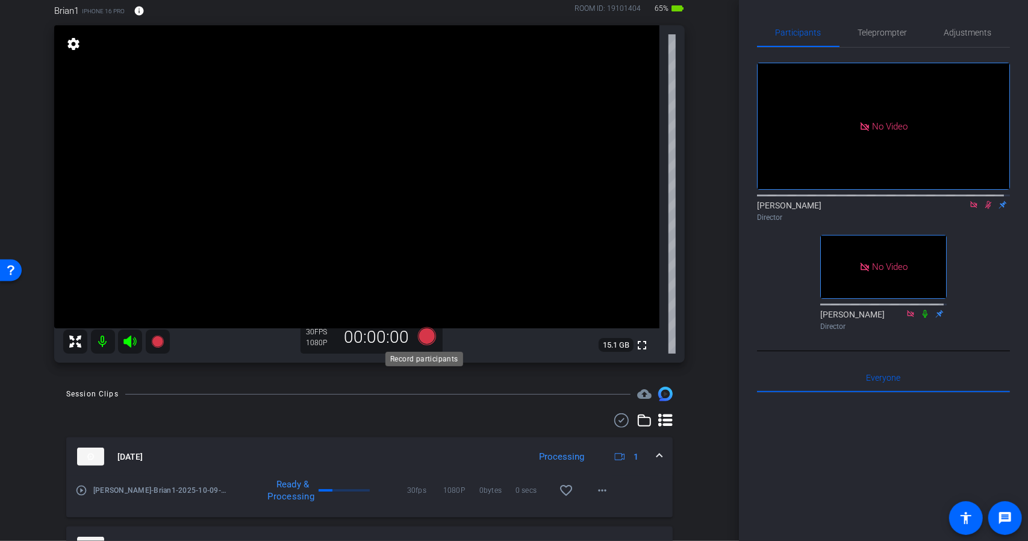
click at [428, 335] on icon at bounding box center [426, 336] width 18 height 18
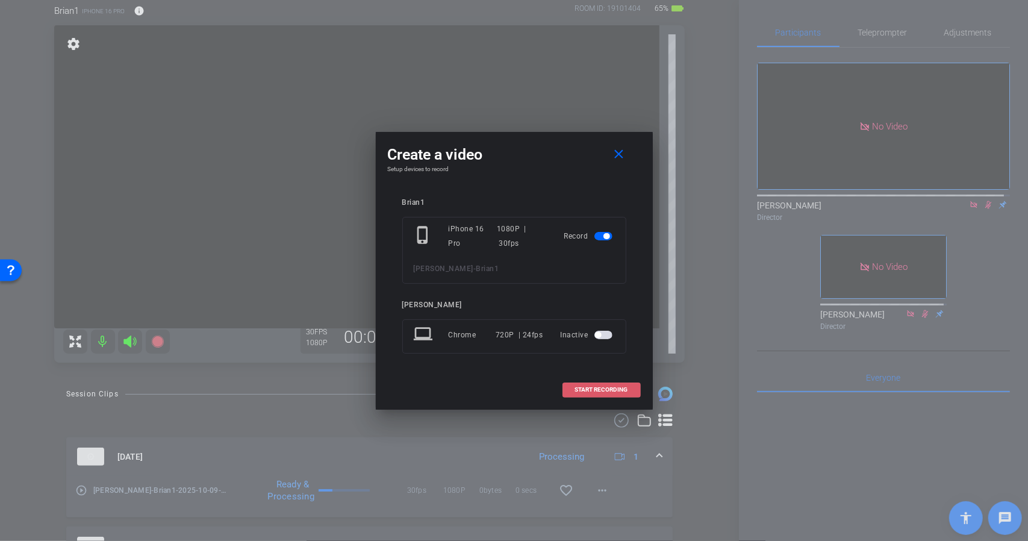
click at [573, 380] on span at bounding box center [601, 389] width 77 height 29
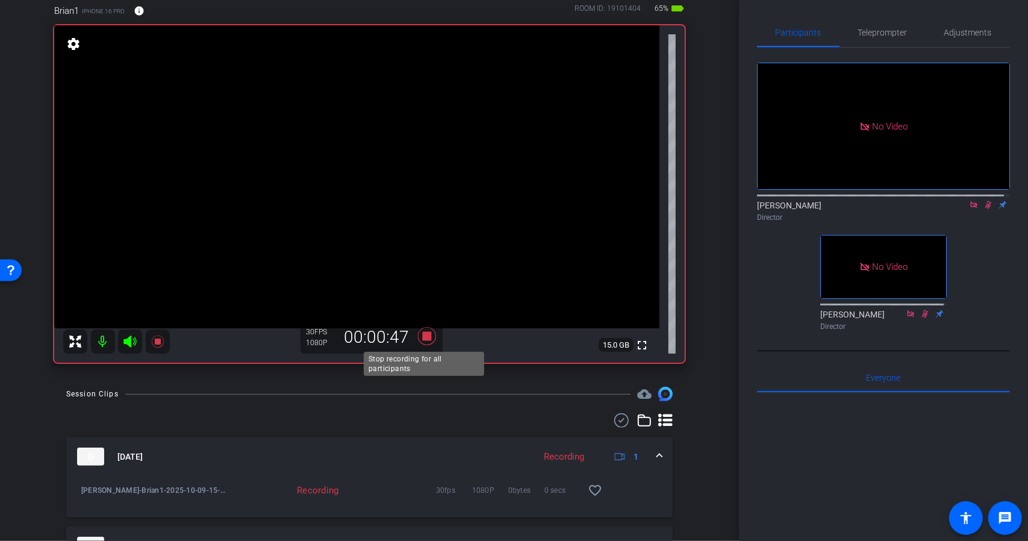
click at [429, 339] on icon at bounding box center [426, 336] width 29 height 22
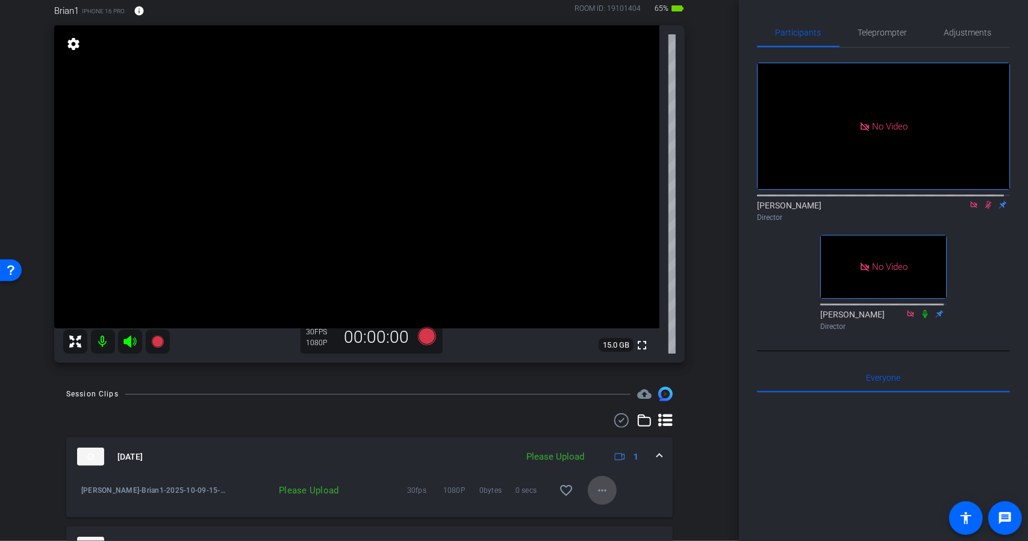
click at [595, 485] on mat-icon "more_horiz" at bounding box center [602, 490] width 14 height 14
click at [600, 439] on span "Upload" at bounding box center [616, 435] width 48 height 14
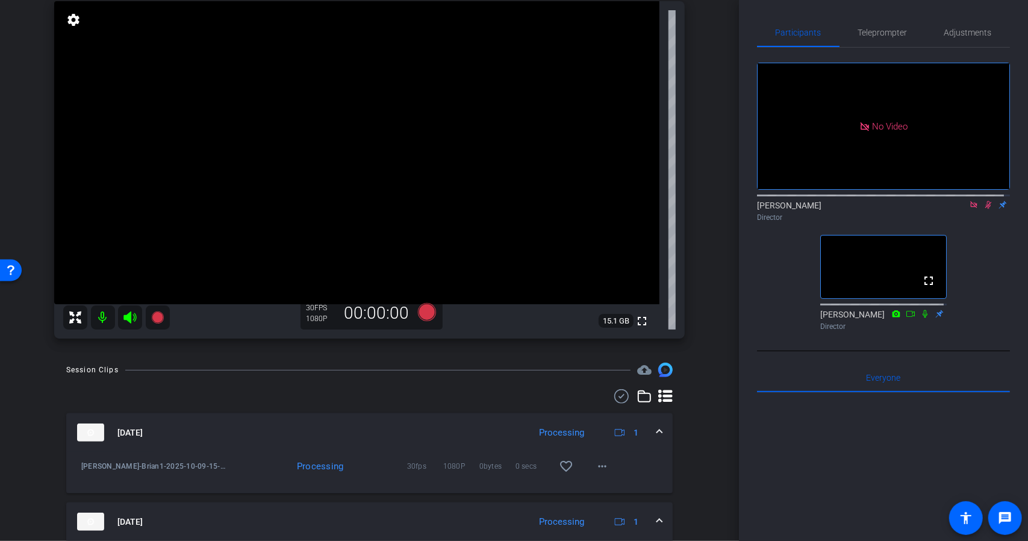
scroll to position [92, 0]
click at [423, 311] on icon at bounding box center [426, 311] width 18 height 18
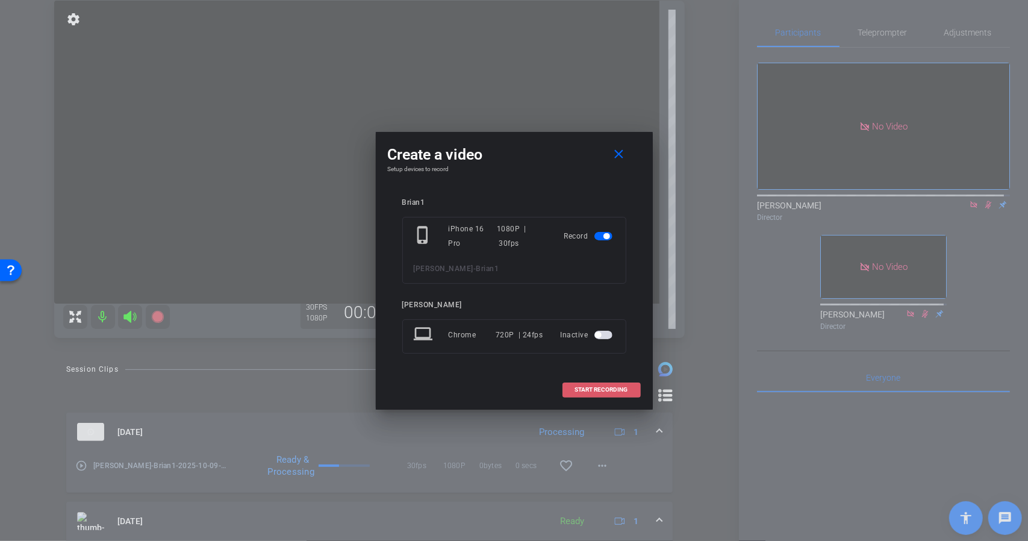
click at [585, 388] on span "START RECORDING" at bounding box center [601, 390] width 53 height 6
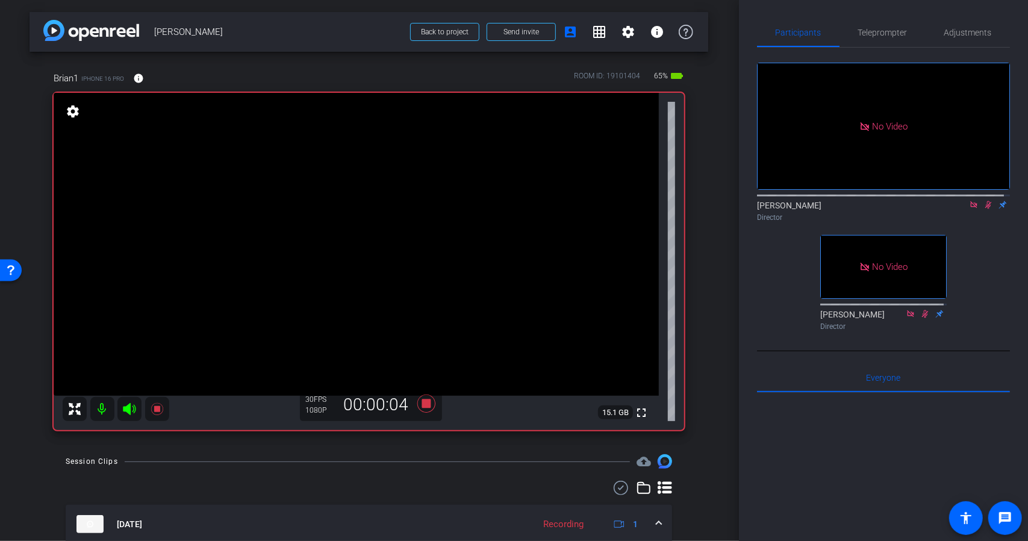
scroll to position [42, 1]
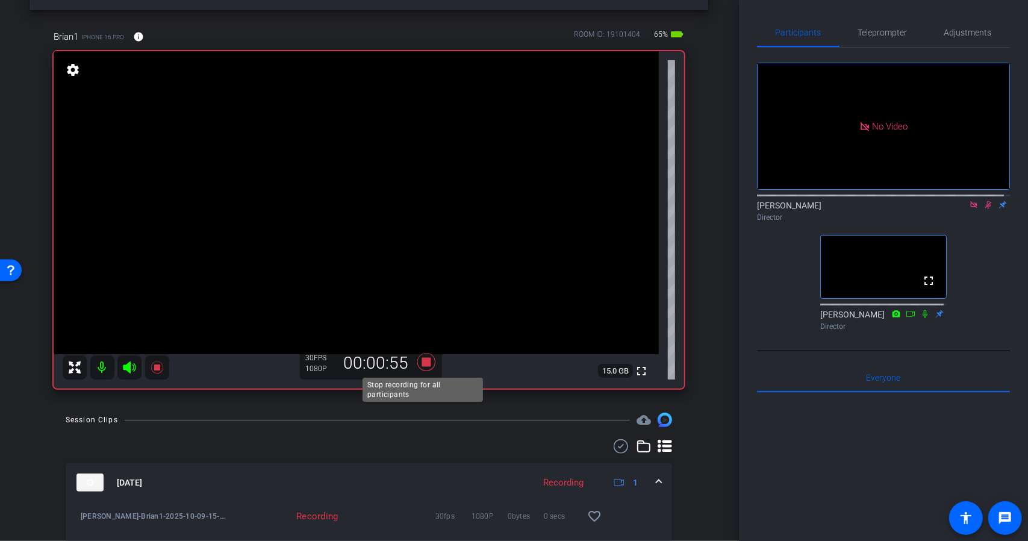
click at [425, 358] on icon at bounding box center [426, 362] width 18 height 18
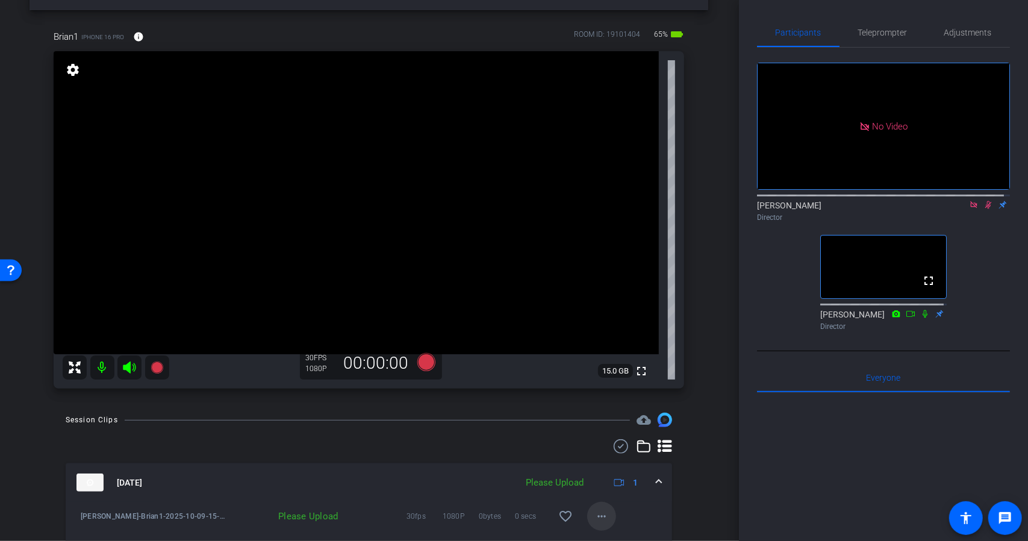
click at [595, 512] on mat-icon "more_horiz" at bounding box center [601, 516] width 14 height 14
click at [606, 459] on span "Upload" at bounding box center [615, 460] width 48 height 14
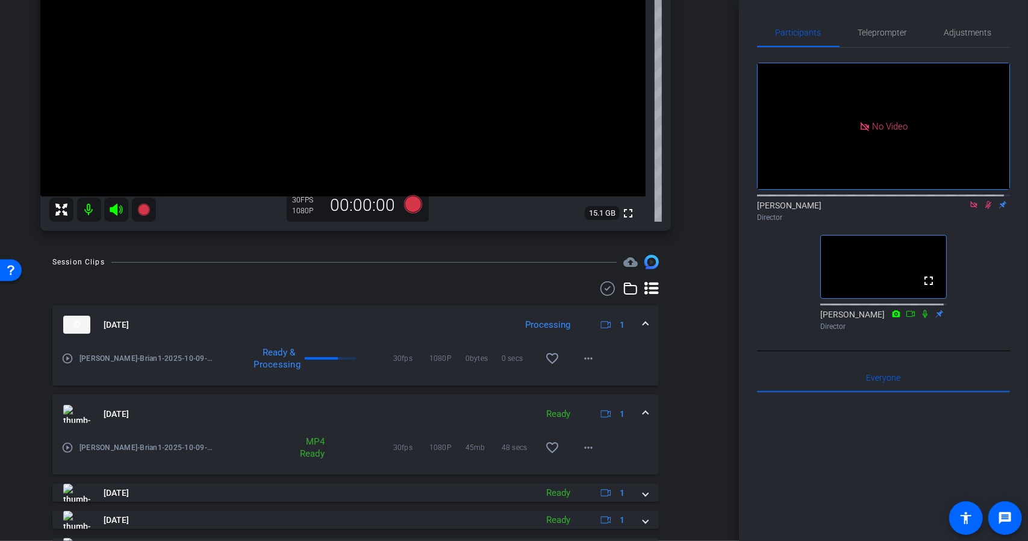
scroll to position [193, 14]
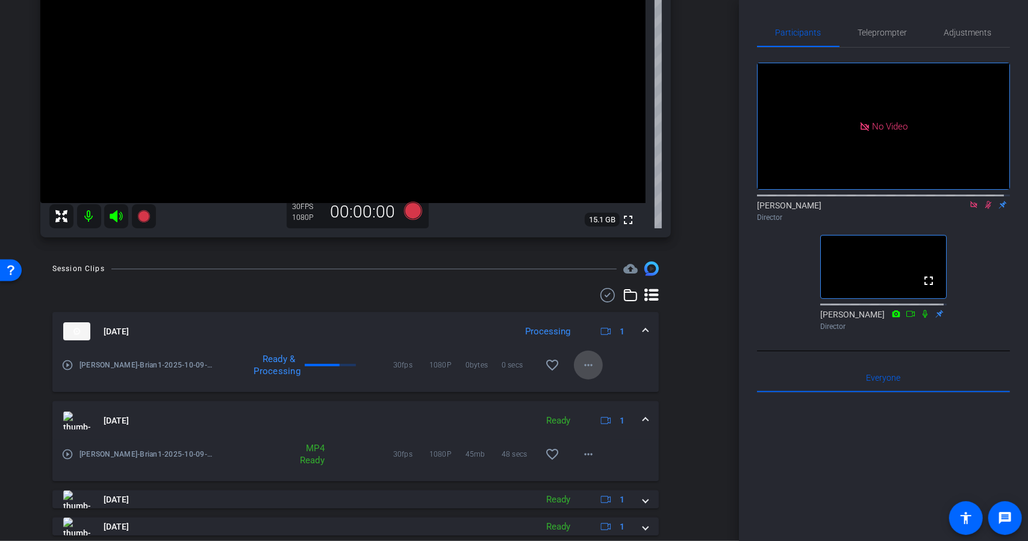
click at [574, 368] on span at bounding box center [588, 364] width 29 height 29
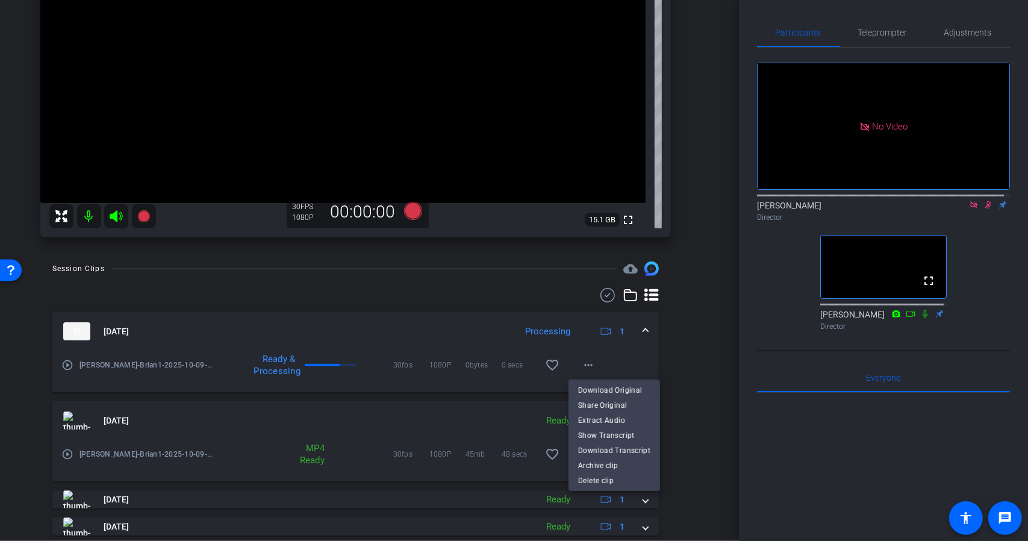
click at [684, 333] on div at bounding box center [514, 270] width 1028 height 541
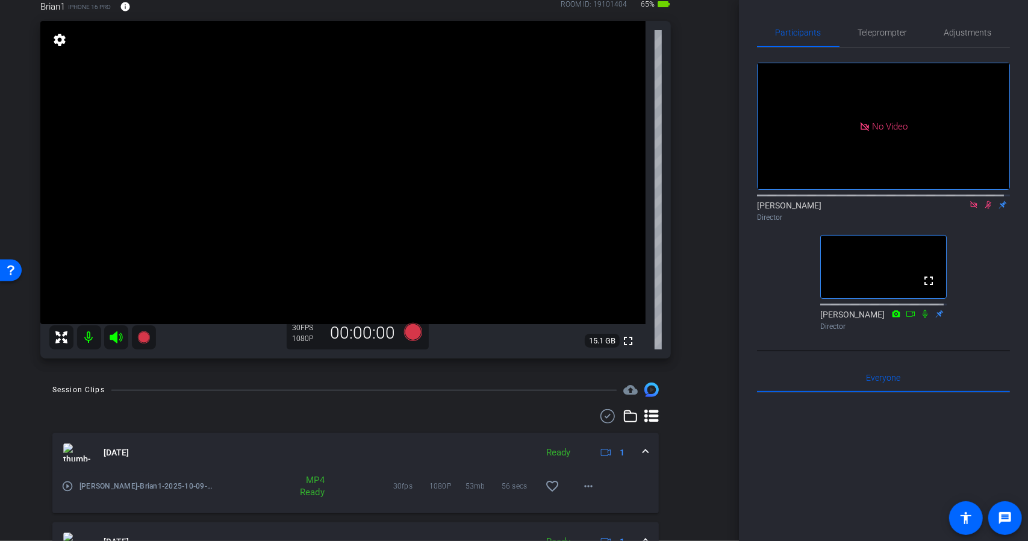
scroll to position [72, 14]
click at [583, 480] on mat-icon "more_horiz" at bounding box center [588, 485] width 14 height 14
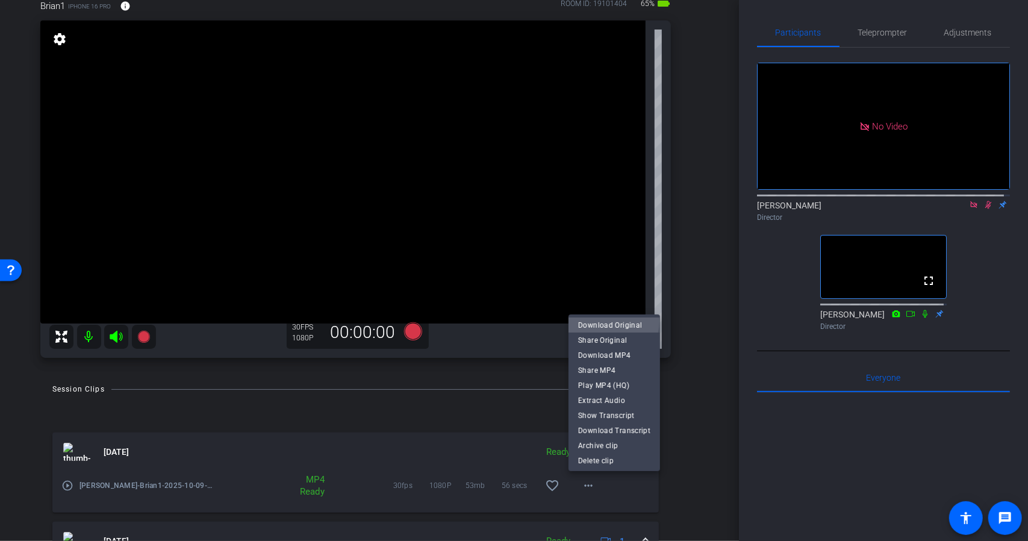
click at [603, 321] on span "Download Original" at bounding box center [614, 325] width 72 height 14
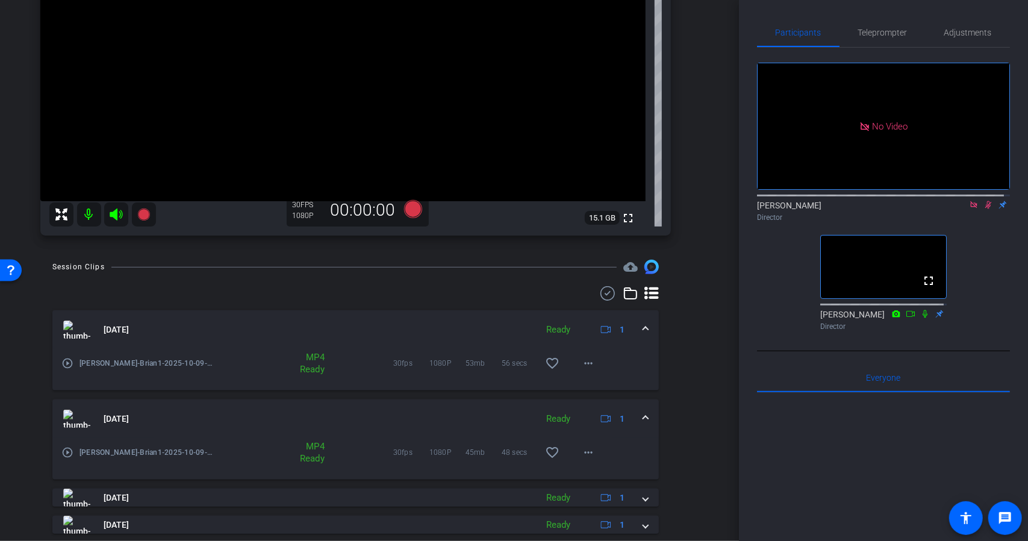
scroll to position [195, 14]
click at [585, 367] on mat-icon "more_horiz" at bounding box center [588, 362] width 14 height 14
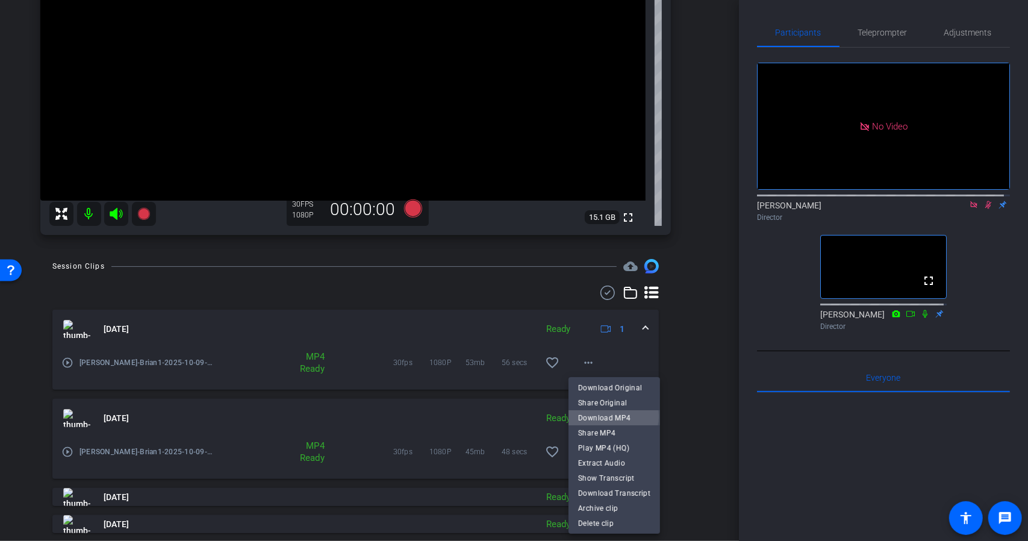
click at [604, 416] on span "Download MP4" at bounding box center [614, 418] width 72 height 14
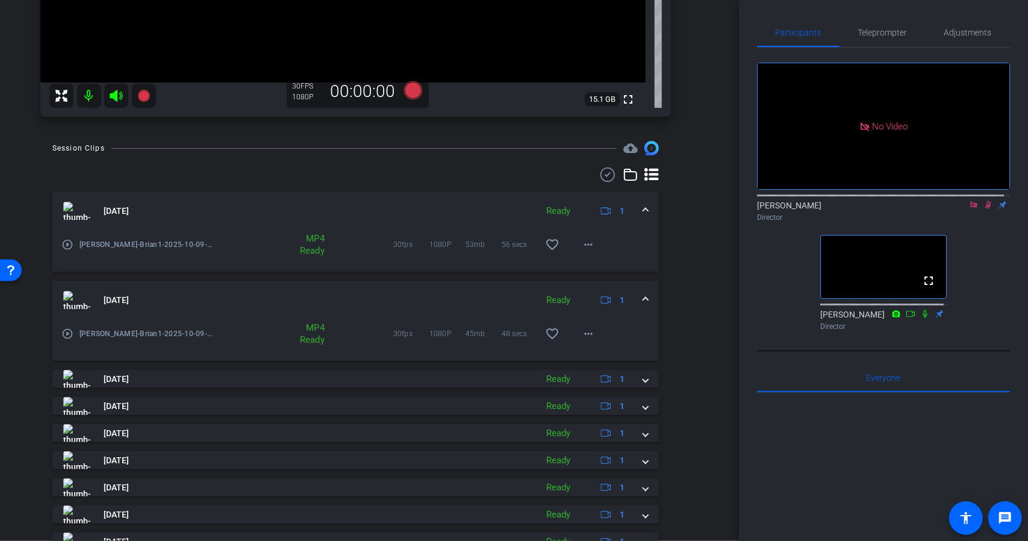
scroll to position [399, 14]
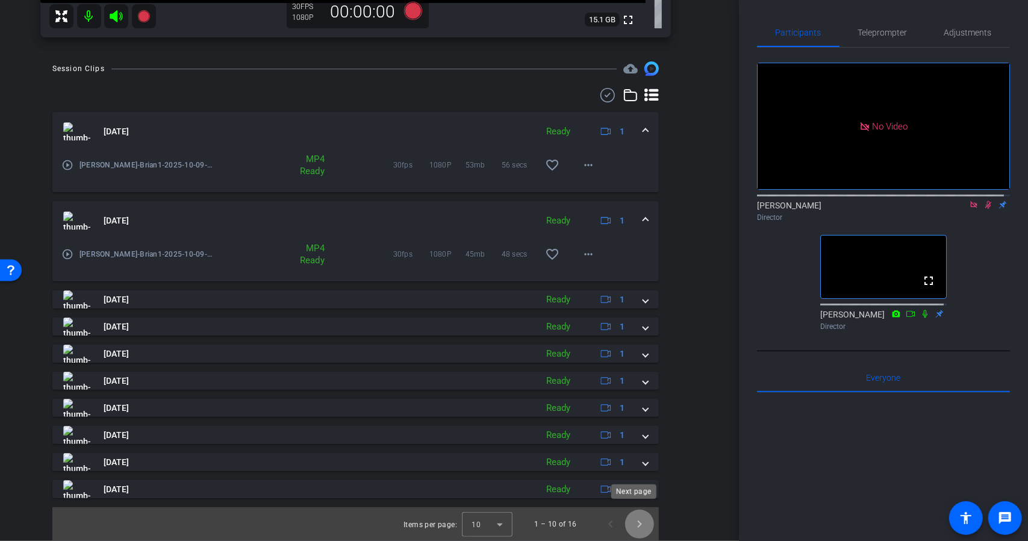
click at [638, 517] on span "Next page" at bounding box center [639, 523] width 29 height 29
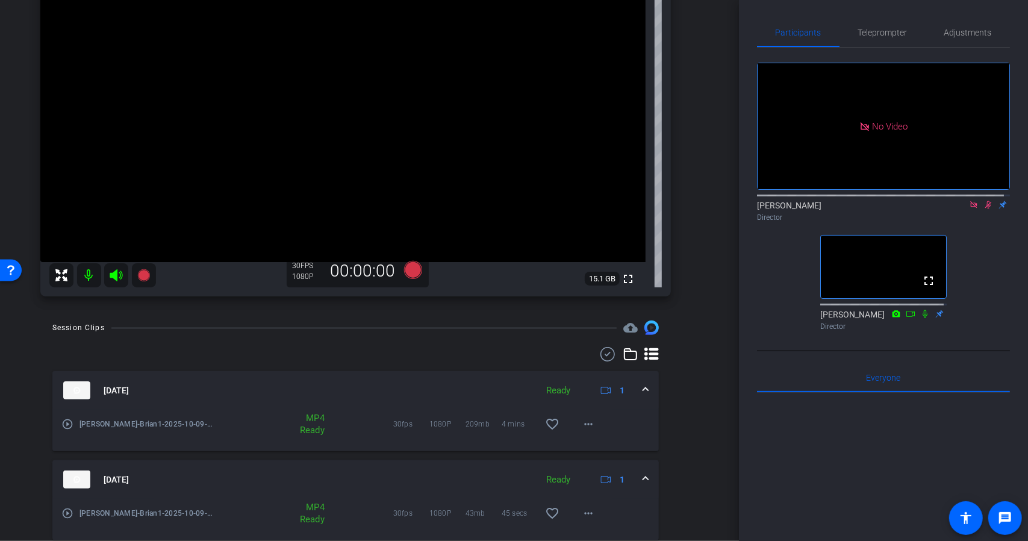
scroll to position [290, 14]
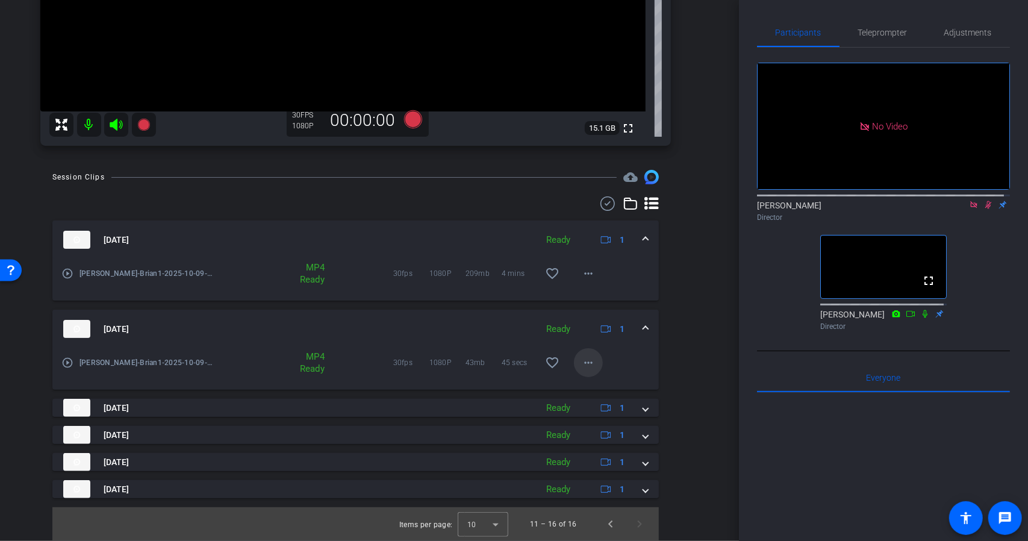
click at [584, 361] on mat-icon "more_horiz" at bounding box center [588, 362] width 14 height 14
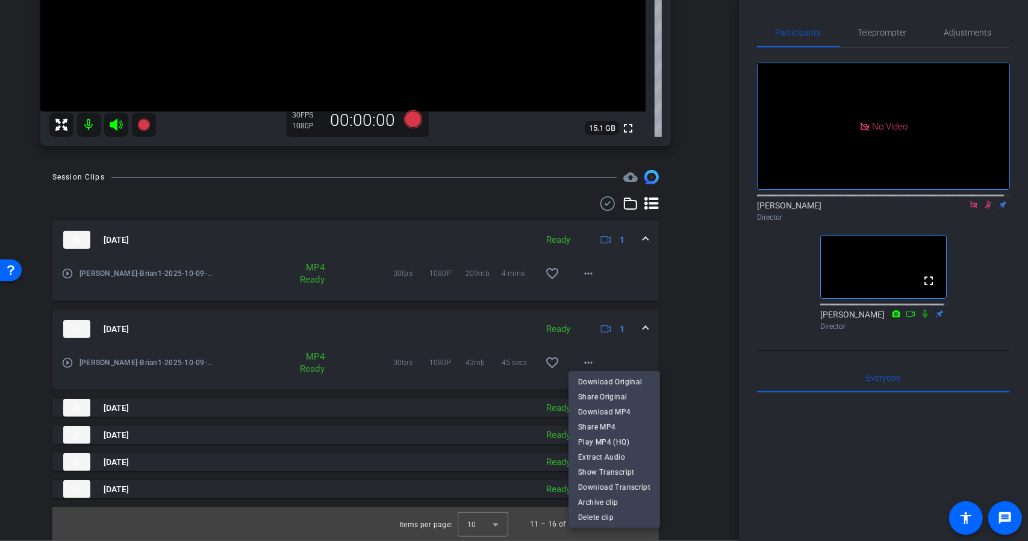
click at [694, 354] on div at bounding box center [514, 270] width 1028 height 541
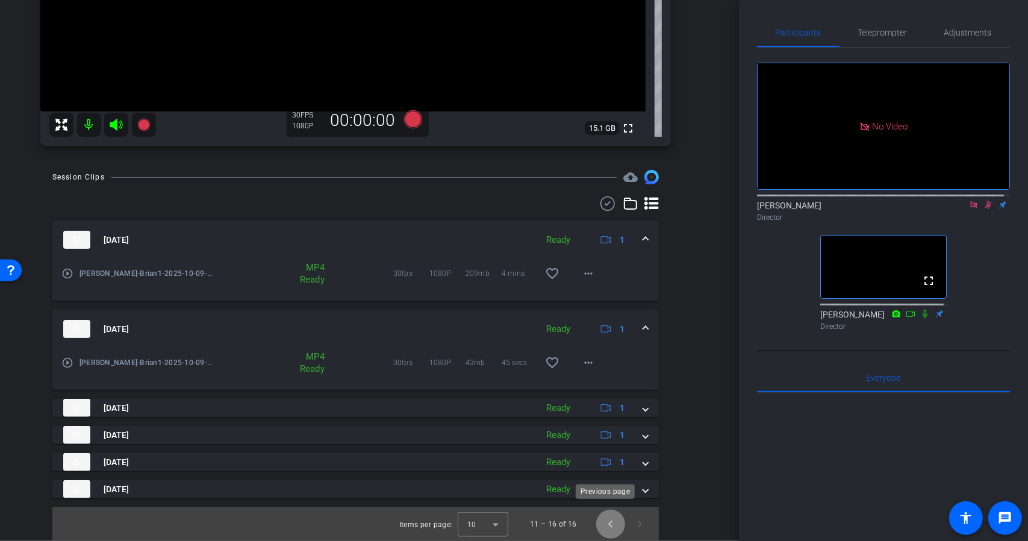
click at [601, 511] on span "Previous page" at bounding box center [610, 523] width 29 height 29
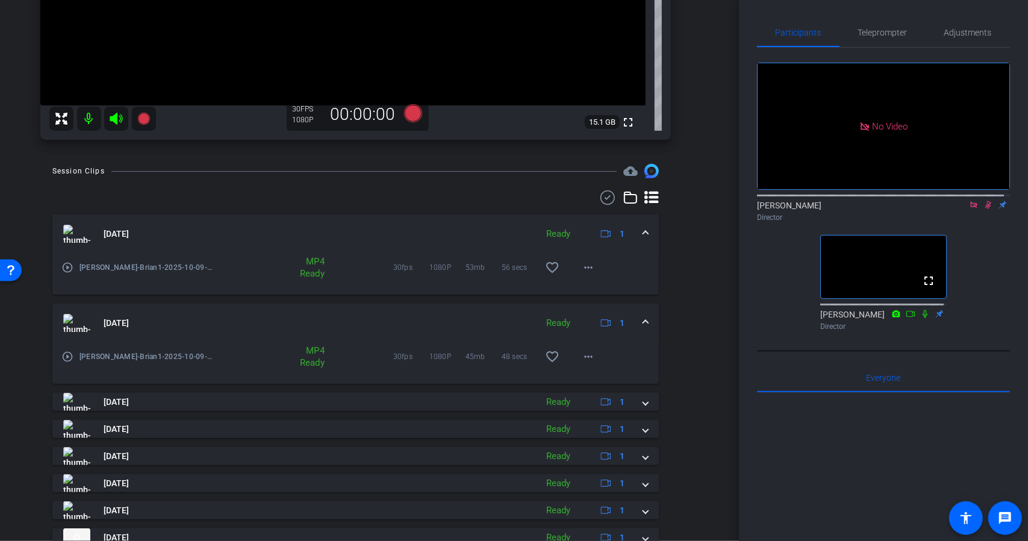
scroll to position [399, 14]
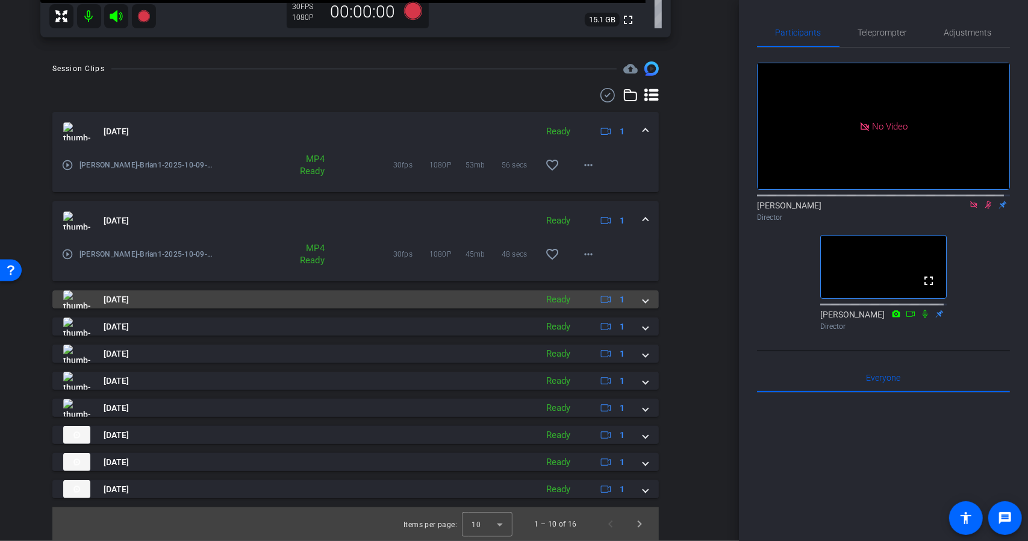
click at [643, 293] on span at bounding box center [645, 299] width 5 height 13
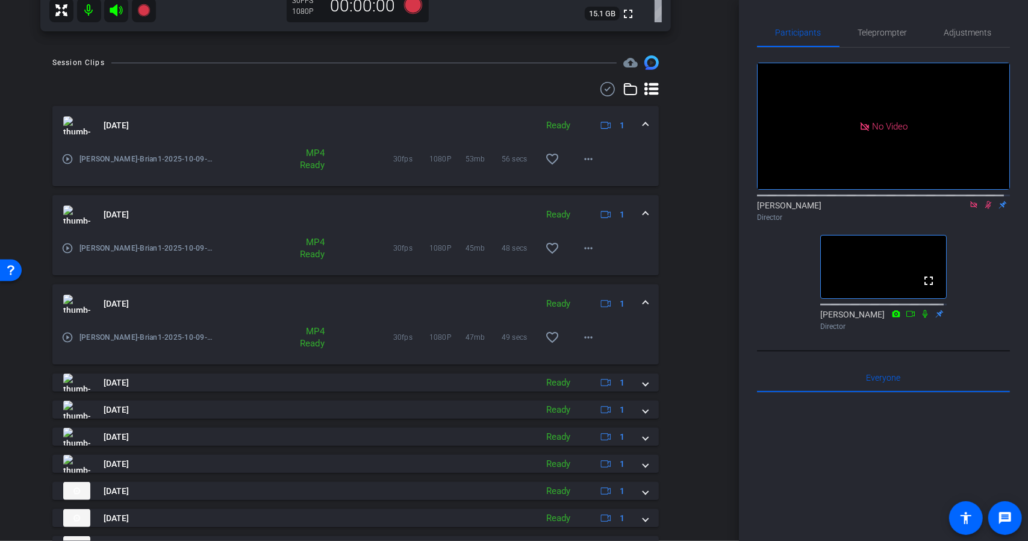
click at [660, 190] on div "Session Clips cloud_upload Oct 9, 2025 Ready 1 play_circle_outline Brian Cheng-…" at bounding box center [355, 325] width 679 height 541
click at [834, 482] on div at bounding box center [883, 542] width 253 height 298
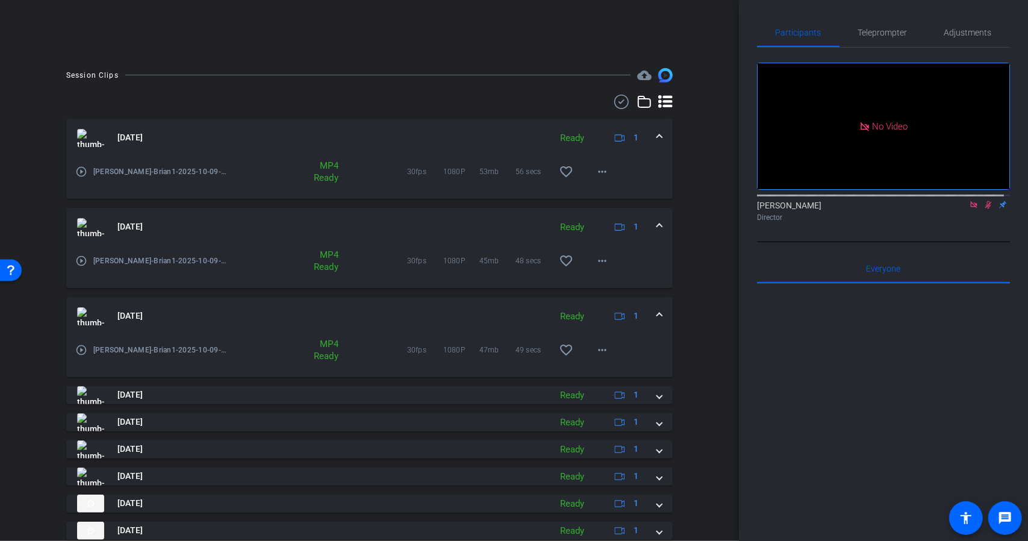
scroll to position [114, 0]
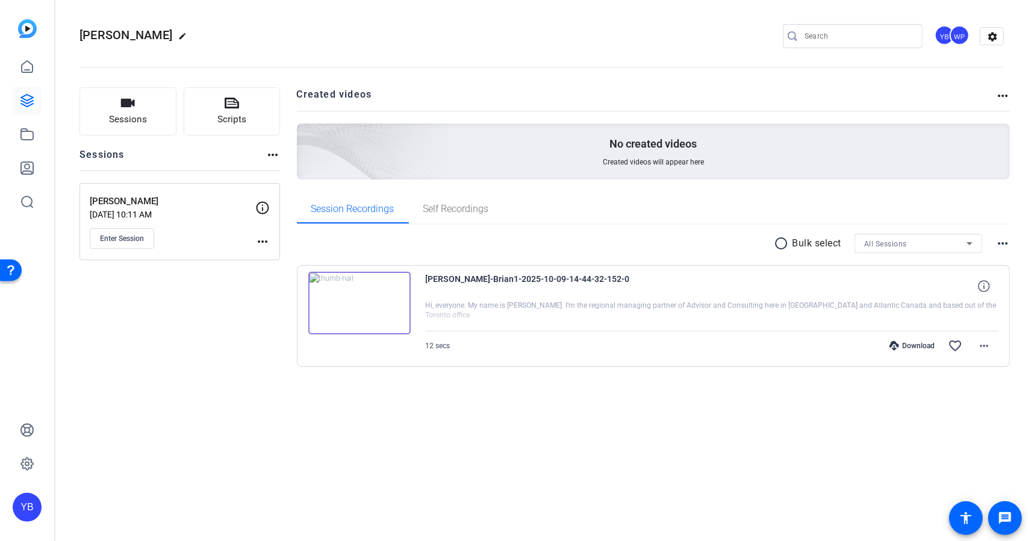
click at [338, 305] on img at bounding box center [359, 303] width 102 height 63
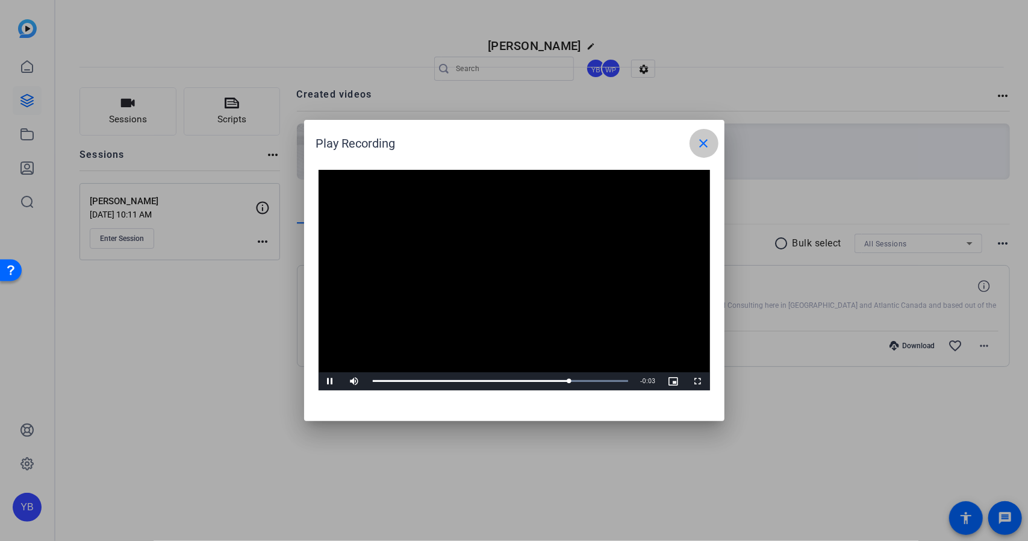
click at [707, 149] on mat-icon "close" at bounding box center [704, 143] width 14 height 14
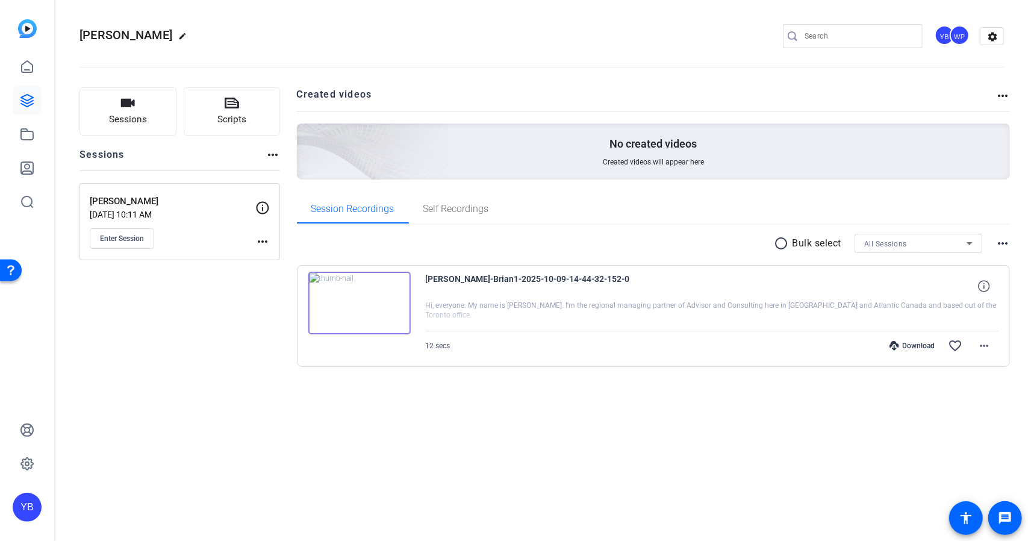
click at [350, 300] on img at bounding box center [359, 303] width 102 height 63
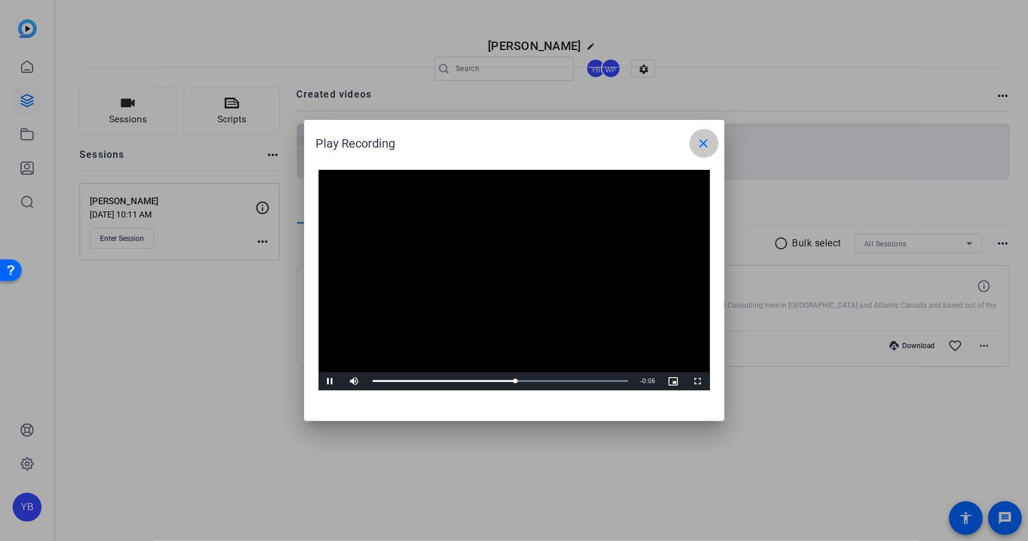
click at [710, 146] on mat-icon "close" at bounding box center [704, 143] width 14 height 14
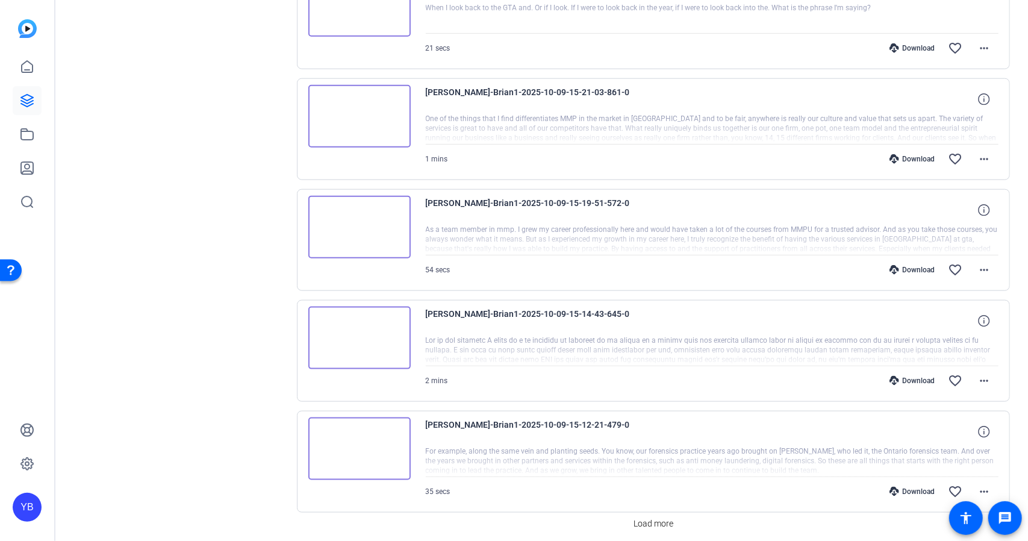
scroll to position [892, 0]
